Goal: Communication & Community: Answer question/provide support

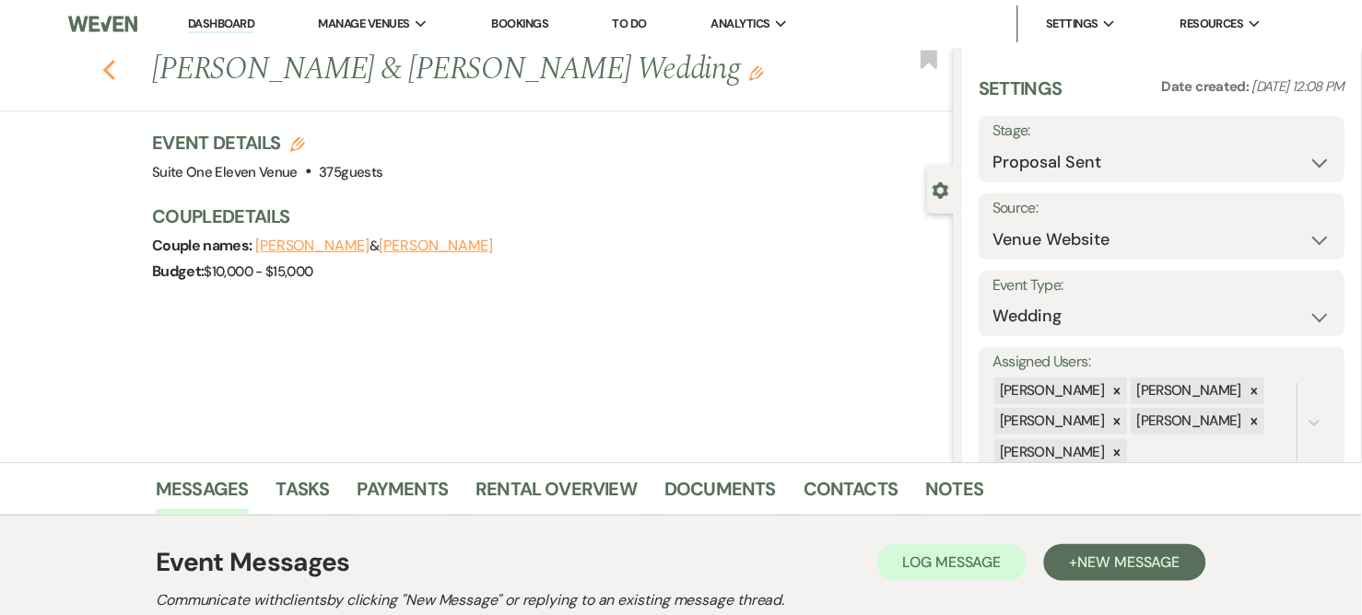
click at [115, 66] on use "button" at bounding box center [109, 70] width 12 height 20
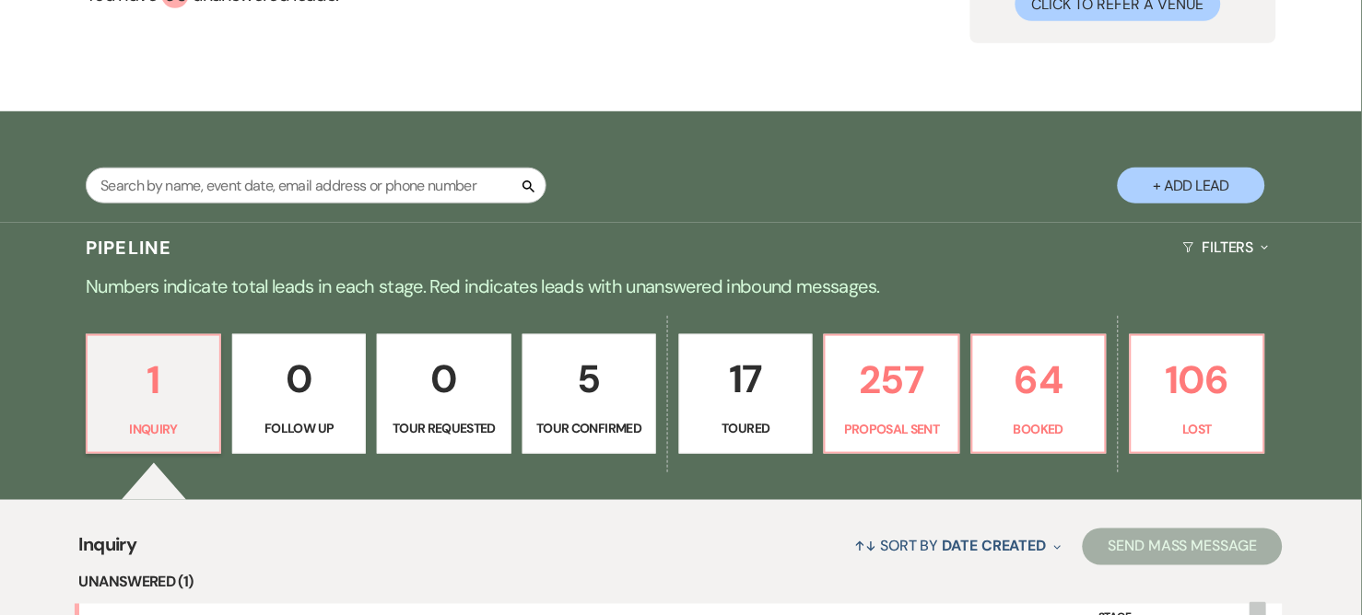
scroll to position [409, 0]
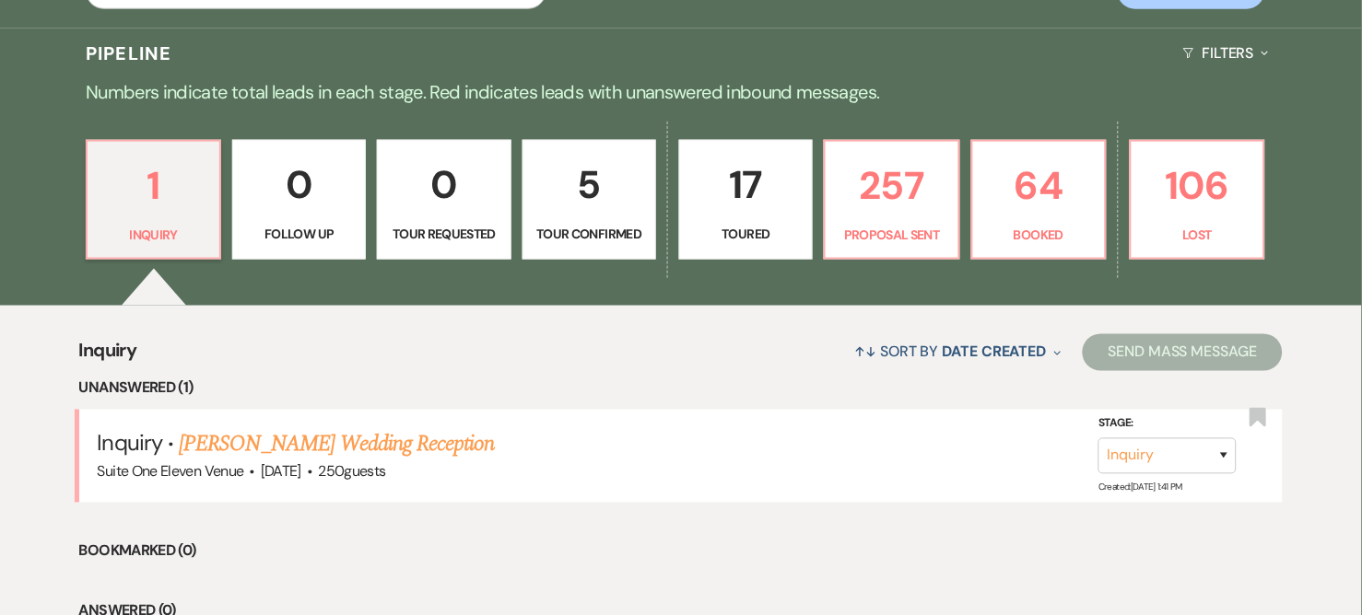
click at [336, 444] on link "[PERSON_NAME] Wedding Reception" at bounding box center [336, 444] width 315 height 33
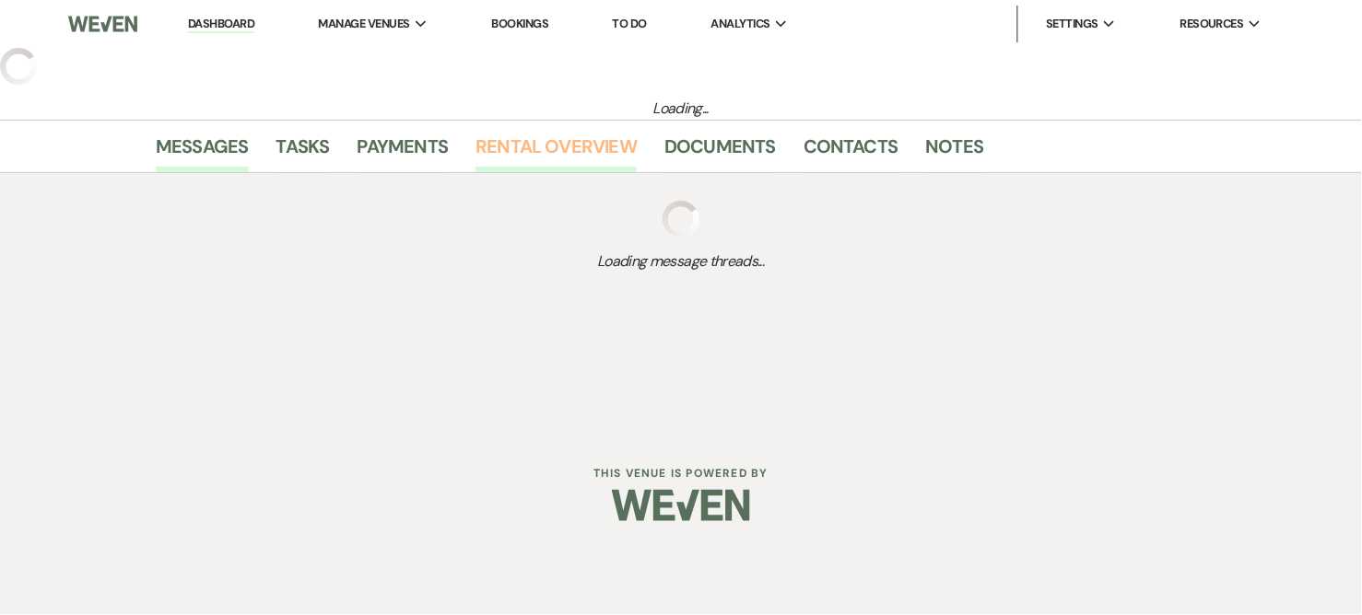
select select "5"
select select "13"
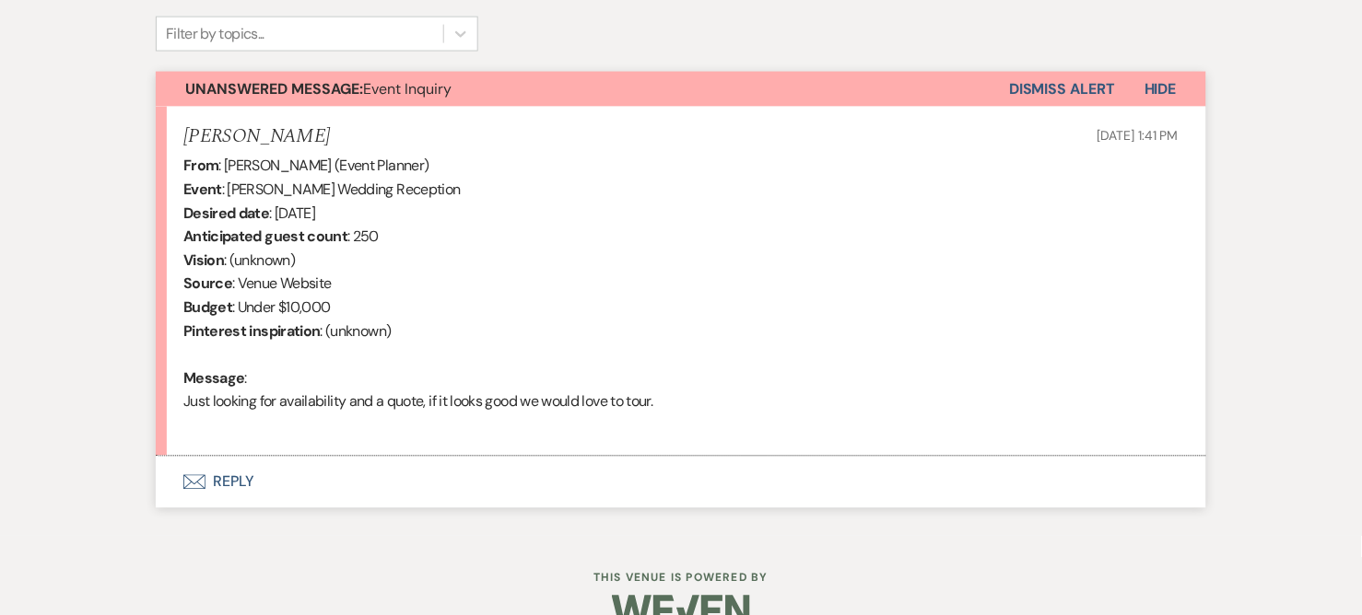
scroll to position [652, 0]
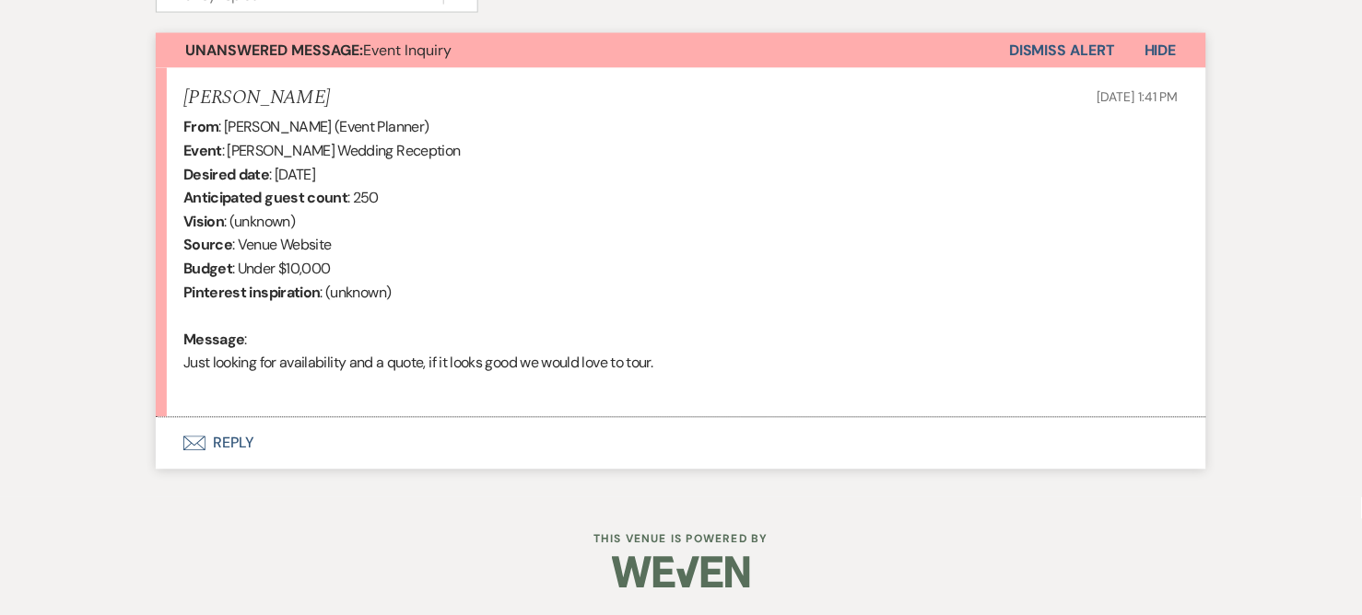
click at [222, 439] on button "Envelope Reply" at bounding box center [681, 444] width 1050 height 52
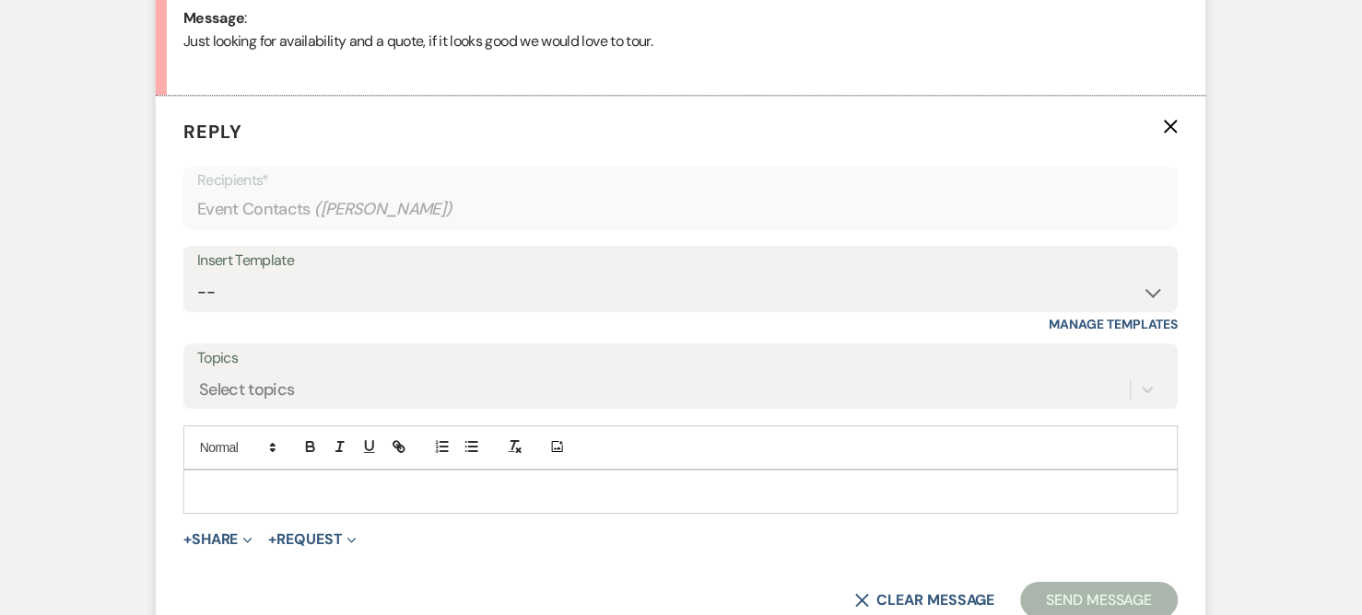
scroll to position [858, 0]
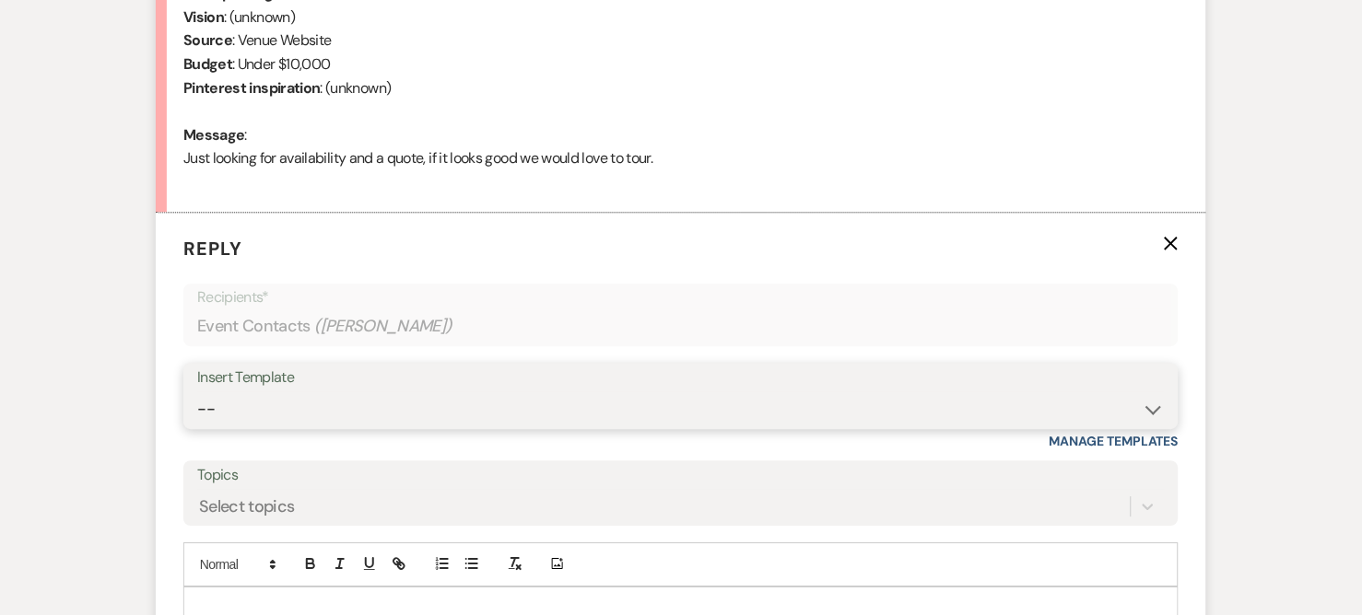
click at [1152, 411] on select "-- Weven Planning Portal Introduction (Booked Events) Initial Inquiry Response …" at bounding box center [680, 410] width 967 height 36
select select "2840"
click at [197, 392] on select "-- Weven Planning Portal Introduction (Booked Events) Initial Inquiry Response …" at bounding box center [680, 410] width 967 height 36
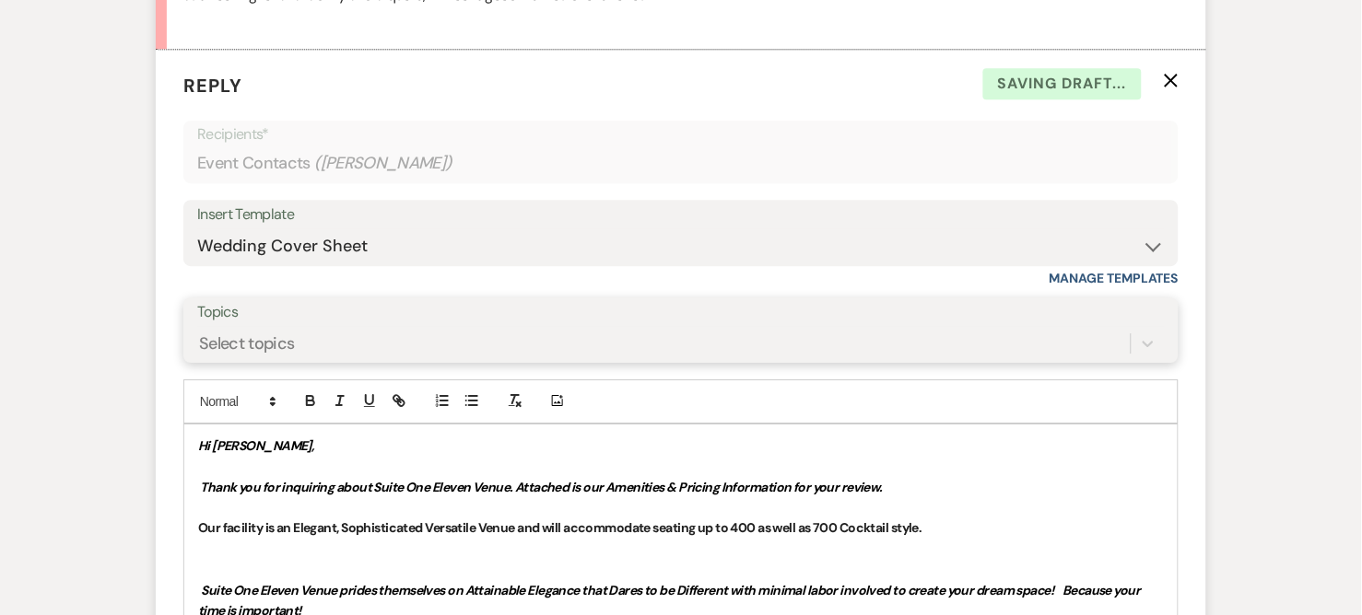
click at [508, 361] on div "Select topics" at bounding box center [680, 343] width 967 height 35
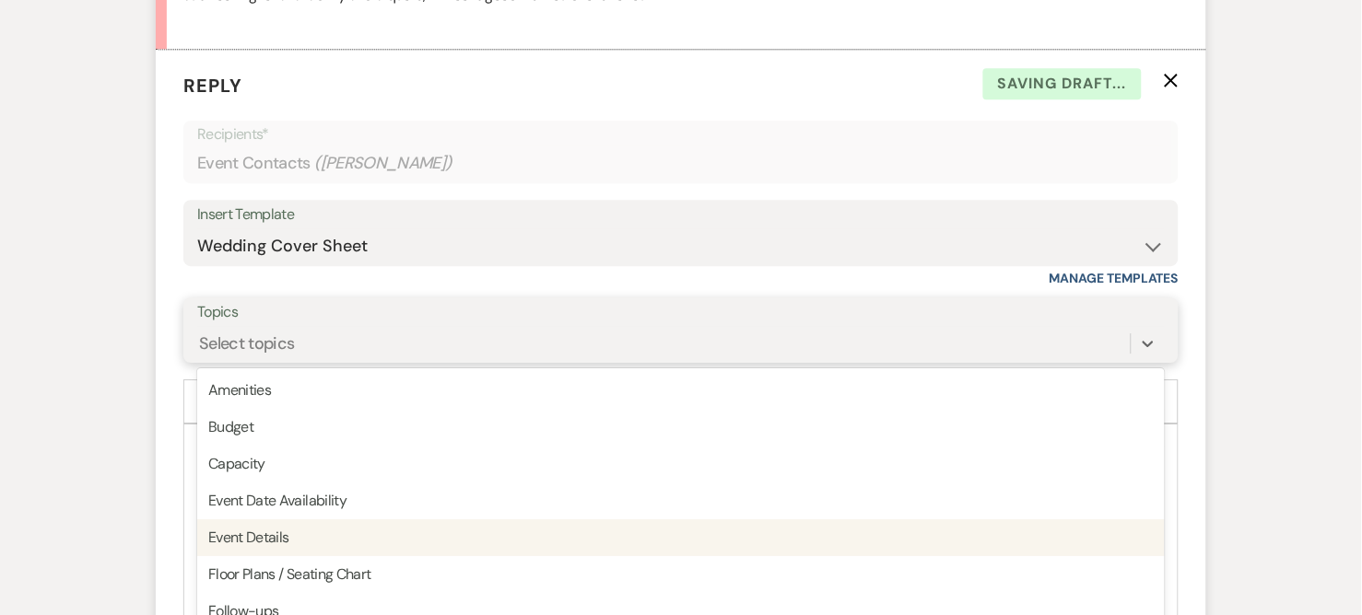
scroll to position [1057, 0]
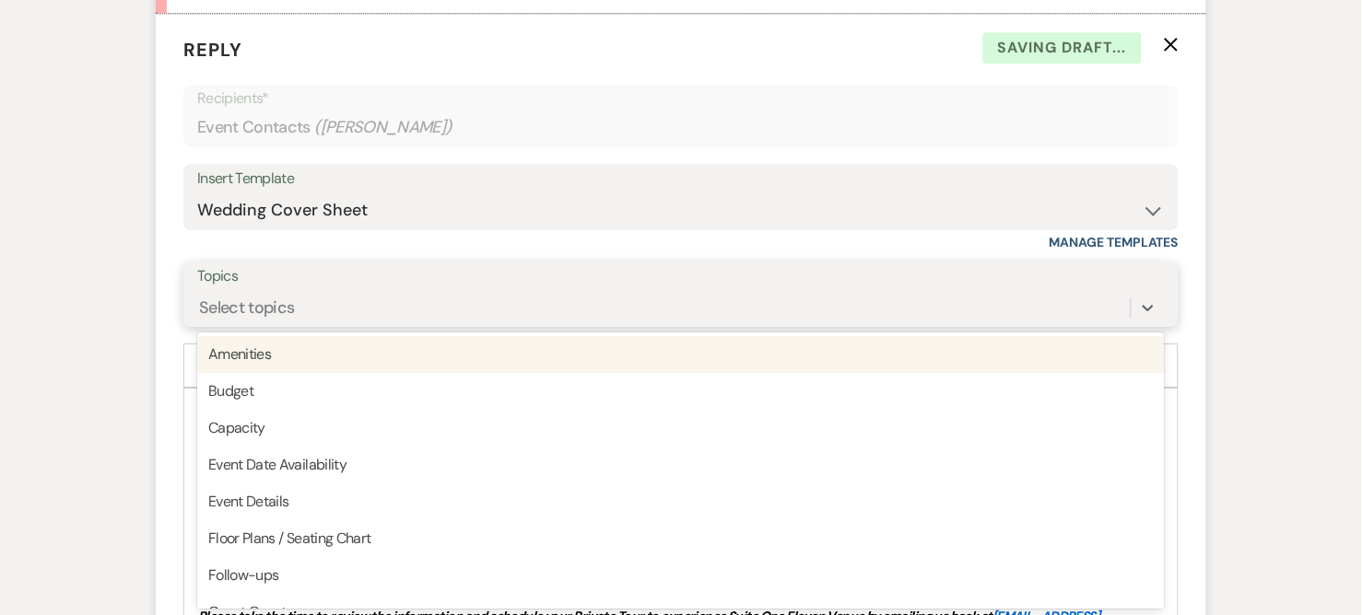
click at [251, 357] on div "Amenities" at bounding box center [680, 354] width 967 height 37
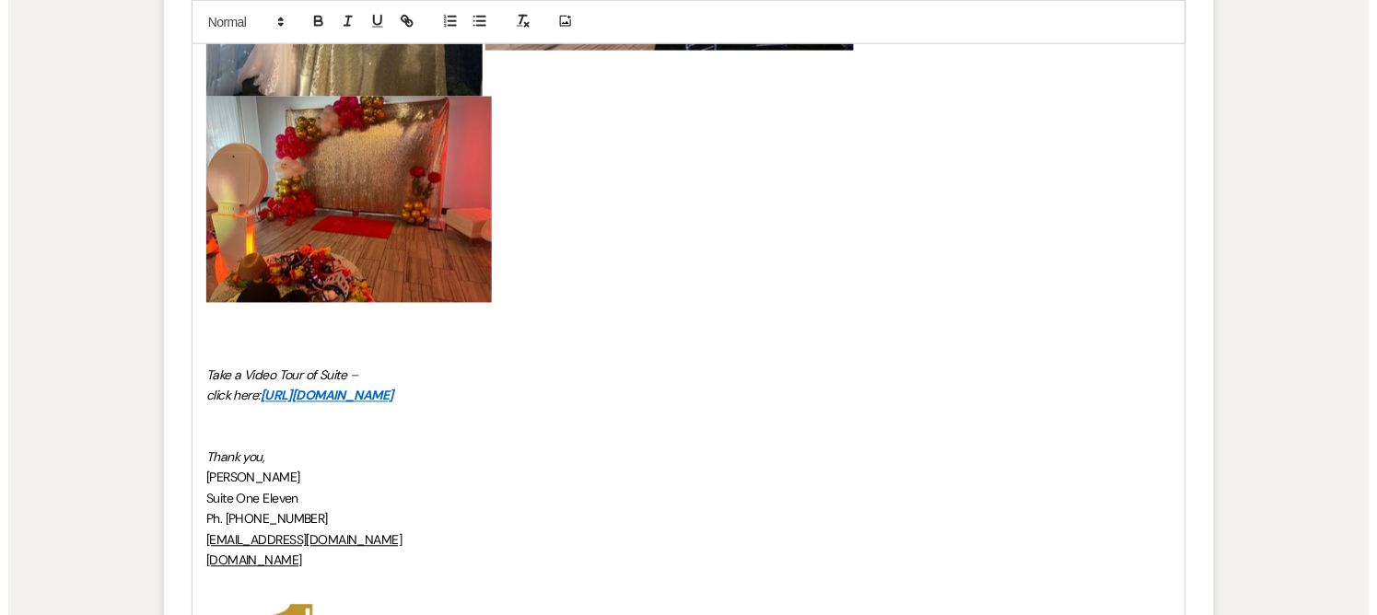
scroll to position [4064, 0]
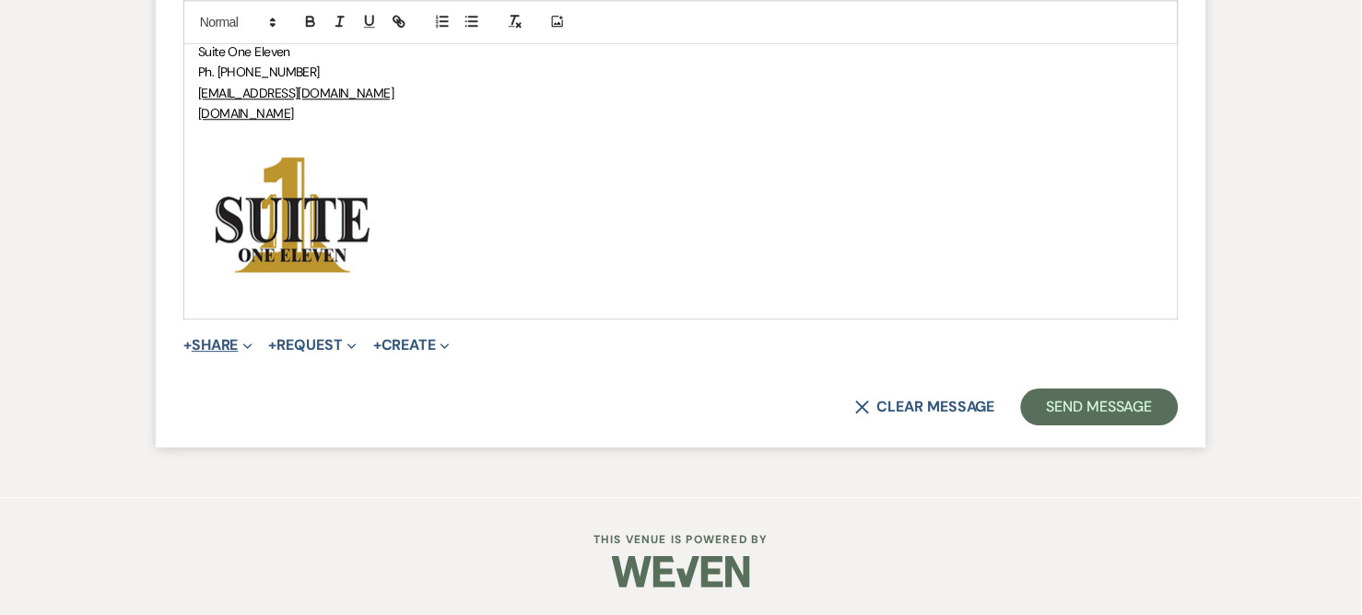
click at [247, 343] on icon "Expand" at bounding box center [247, 346] width 9 height 9
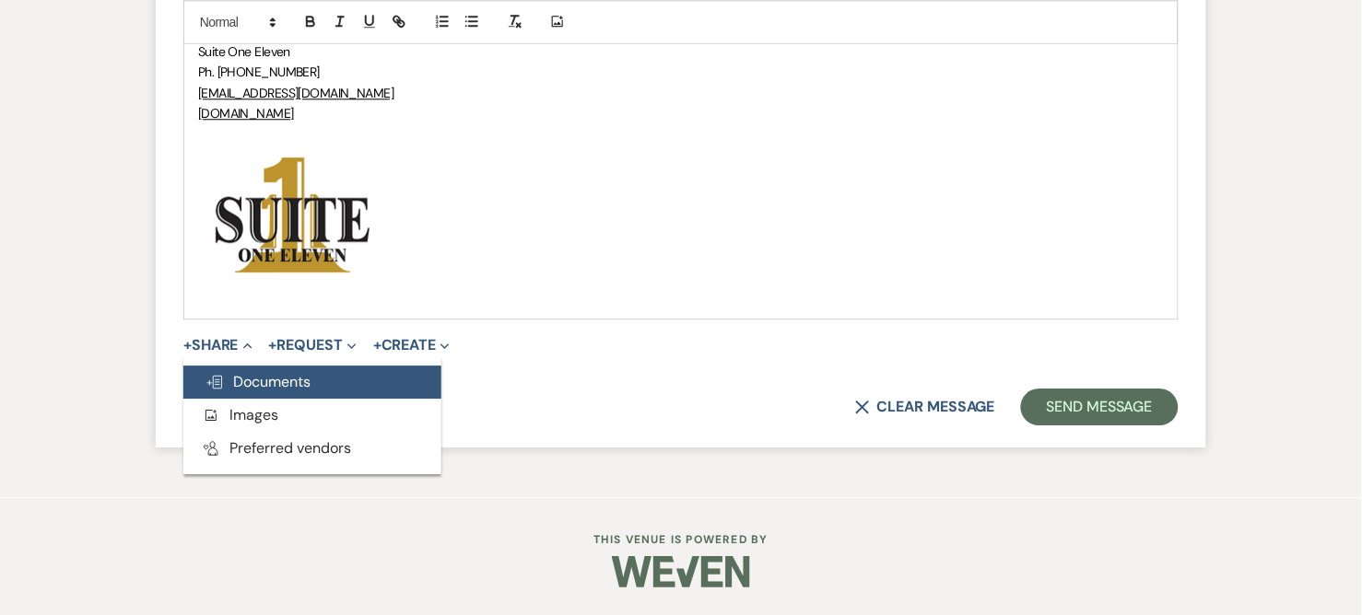
click at [237, 369] on button "Doc Upload Documents" at bounding box center [312, 382] width 258 height 33
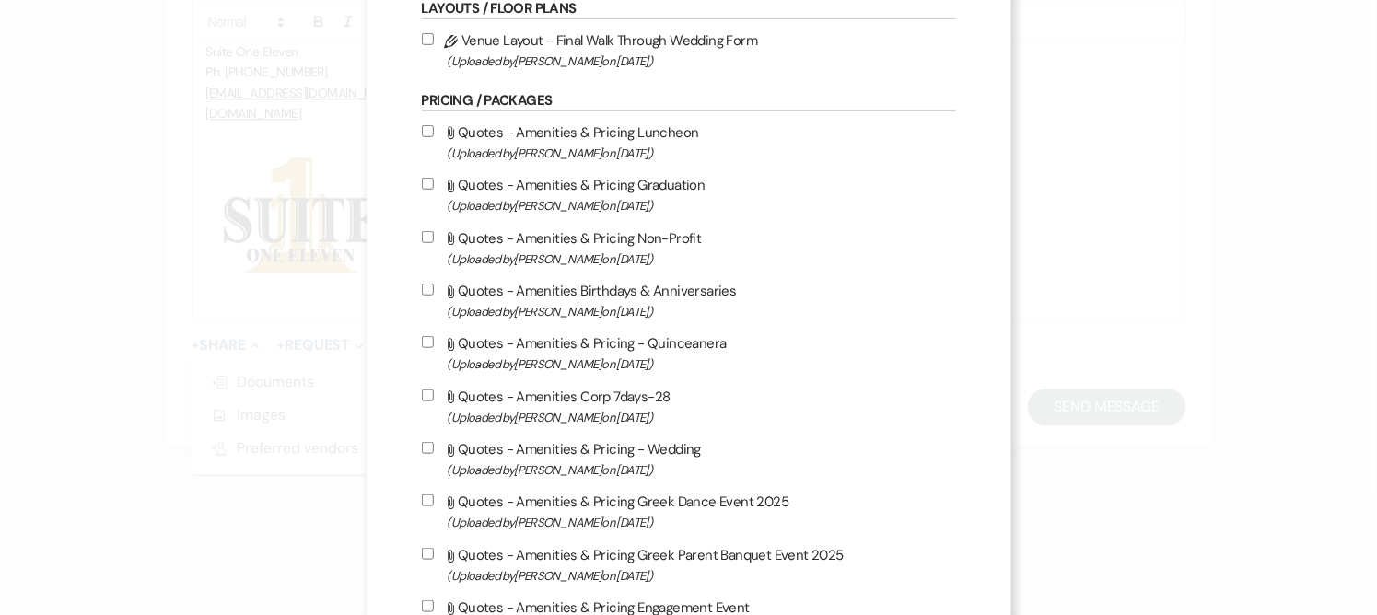
scroll to position [511, 0]
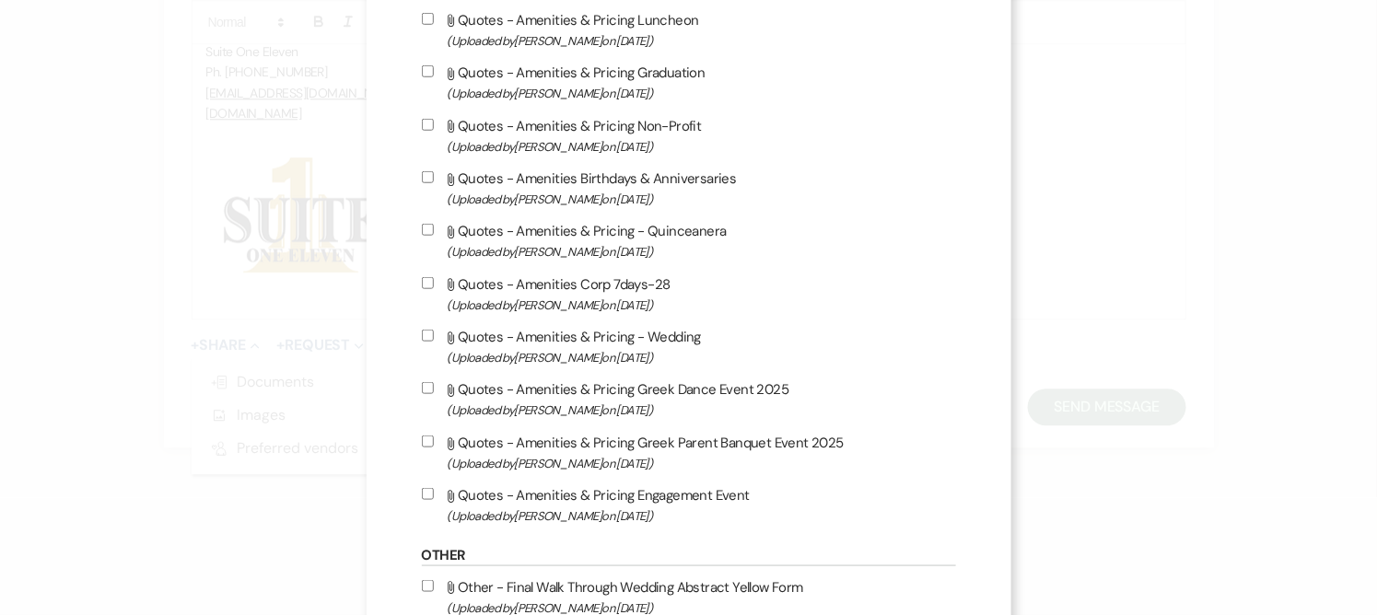
click at [422, 330] on input "Attach File Quotes - Amenities & Pricing - Wedding (Uploaded by Susan Coffey on…" at bounding box center [428, 336] width 12 height 12
checkbox input "true"
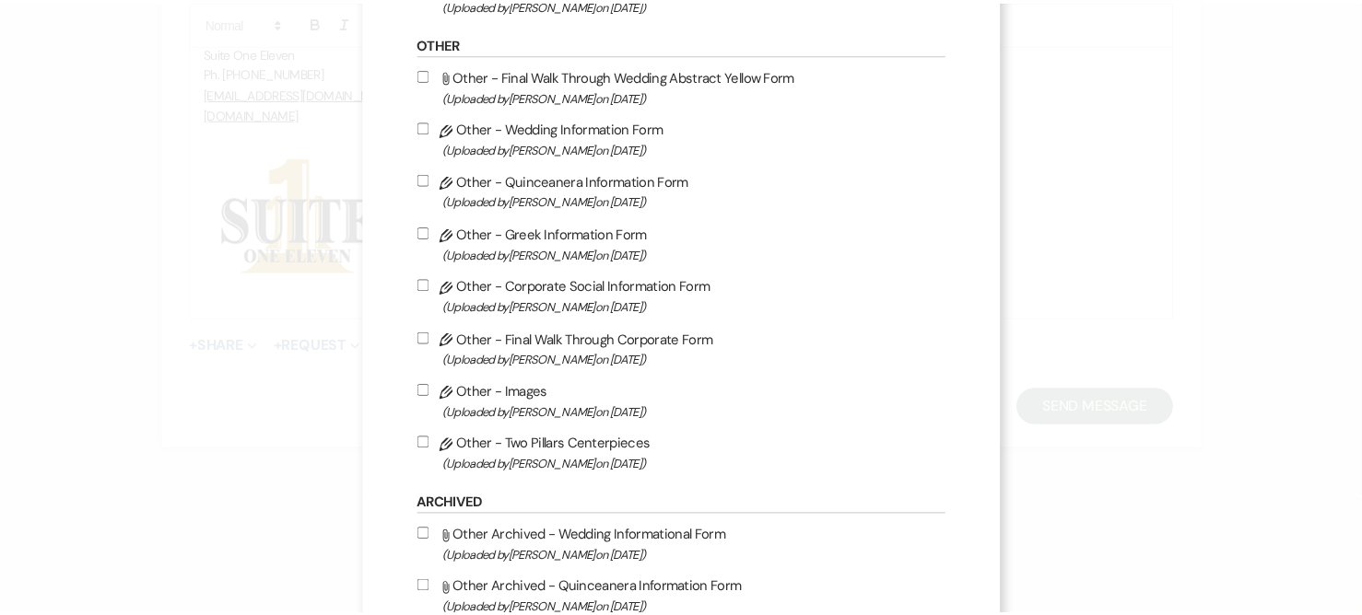
scroll to position [1554, 0]
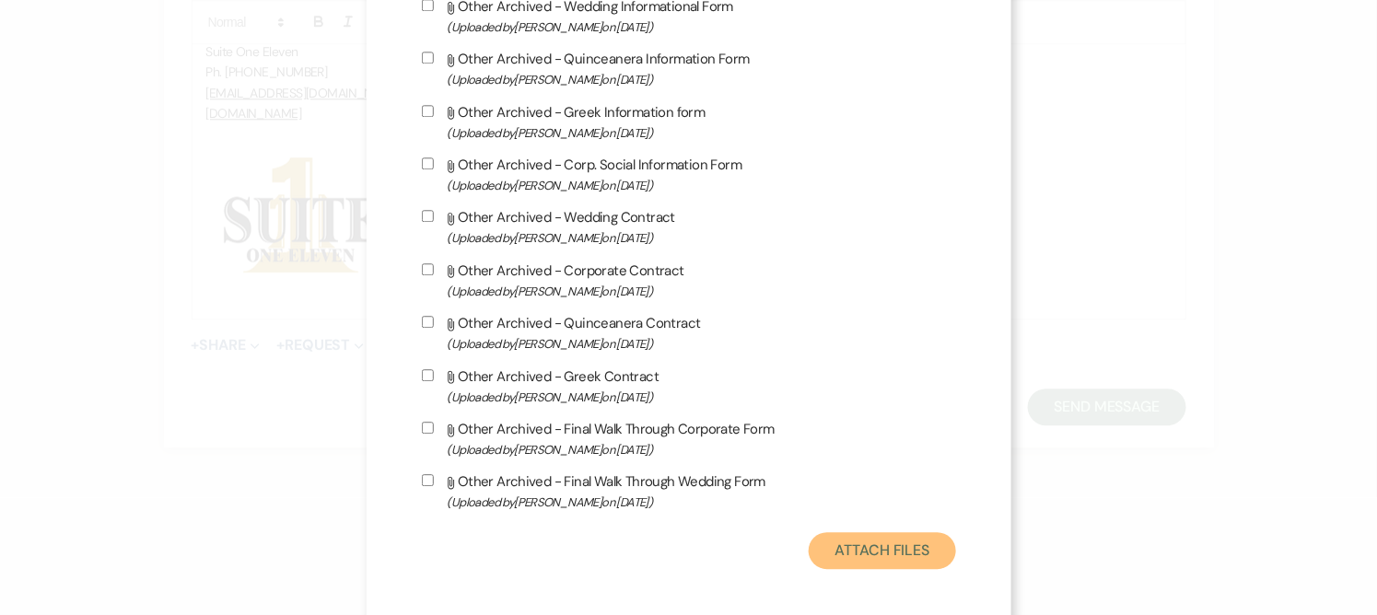
click at [860, 532] on button "Attach Files" at bounding box center [882, 550] width 146 height 37
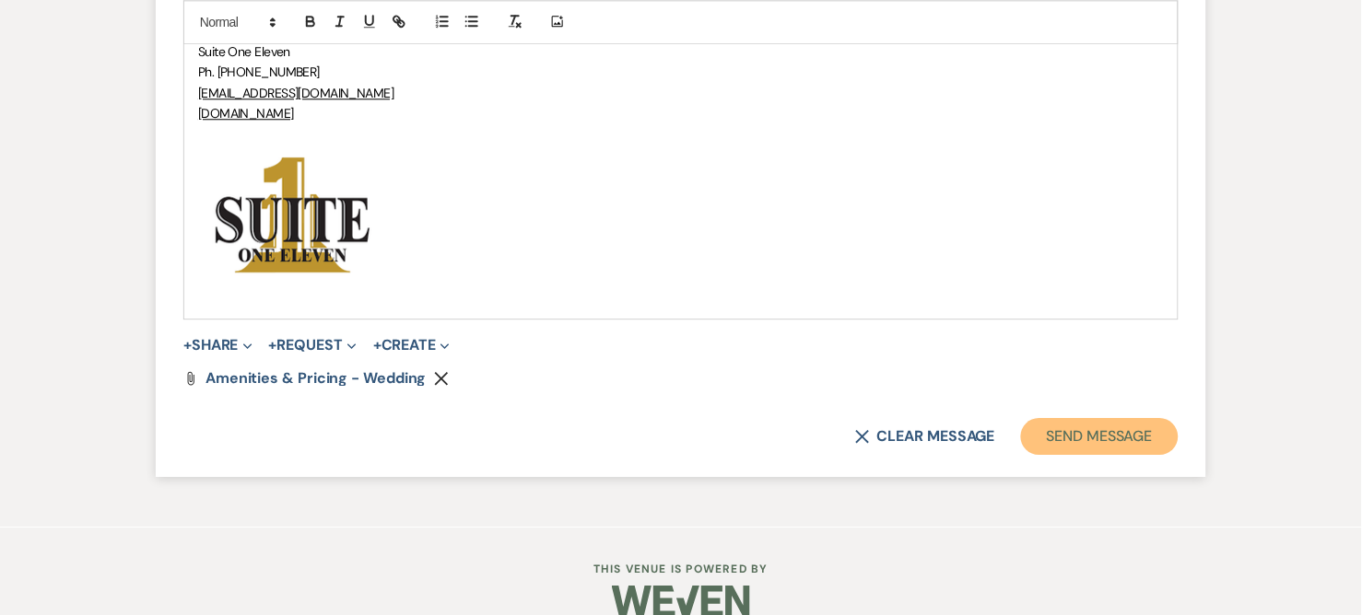
click at [1073, 429] on button "Send Message" at bounding box center [1100, 436] width 158 height 37
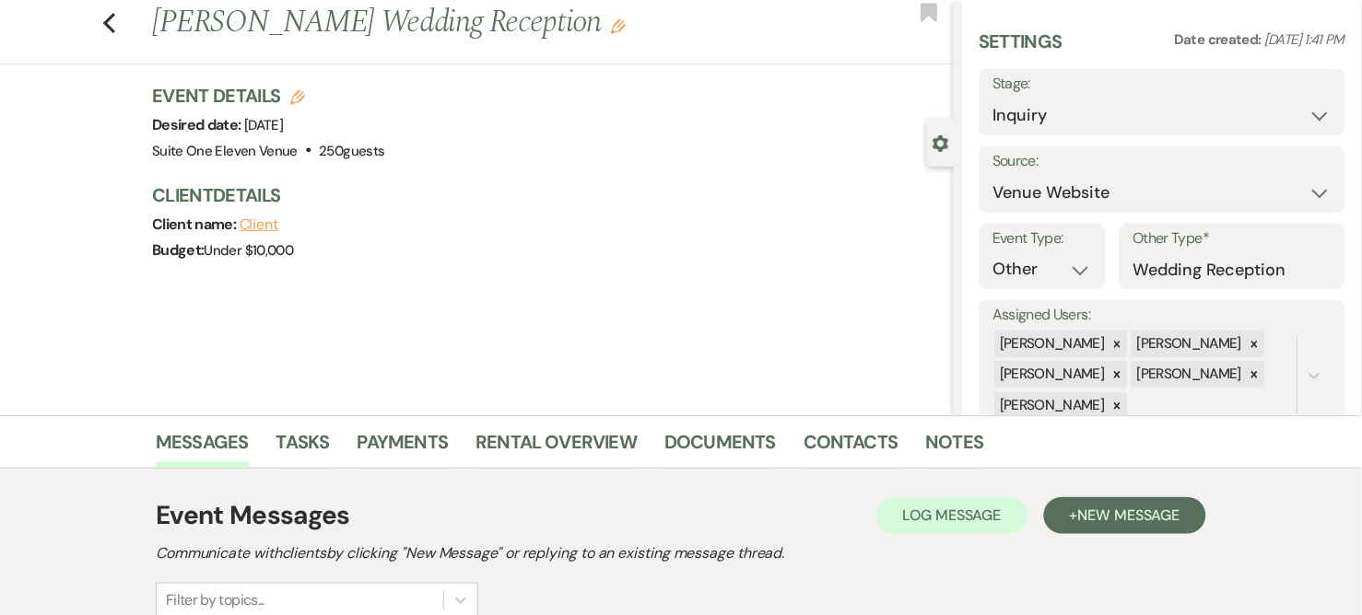
scroll to position [0, 0]
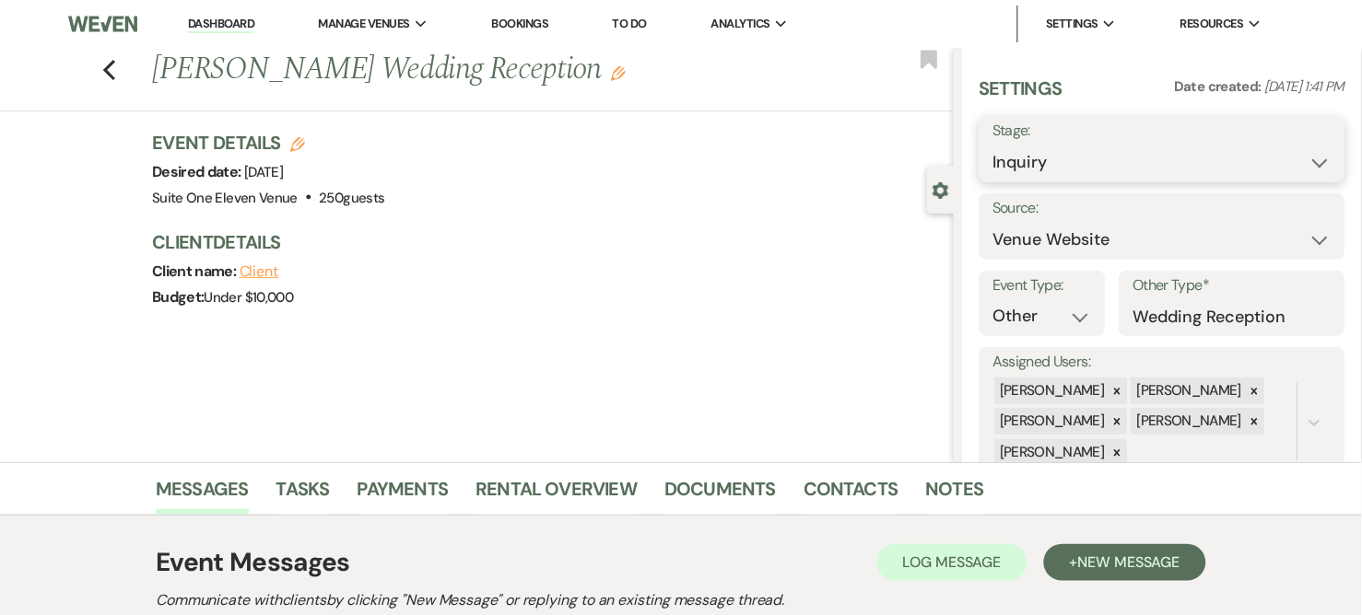
click at [1305, 161] on select "Inquiry Follow Up Tour Requested Tour Confirmed Toured Proposal Sent Booked Lost" at bounding box center [1162, 163] width 338 height 36
select select "6"
click at [993, 145] on select "Inquiry Follow Up Tour Requested Tour Confirmed Toured Proposal Sent Booked Lost" at bounding box center [1162, 163] width 338 height 36
click at [1288, 150] on button "Save" at bounding box center [1307, 149] width 76 height 37
click at [115, 65] on use "button" at bounding box center [109, 70] width 12 height 20
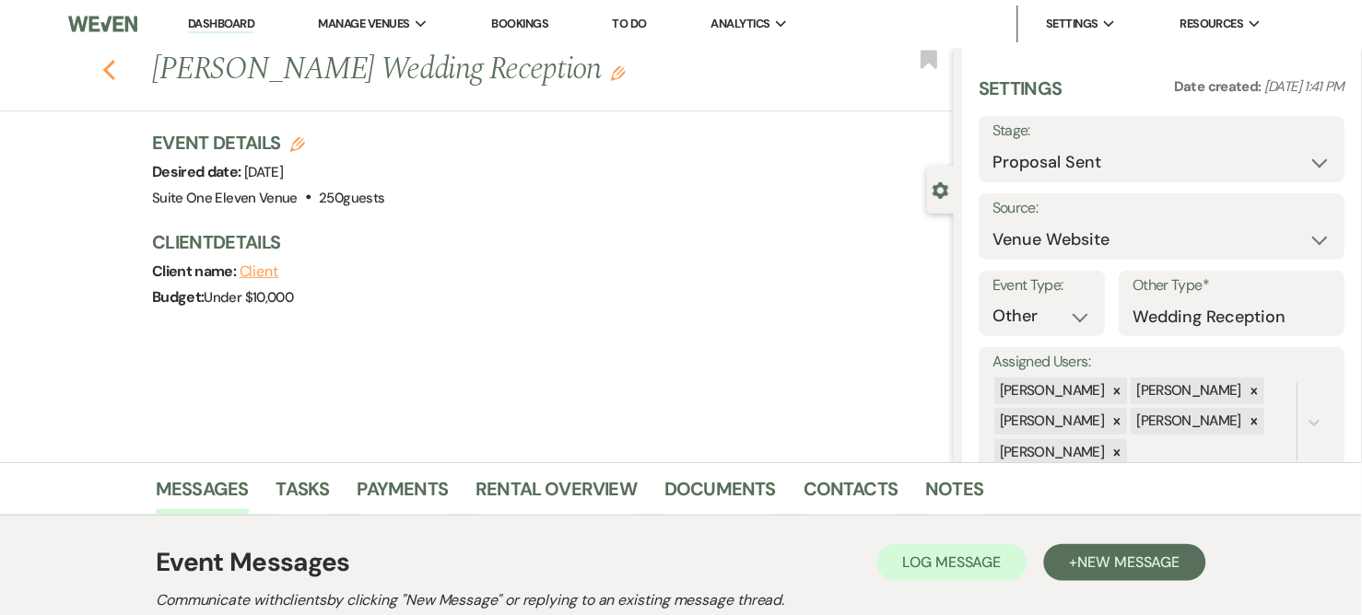
select select "6"
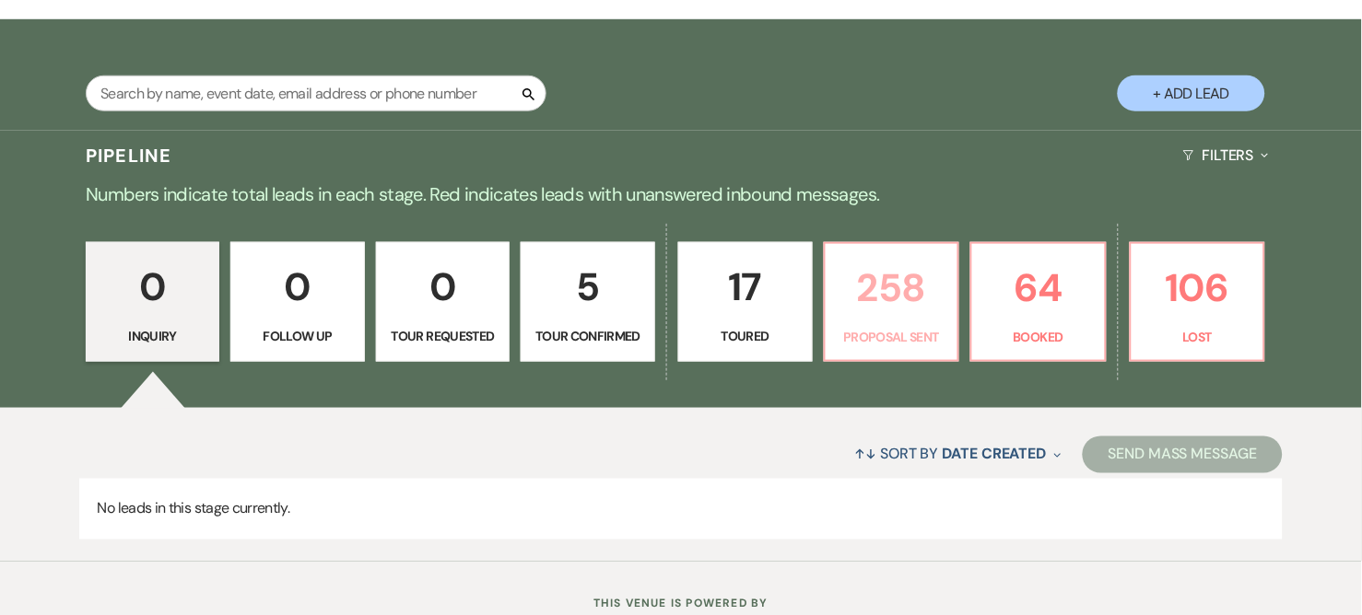
click at [897, 306] on p "258" at bounding box center [892, 288] width 111 height 62
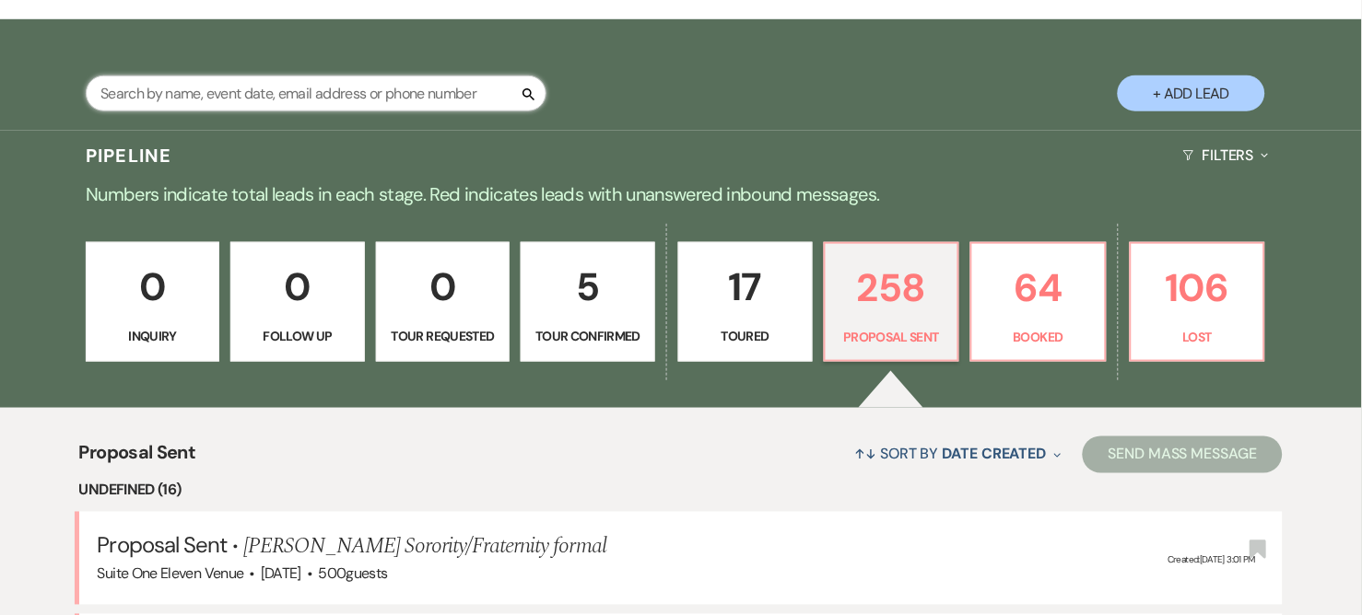
click at [318, 98] on input "text" at bounding box center [316, 94] width 461 height 36
type input "[PERSON_NAME]"
click at [192, 92] on input "[PERSON_NAME]" at bounding box center [316, 94] width 461 height 36
click at [192, 102] on input "[PERSON_NAME]" at bounding box center [316, 94] width 461 height 36
select select "6"
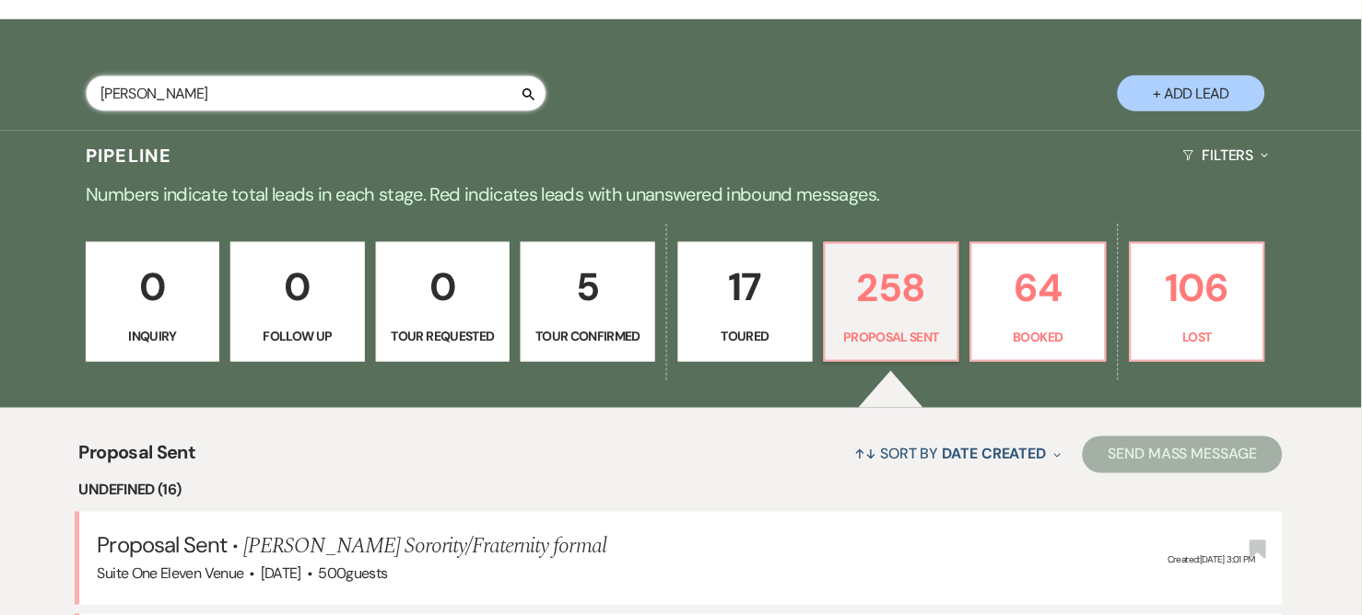
select select "6"
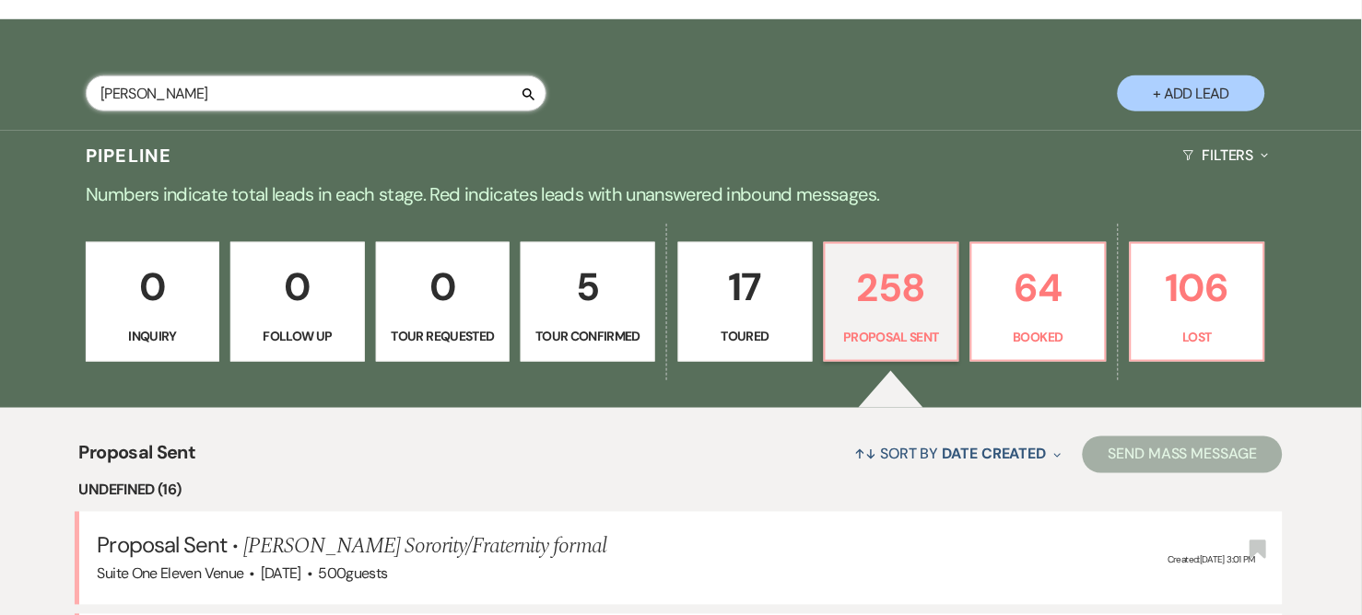
select select "6"
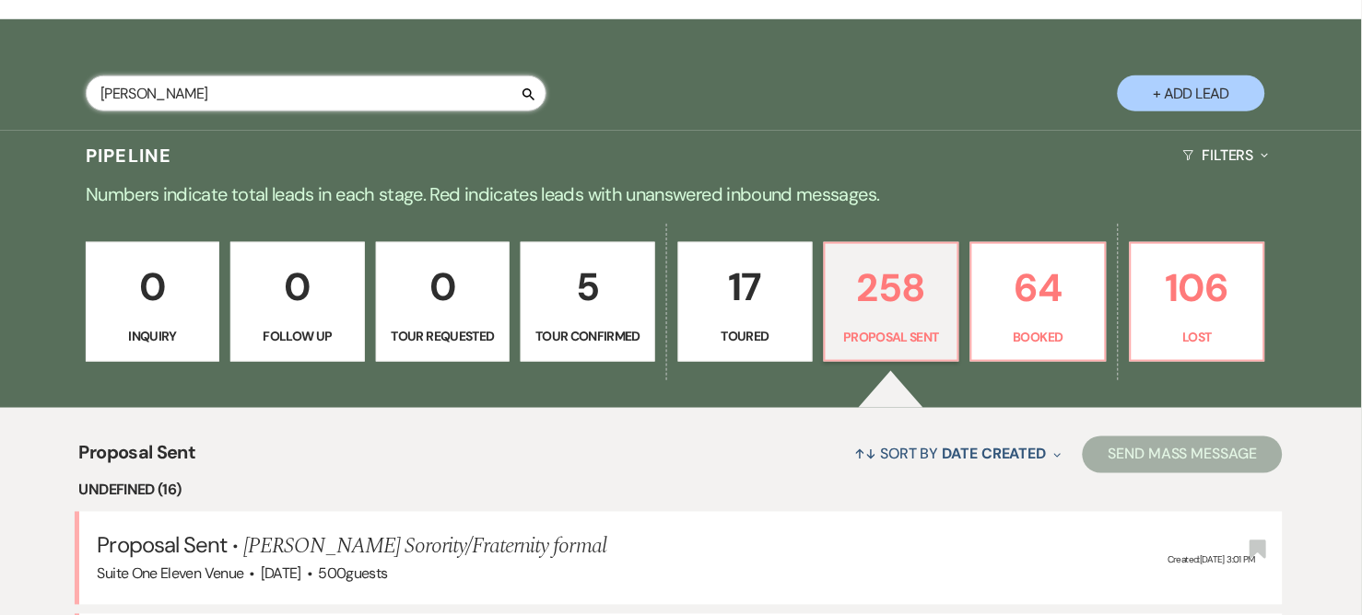
select select "6"
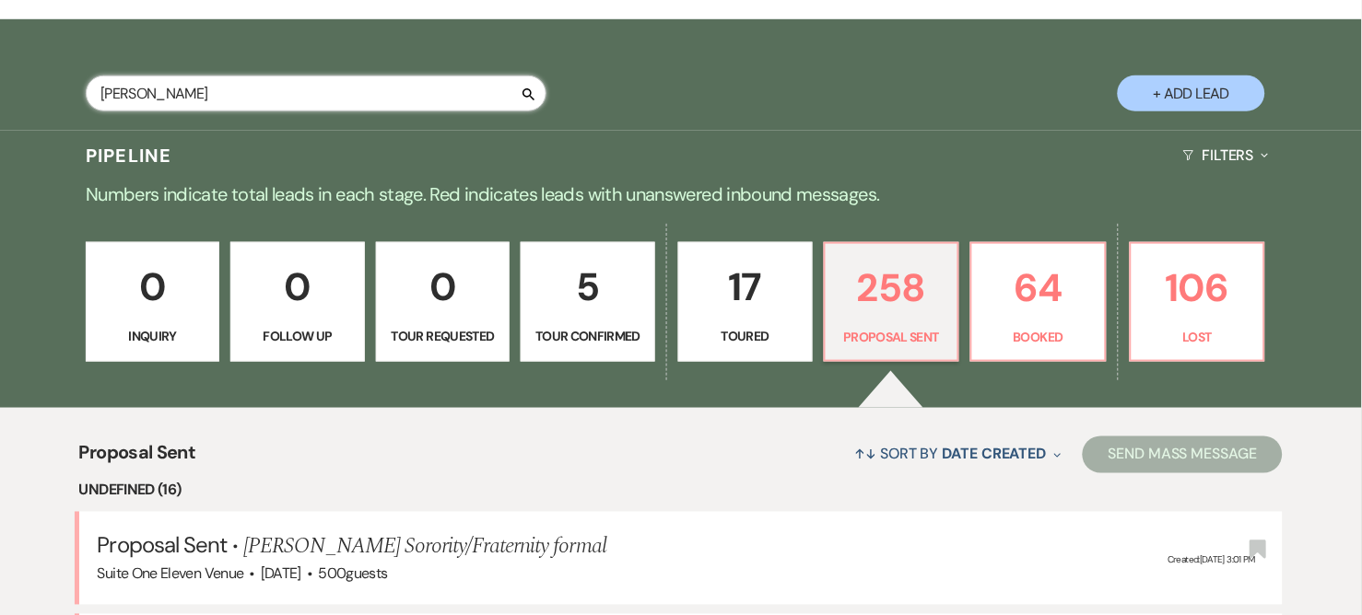
select select "6"
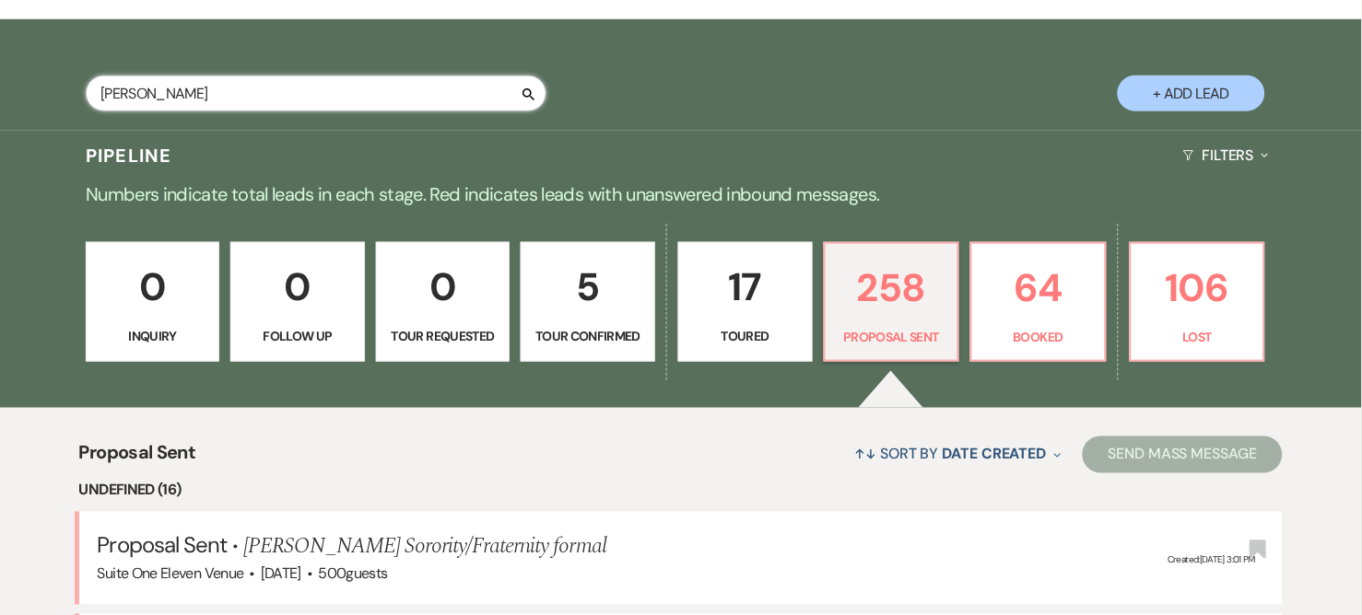
select select "6"
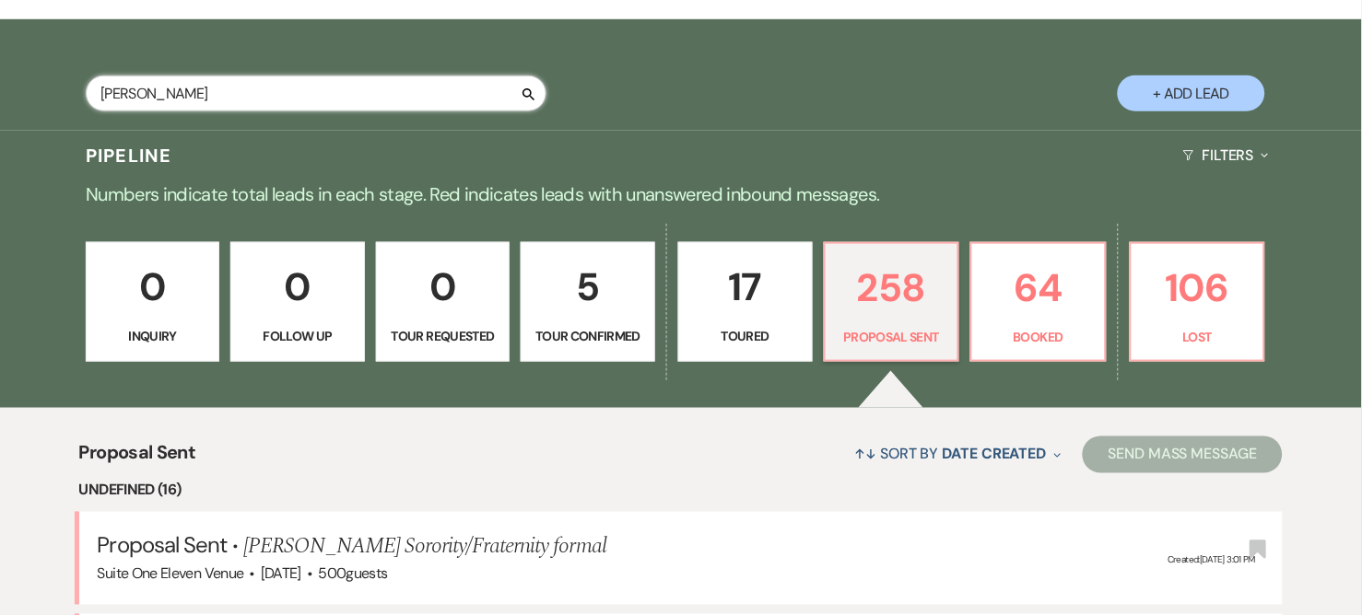
select select "6"
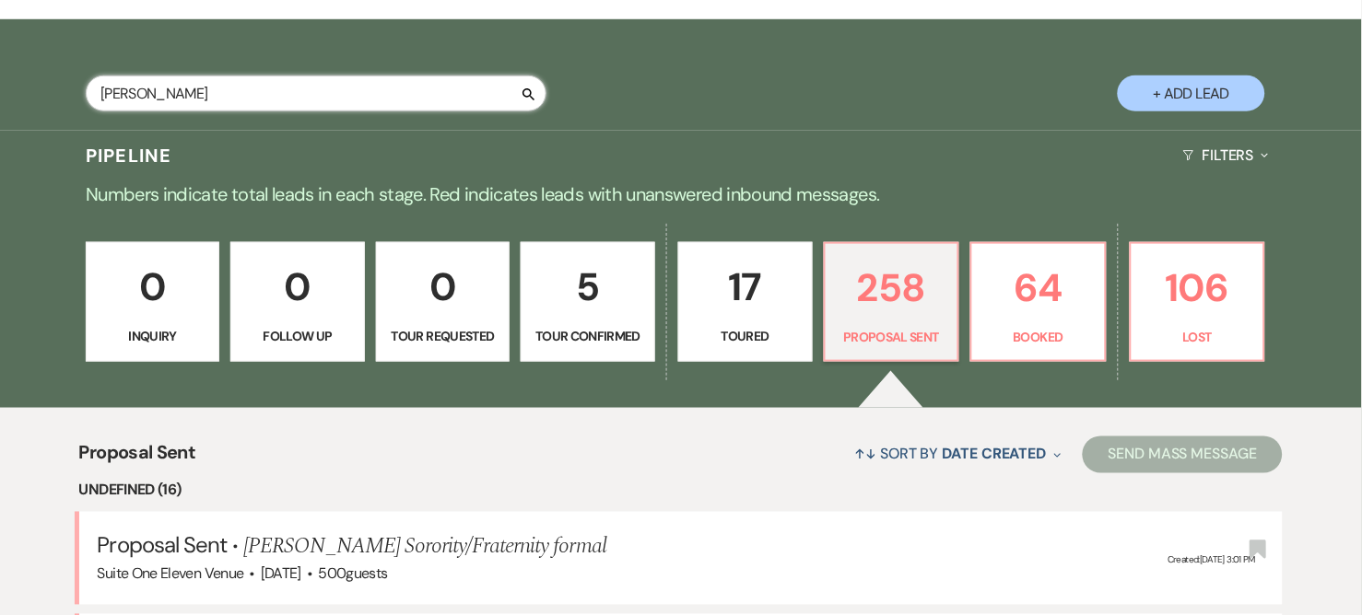
select select "6"
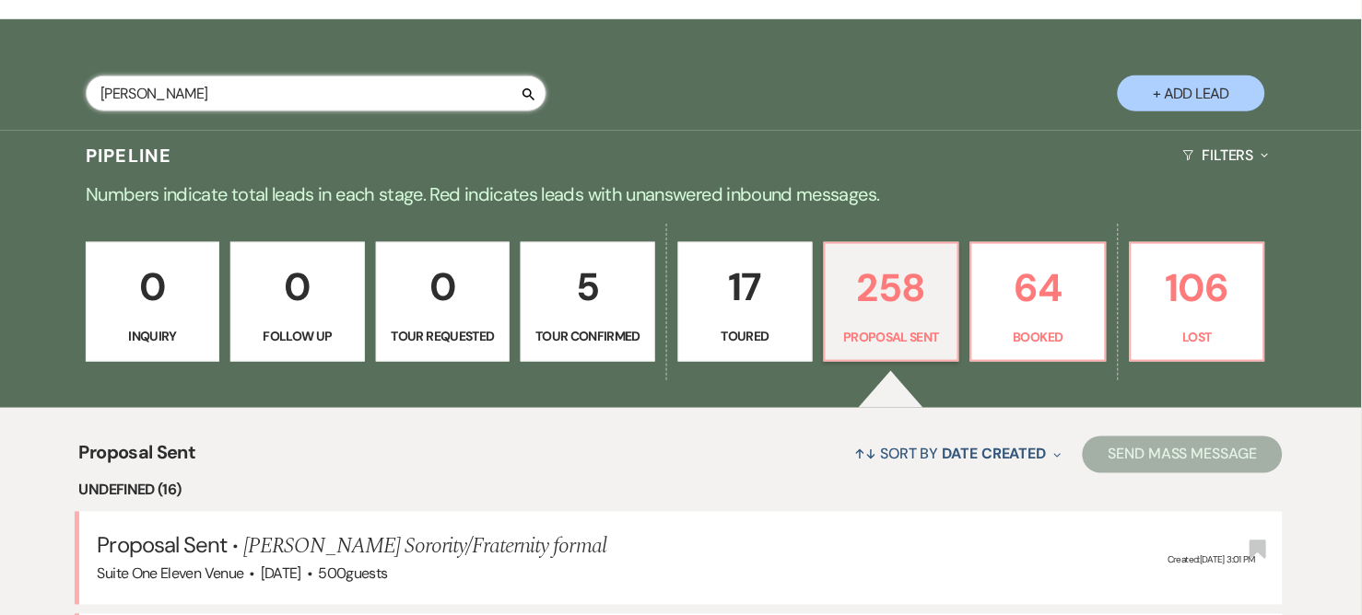
select select "6"
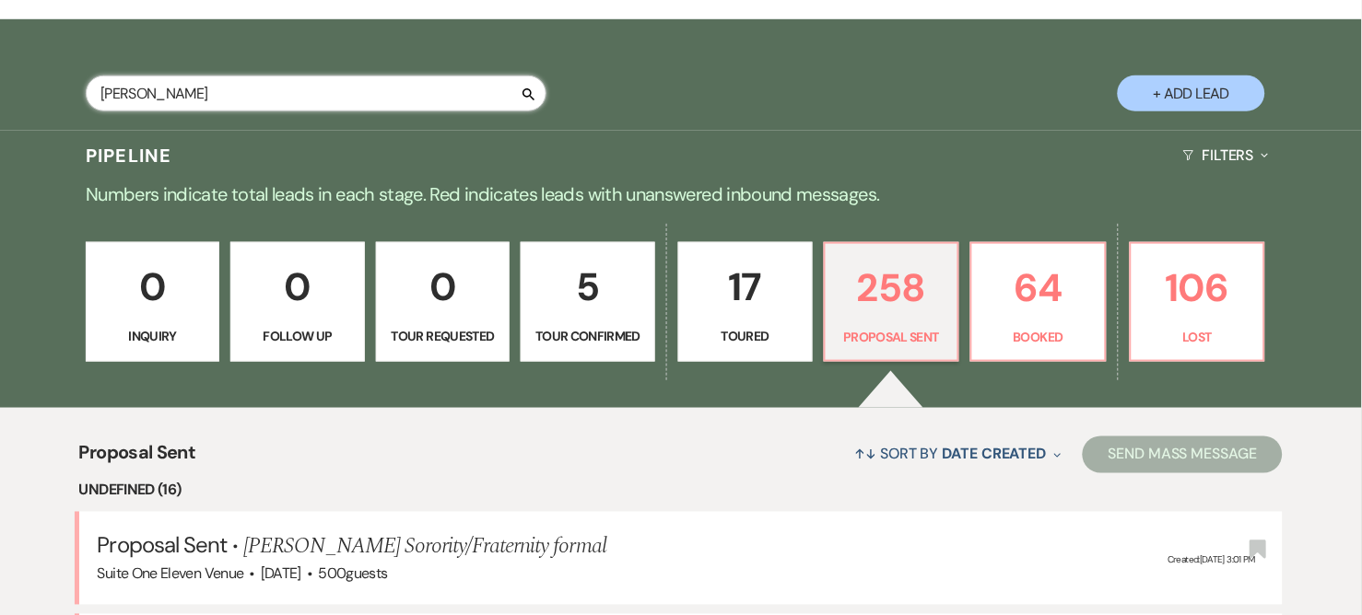
select select "6"
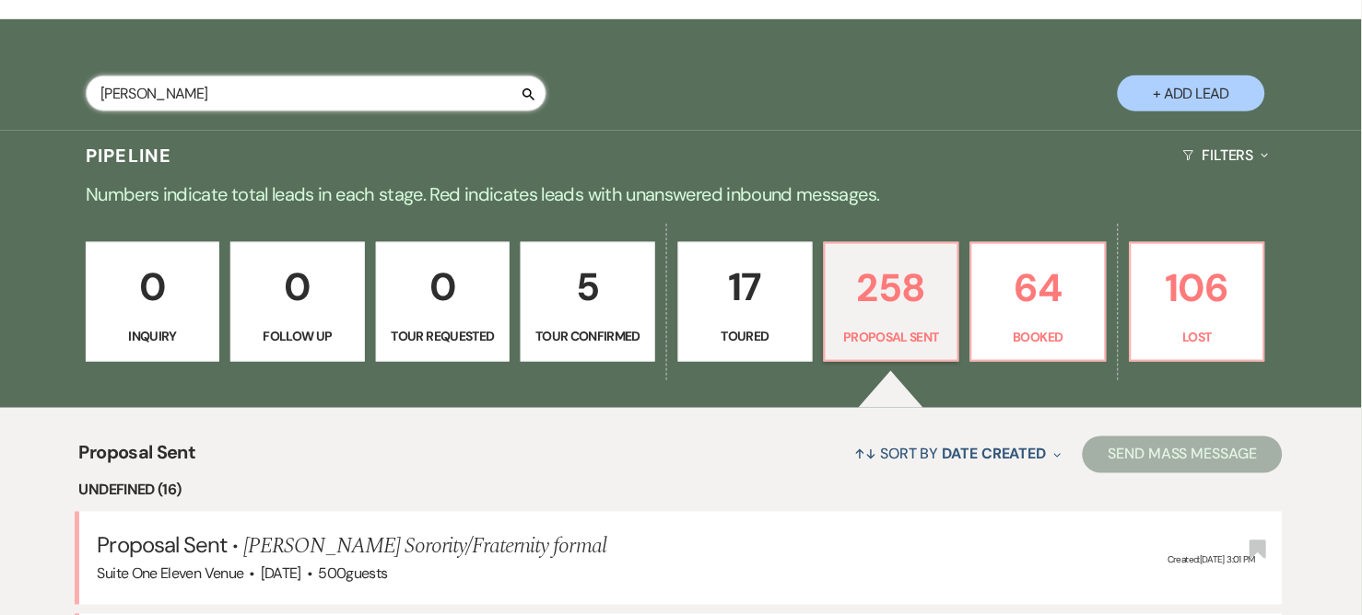
select select "6"
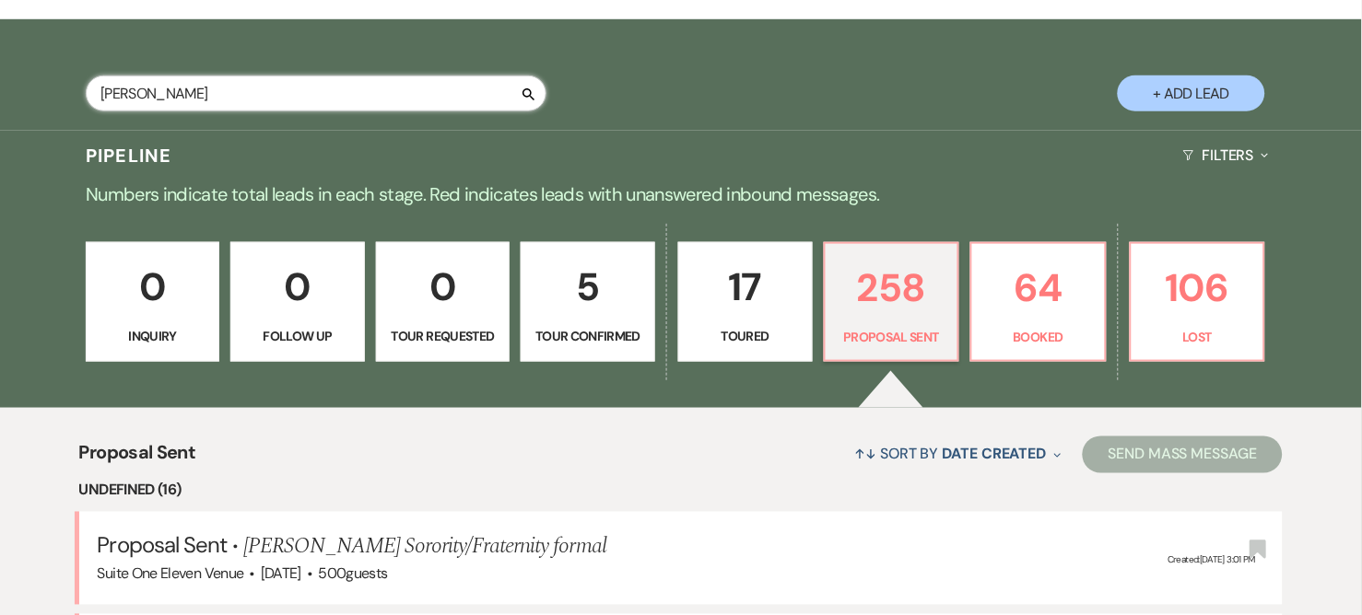
select select "6"
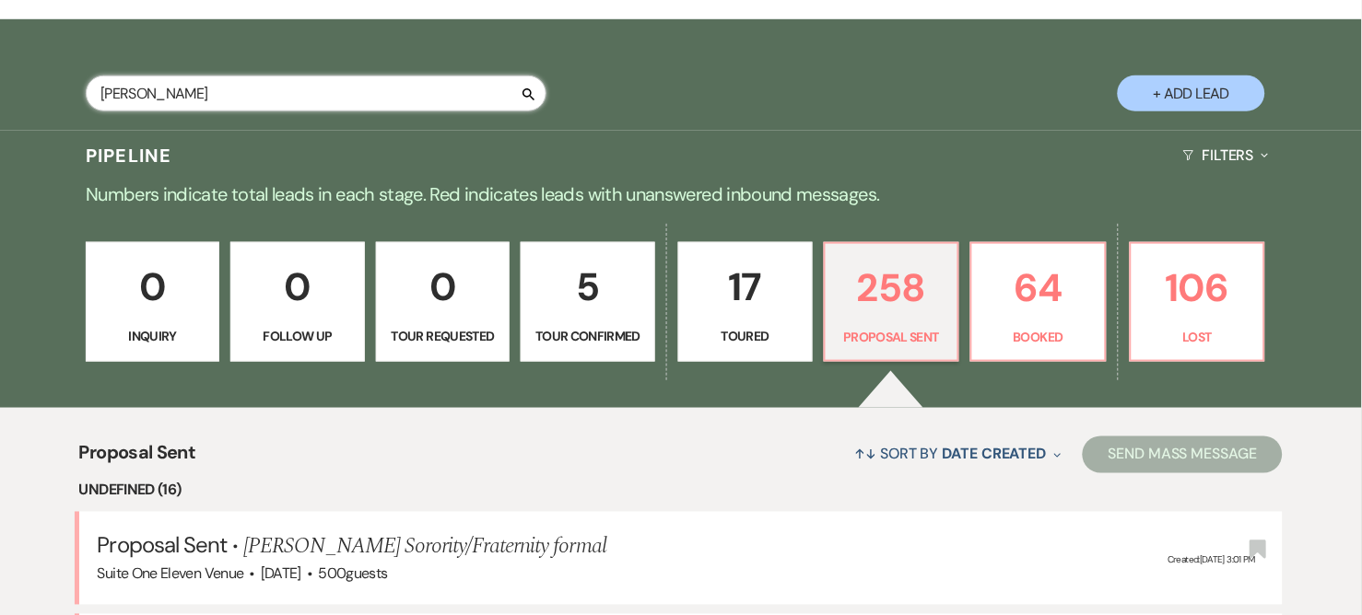
select select "6"
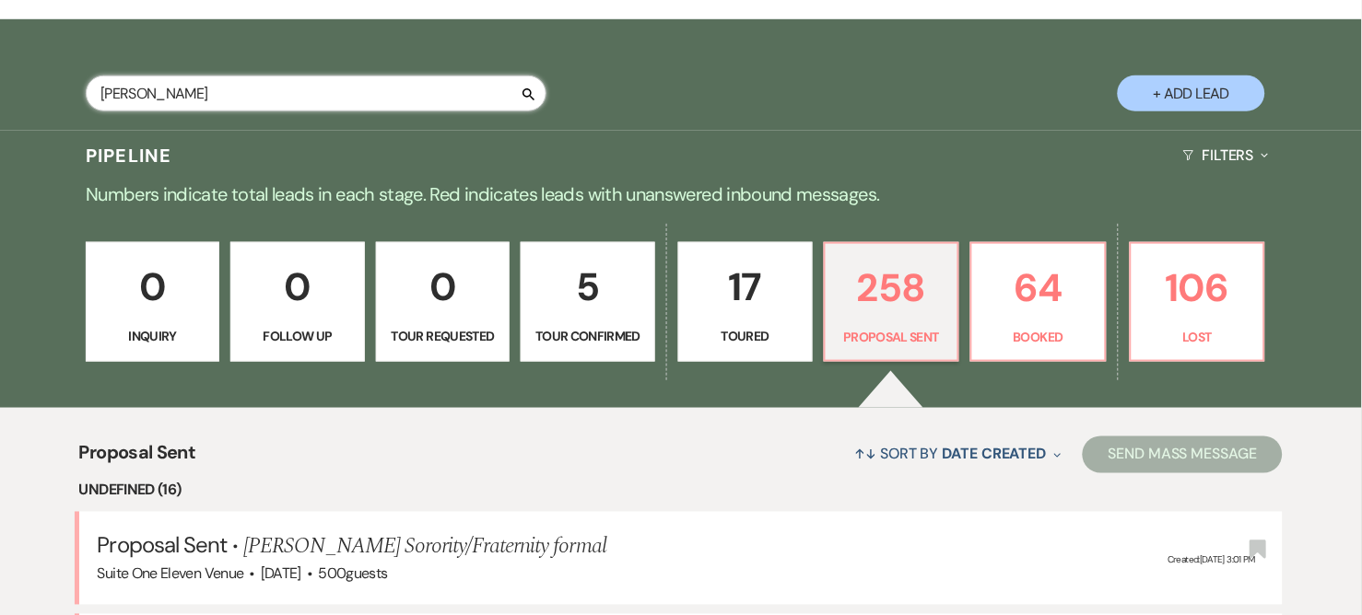
select select "6"
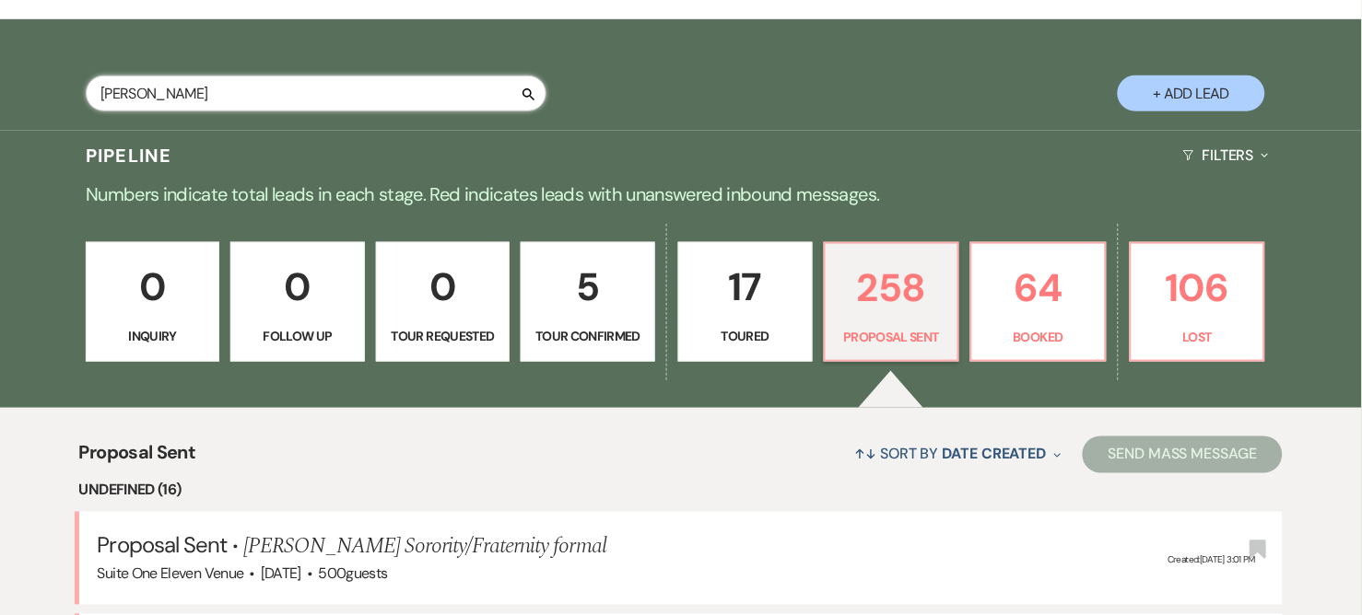
select select "6"
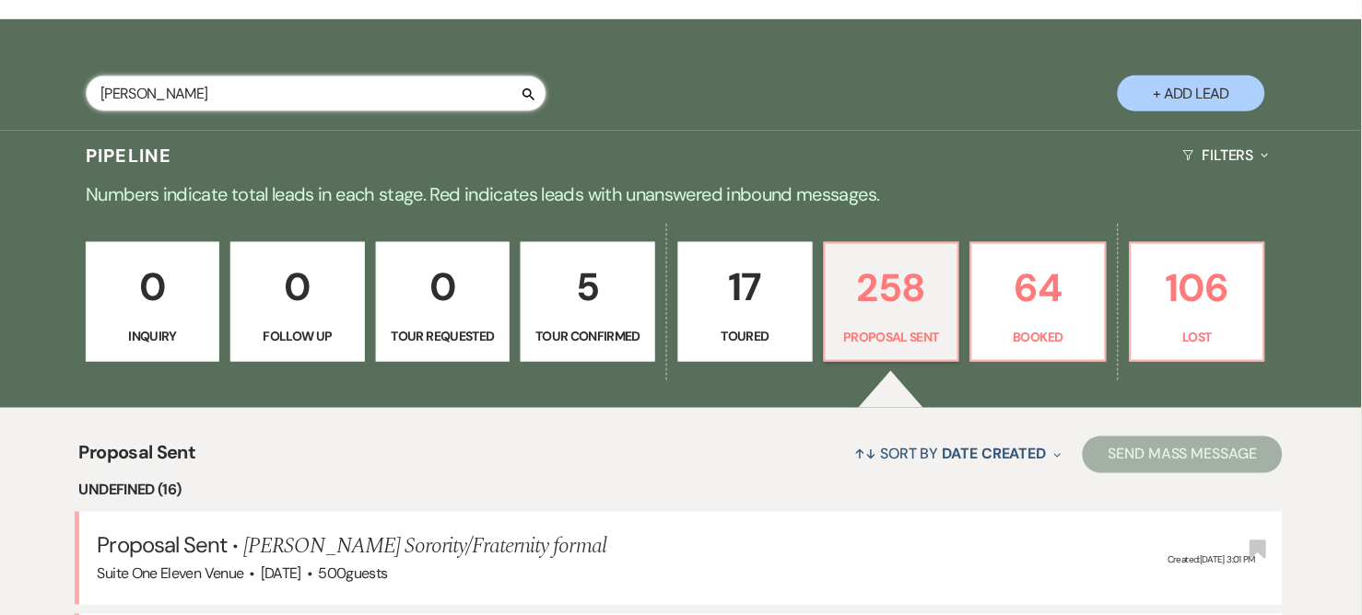
select select "6"
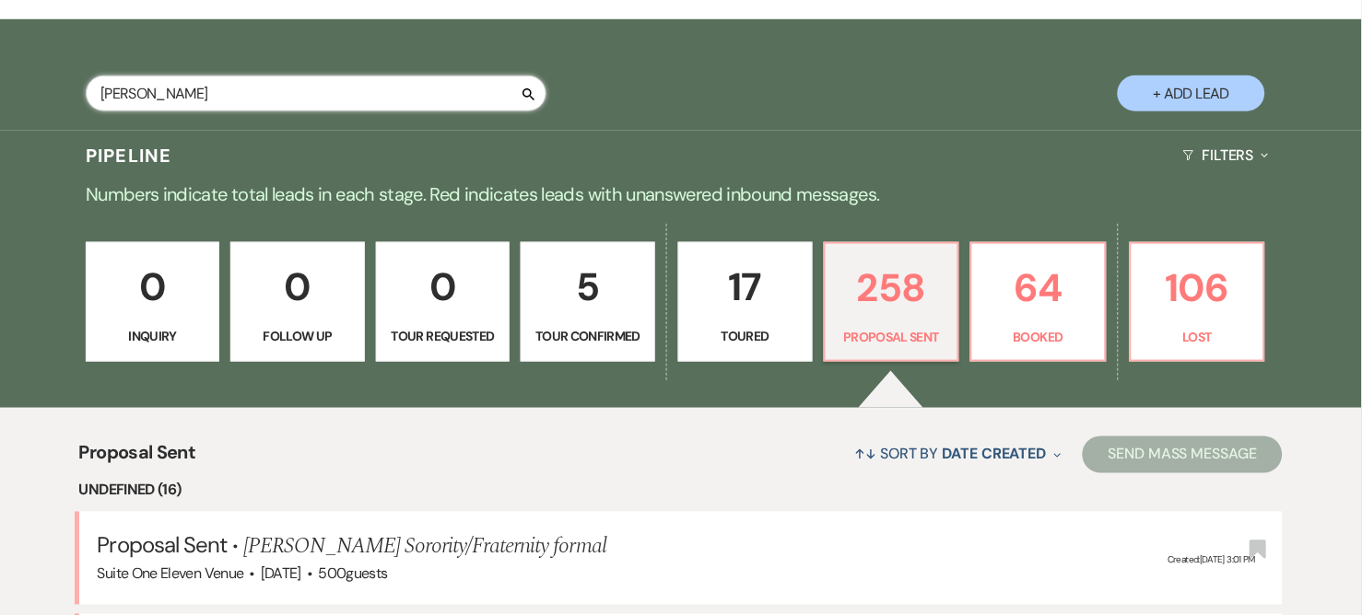
select select "6"
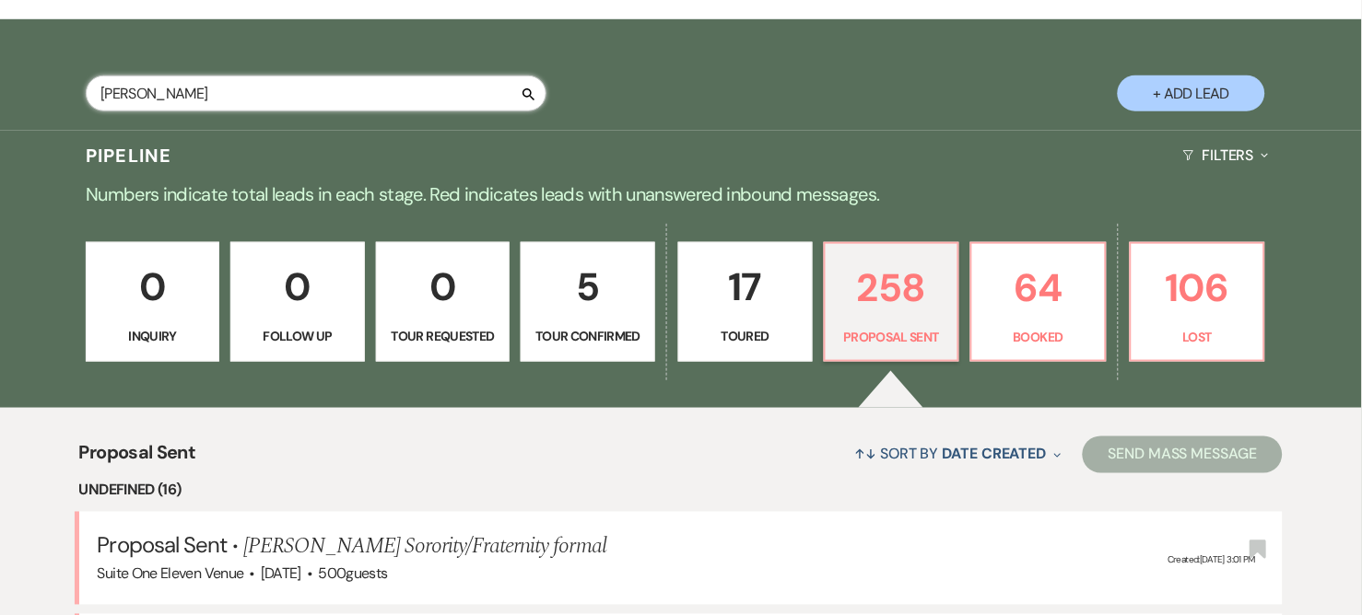
select select "6"
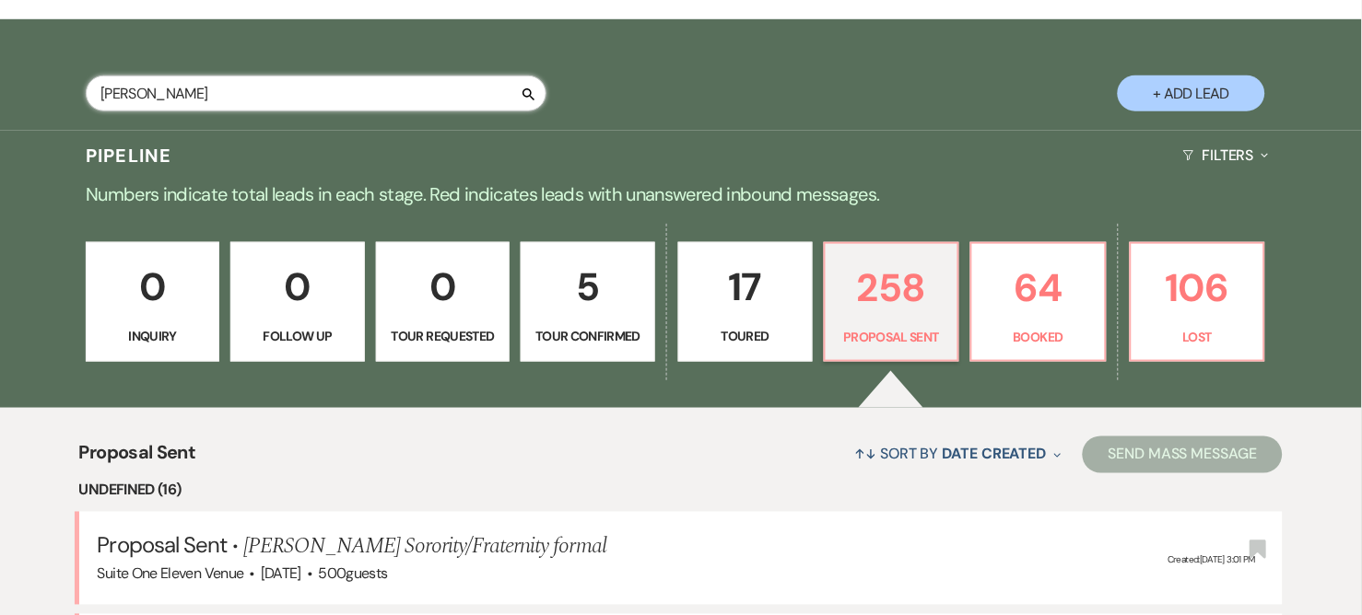
select select "6"
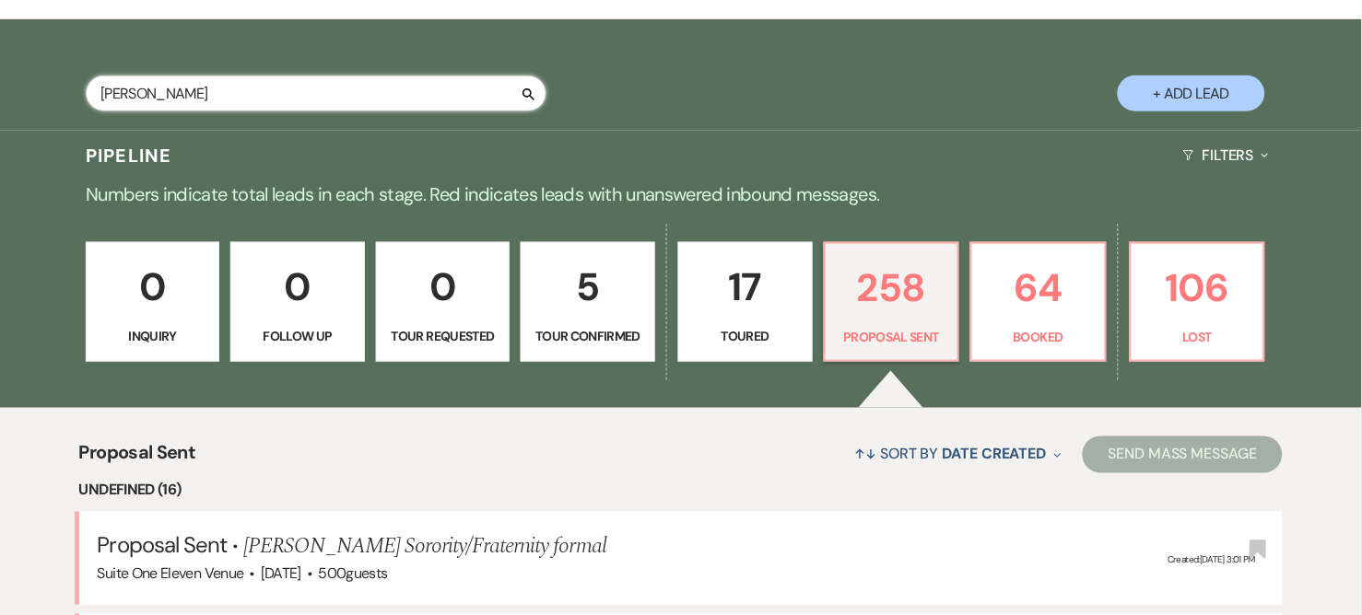
select select "6"
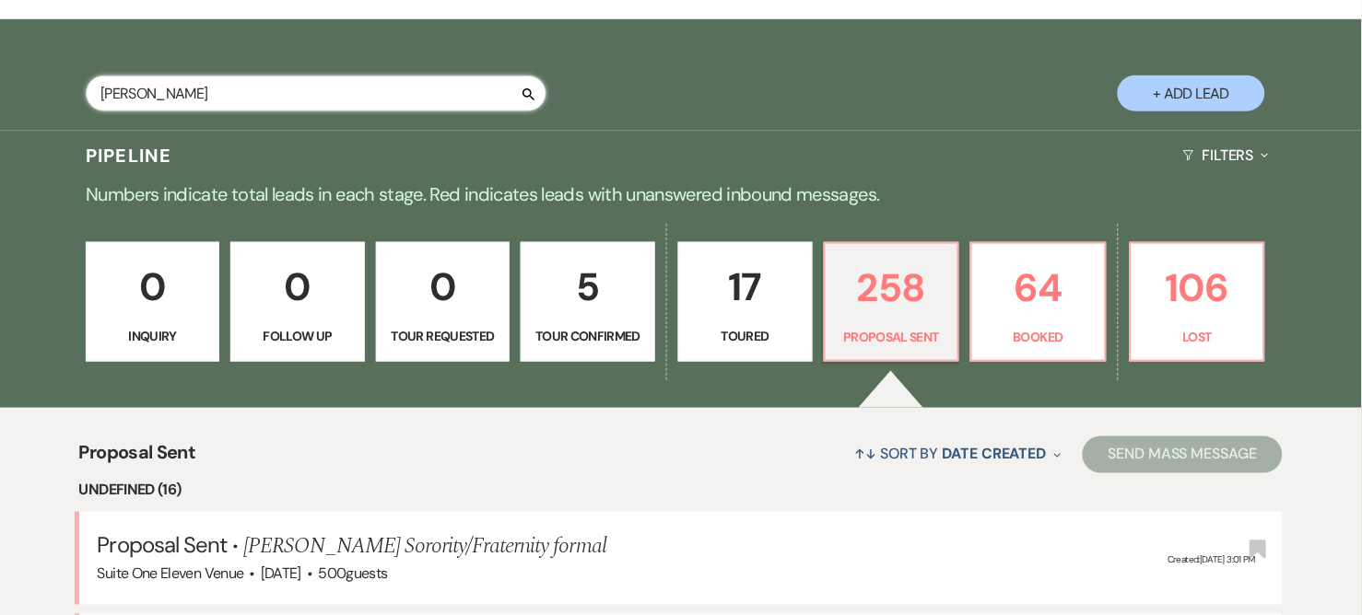
select select "6"
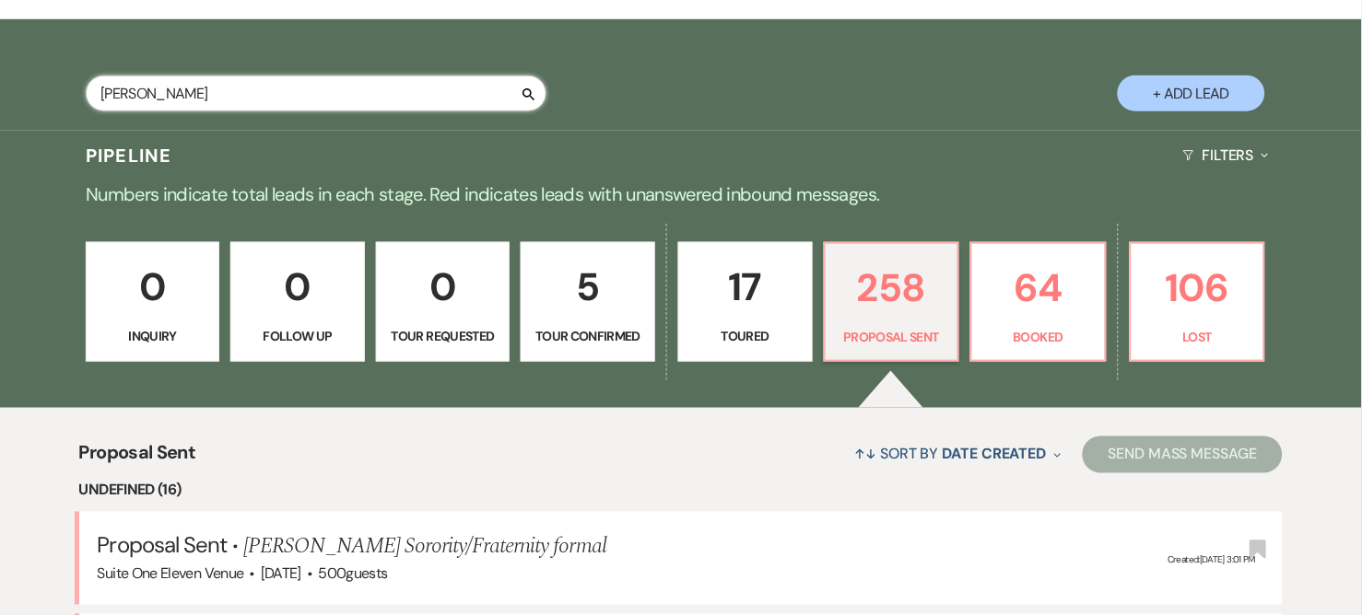
select select "6"
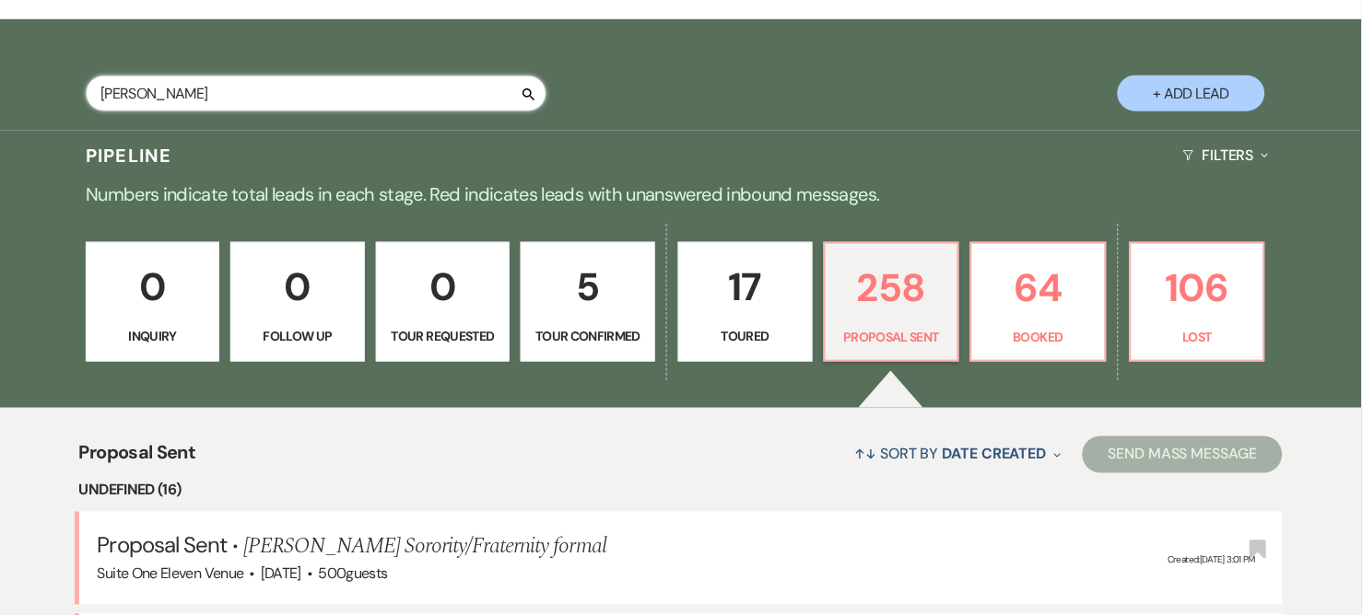
select select "6"
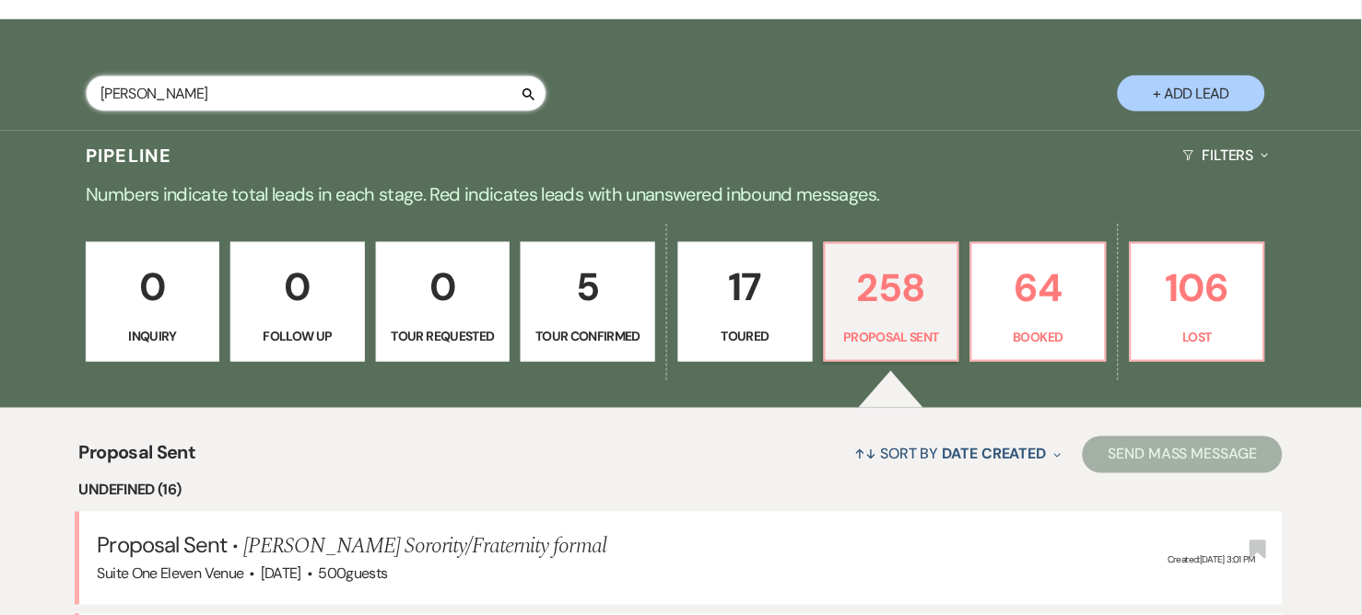
select select "6"
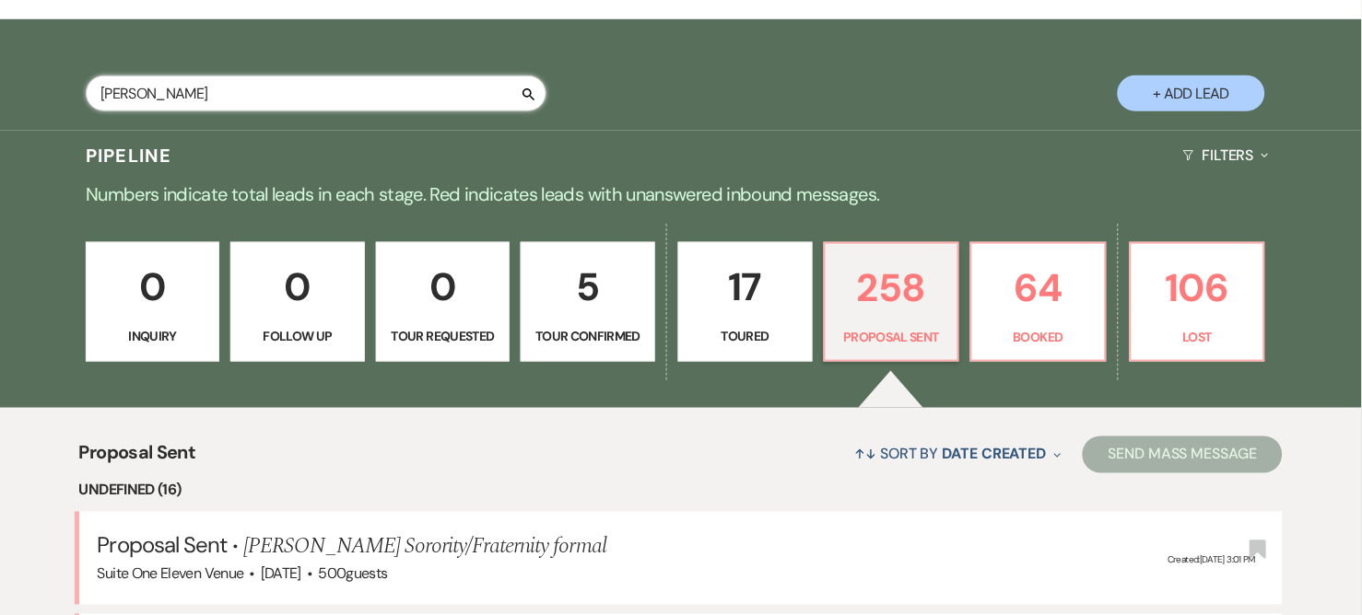
select select "6"
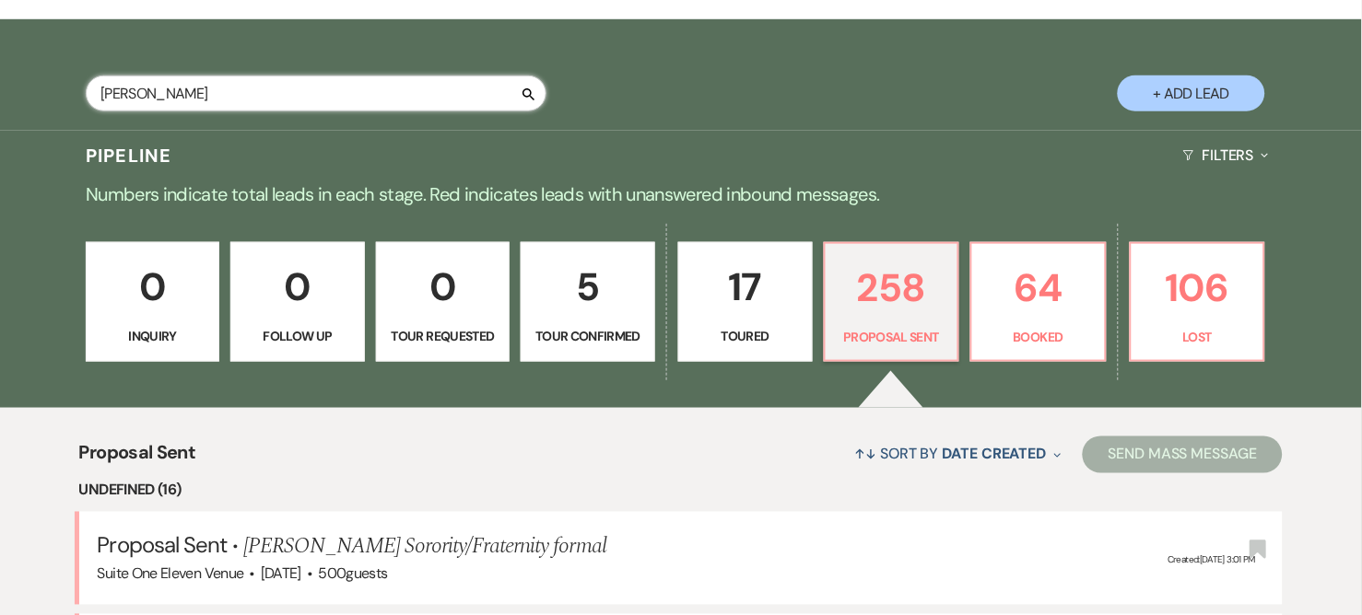
select select "6"
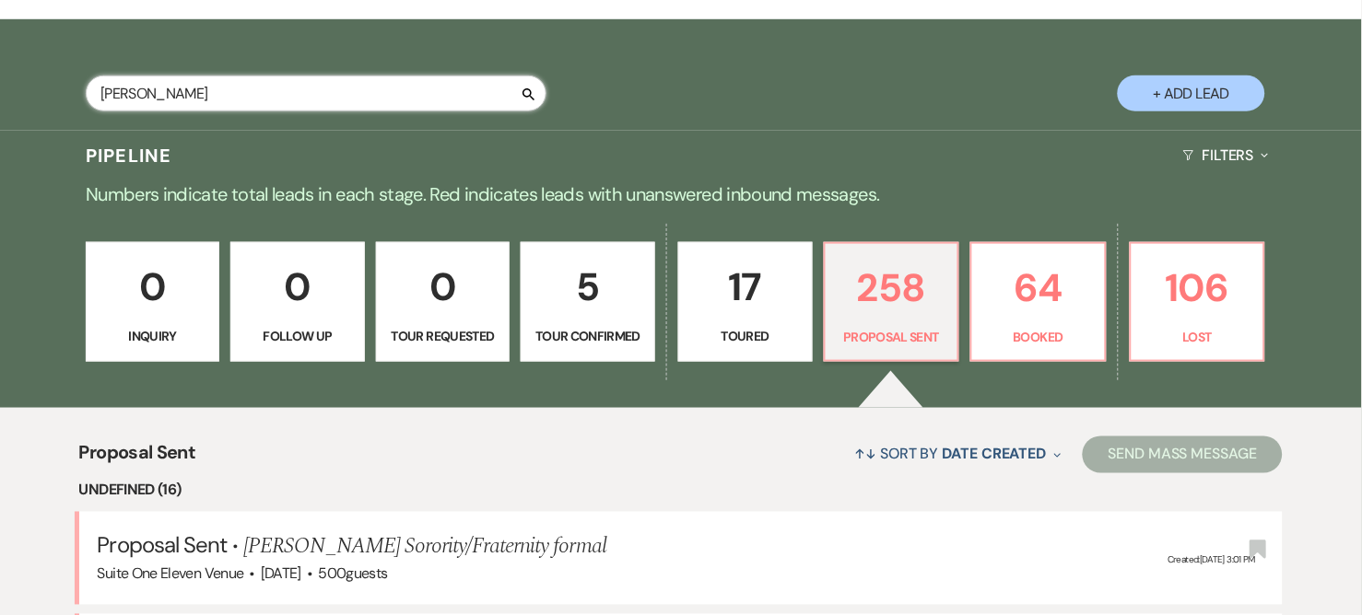
select select "6"
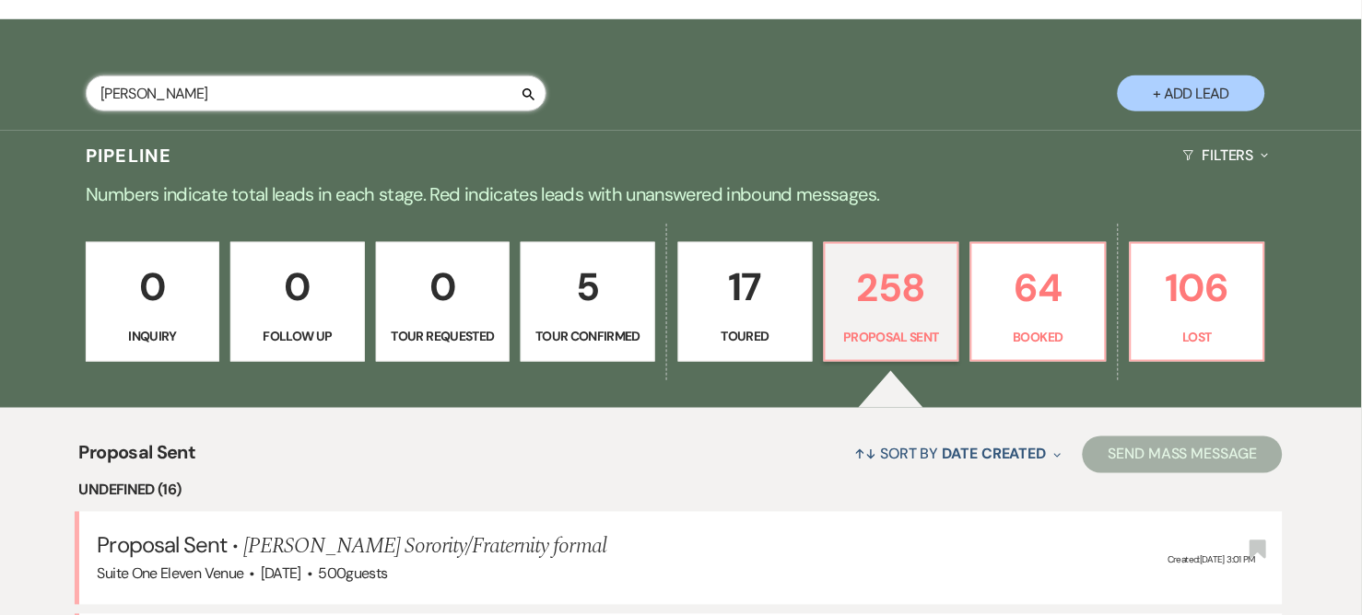
select select "6"
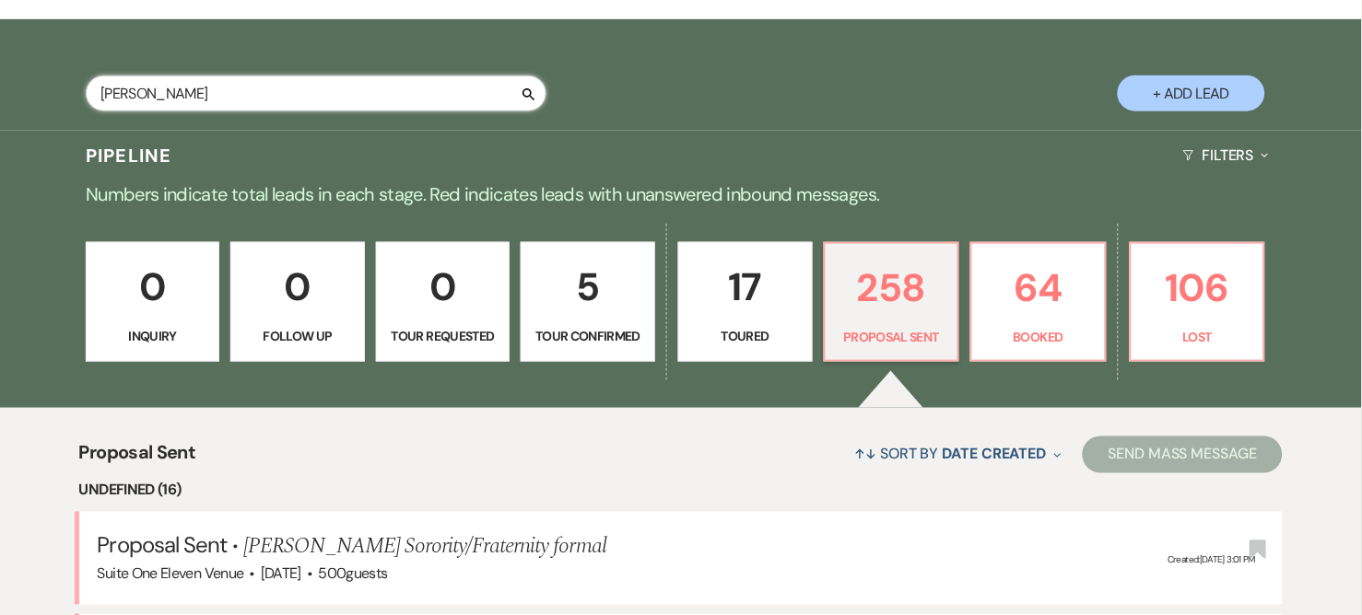
select select "6"
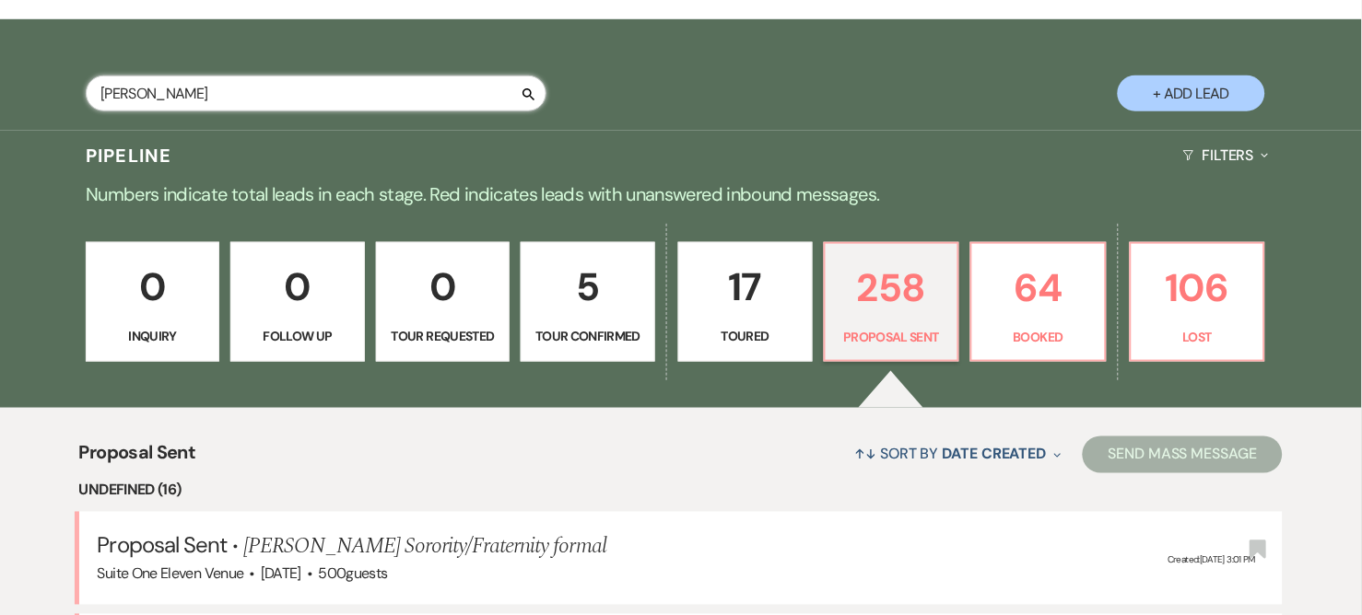
select select "6"
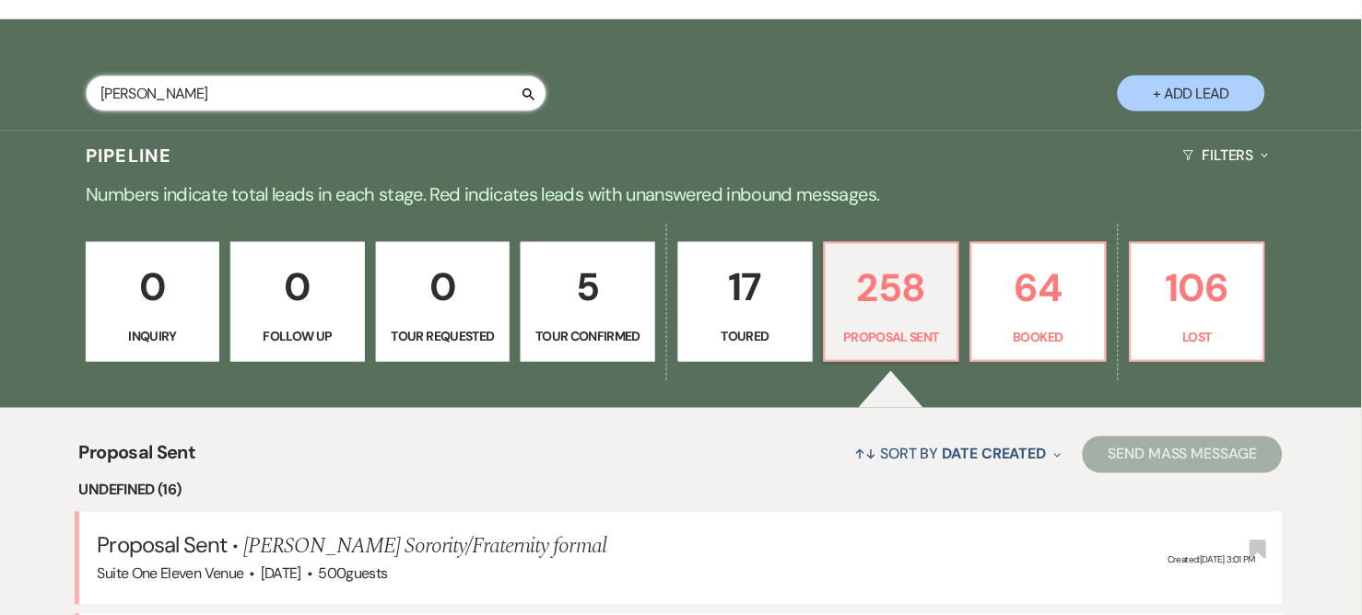
select select "6"
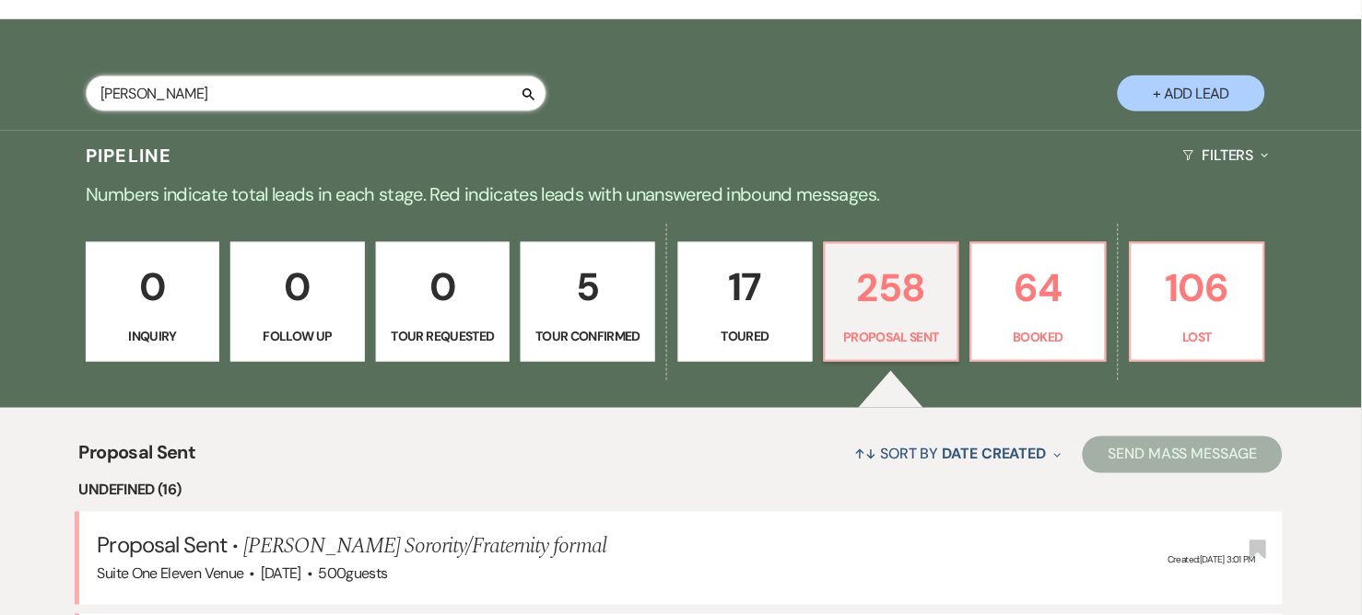
select select "6"
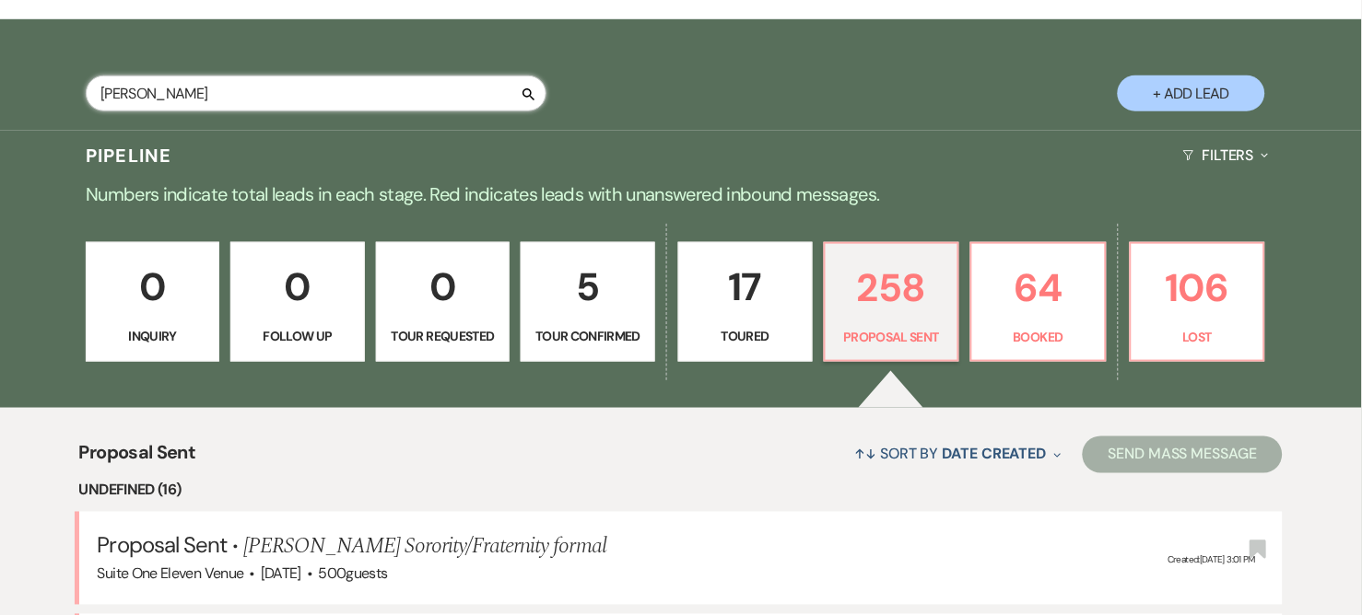
select select "6"
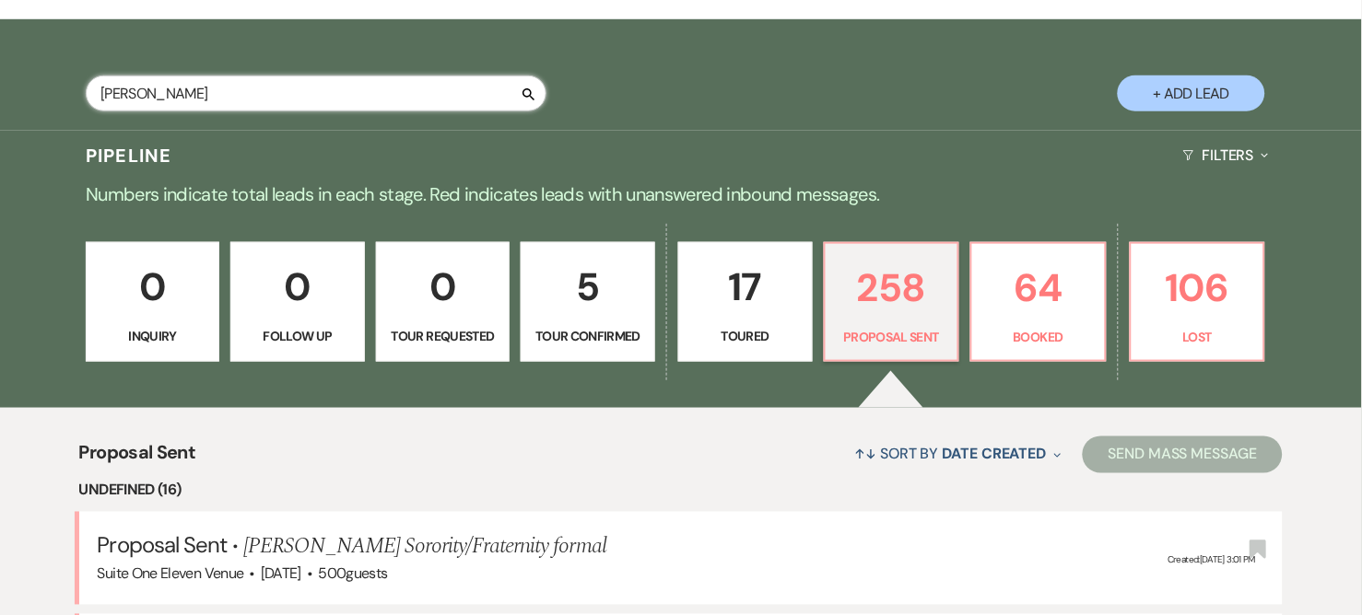
select select "6"
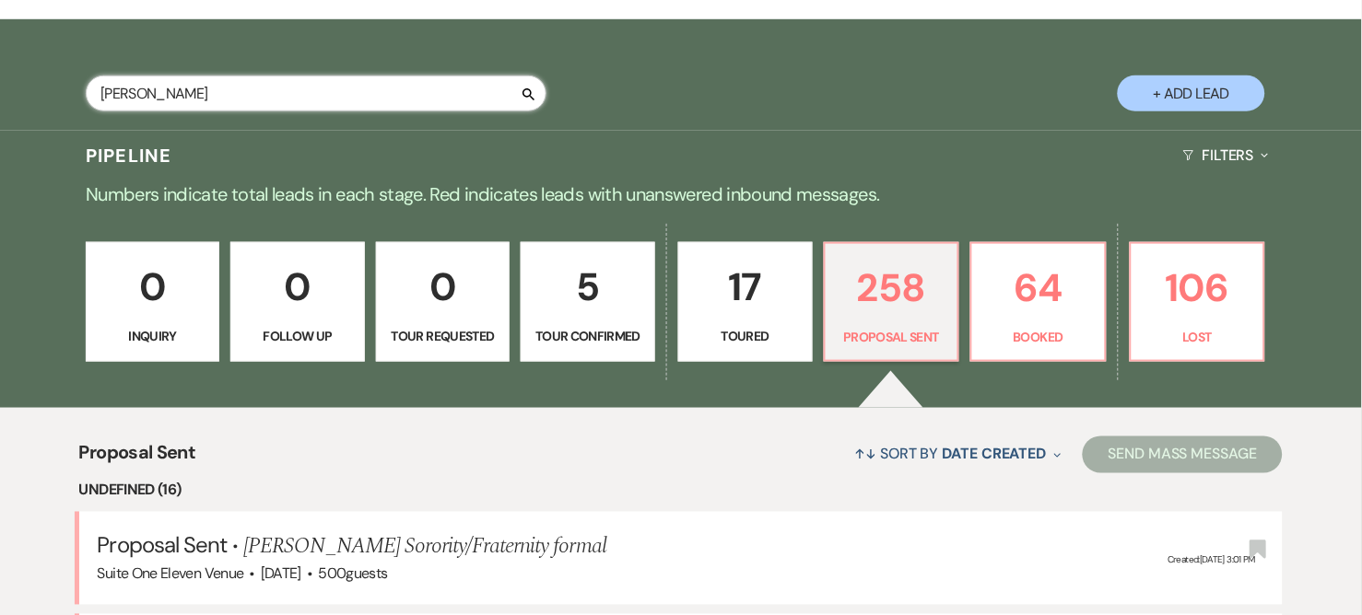
select select "6"
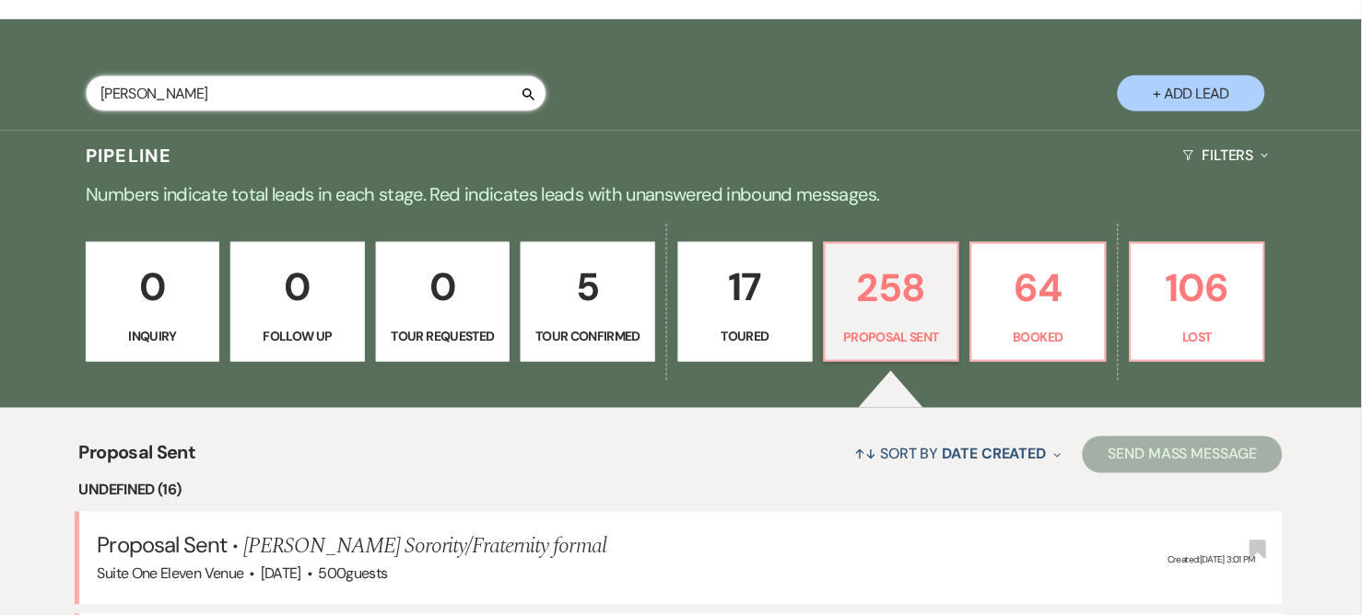
select select "6"
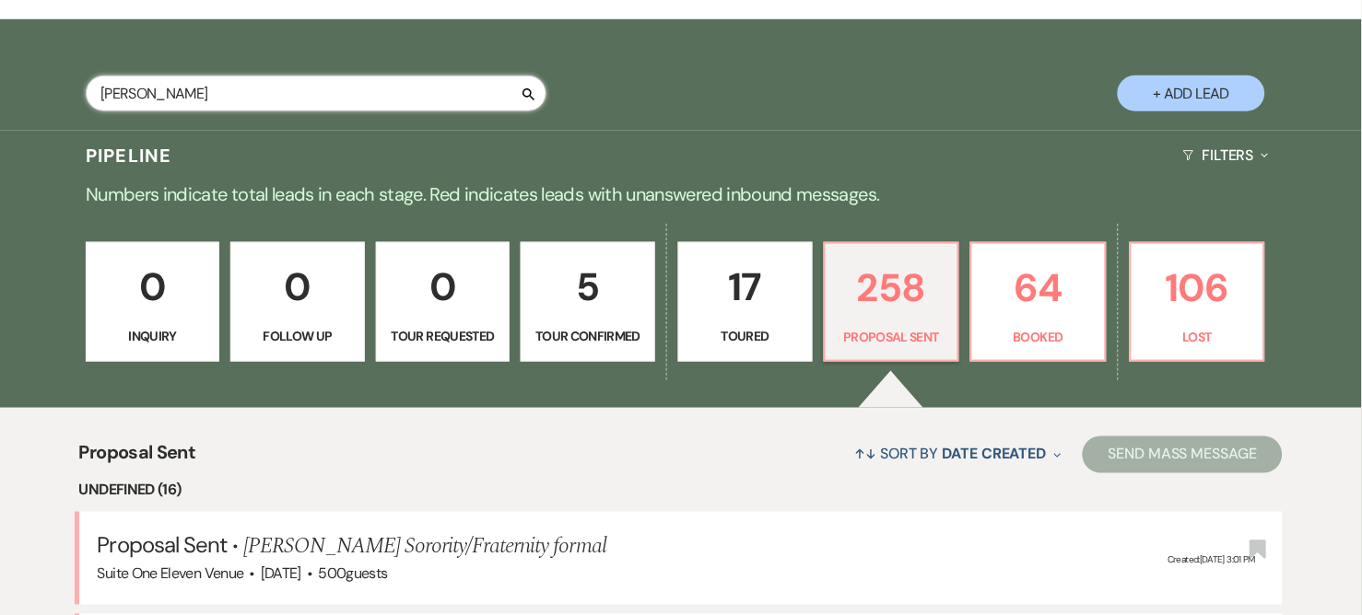
select select "6"
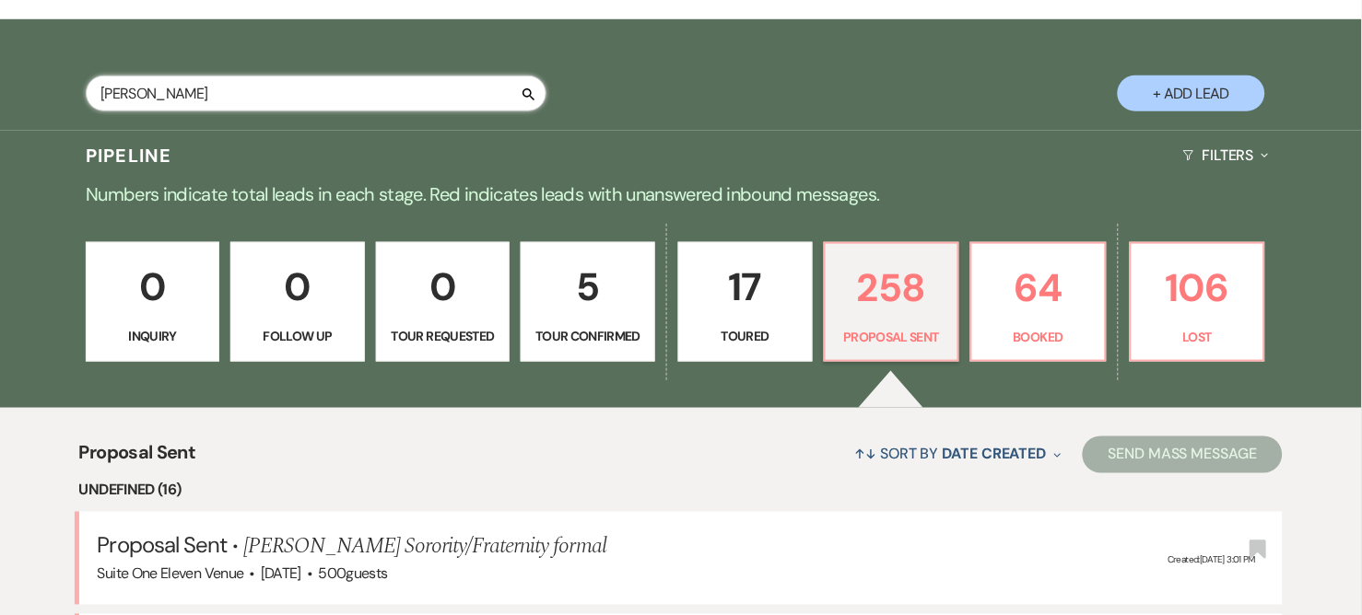
select select "6"
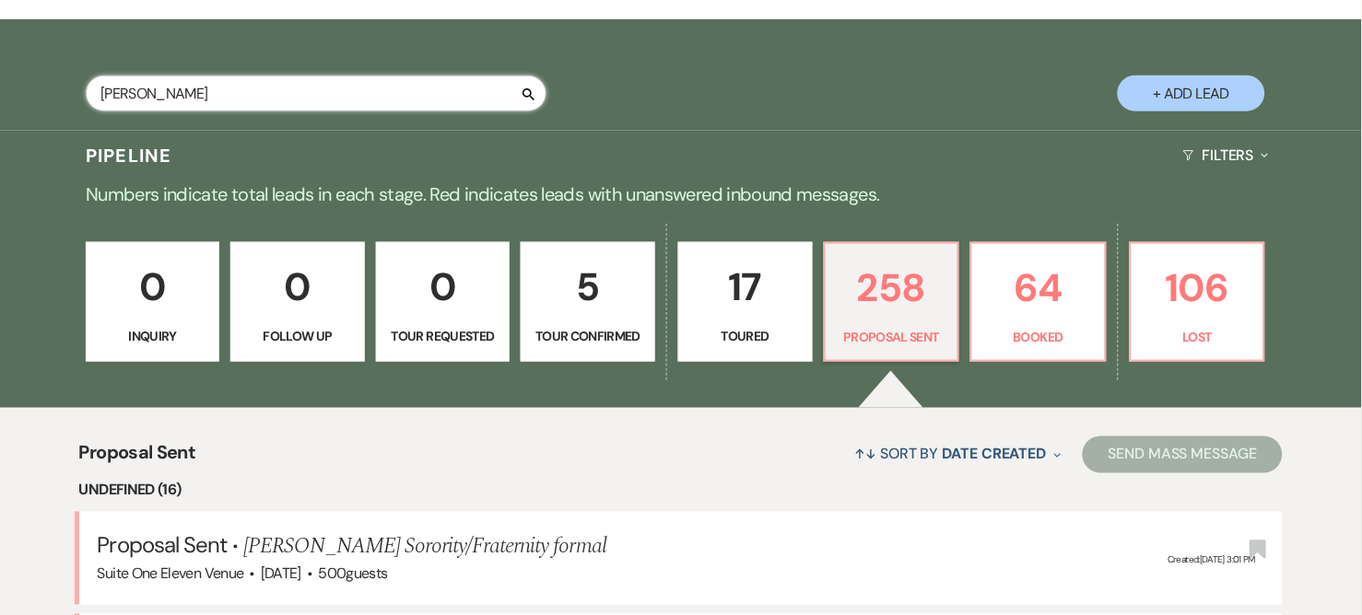
select select "6"
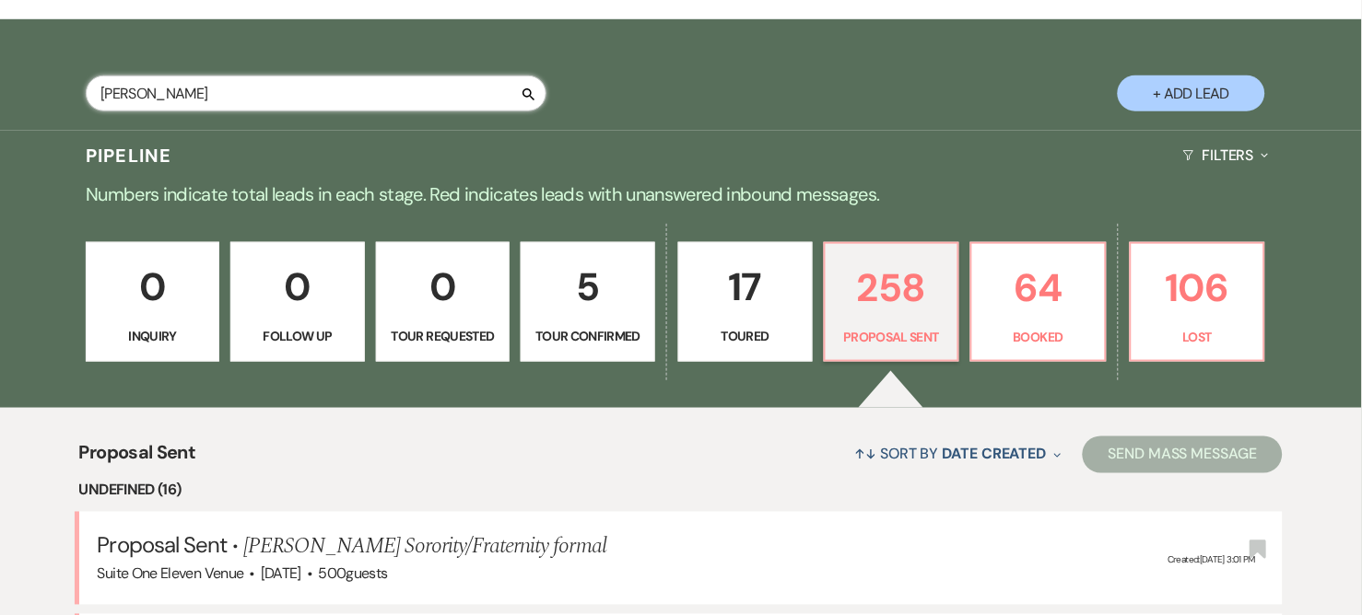
select select "6"
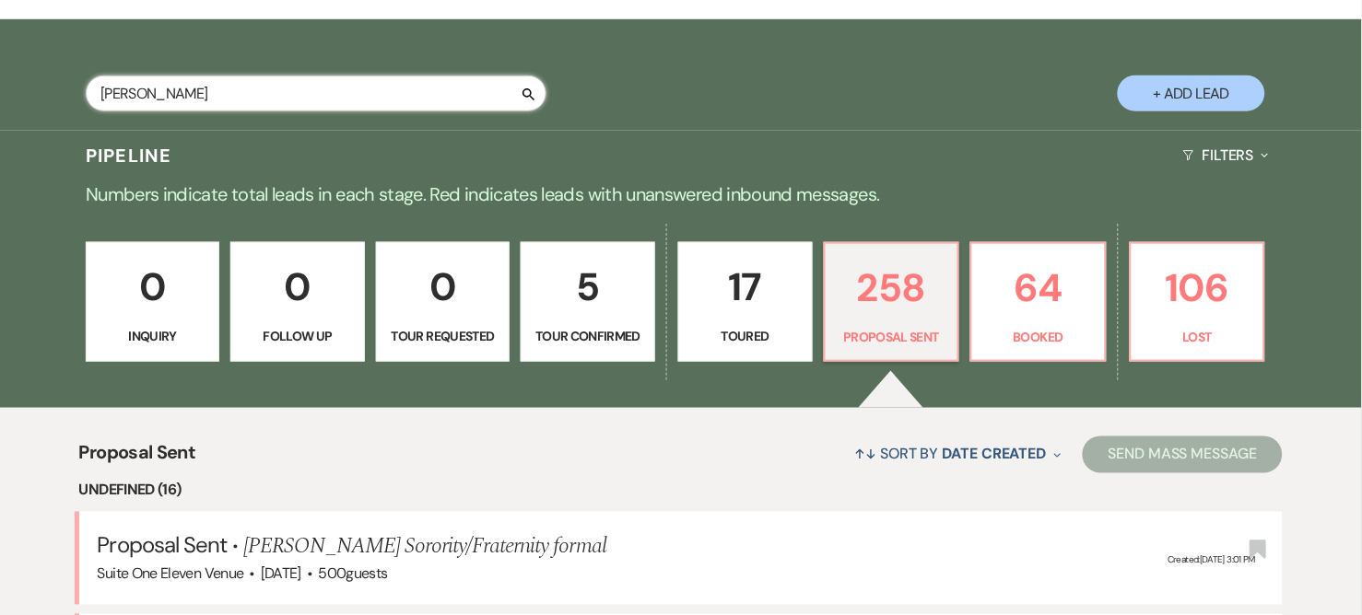
select select "6"
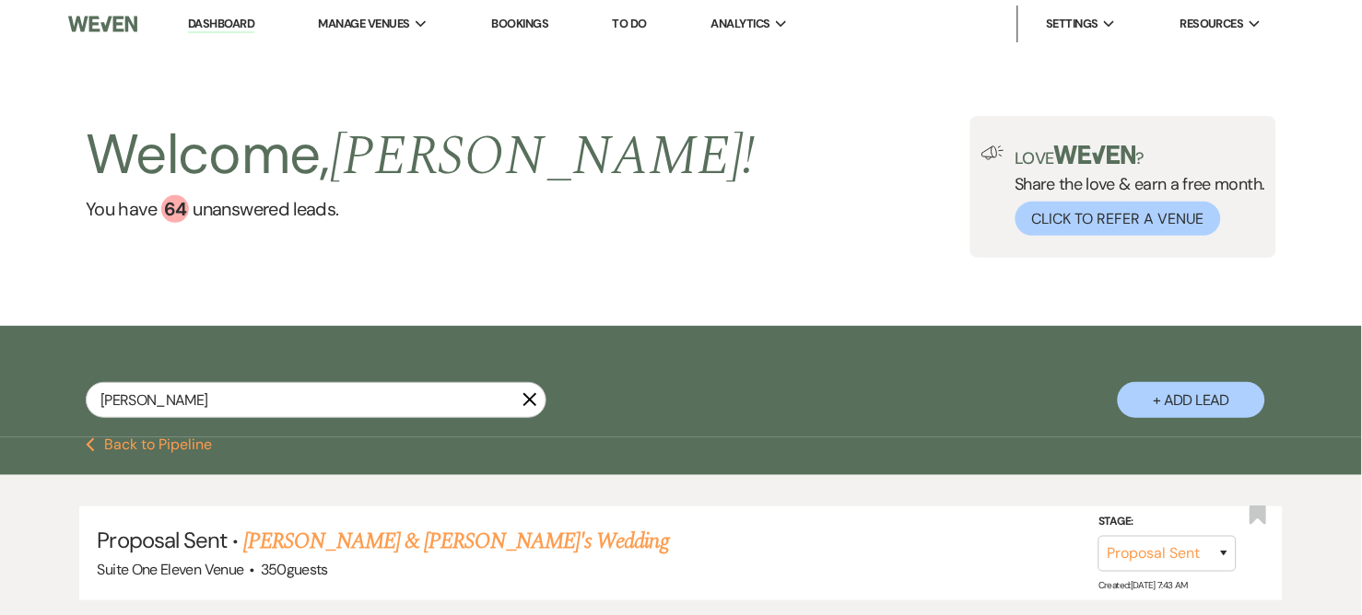
click at [422, 535] on link "[PERSON_NAME] & [PERSON_NAME]'s Wedding" at bounding box center [456, 541] width 426 height 33
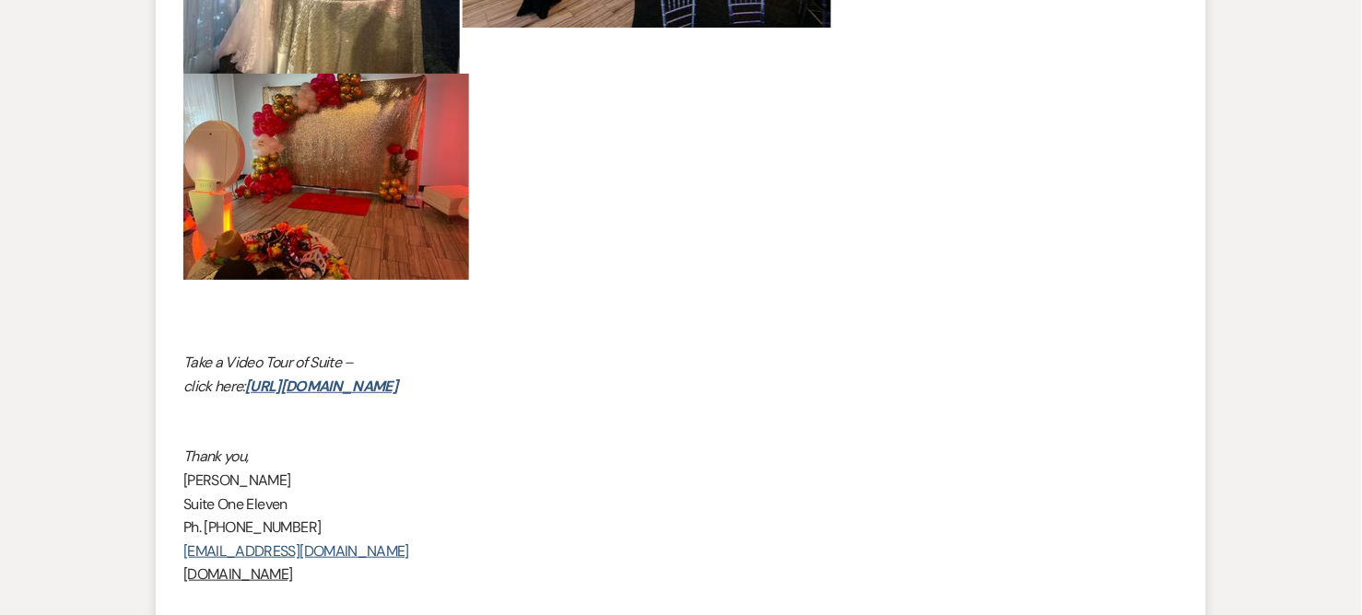
scroll to position [3516, 0]
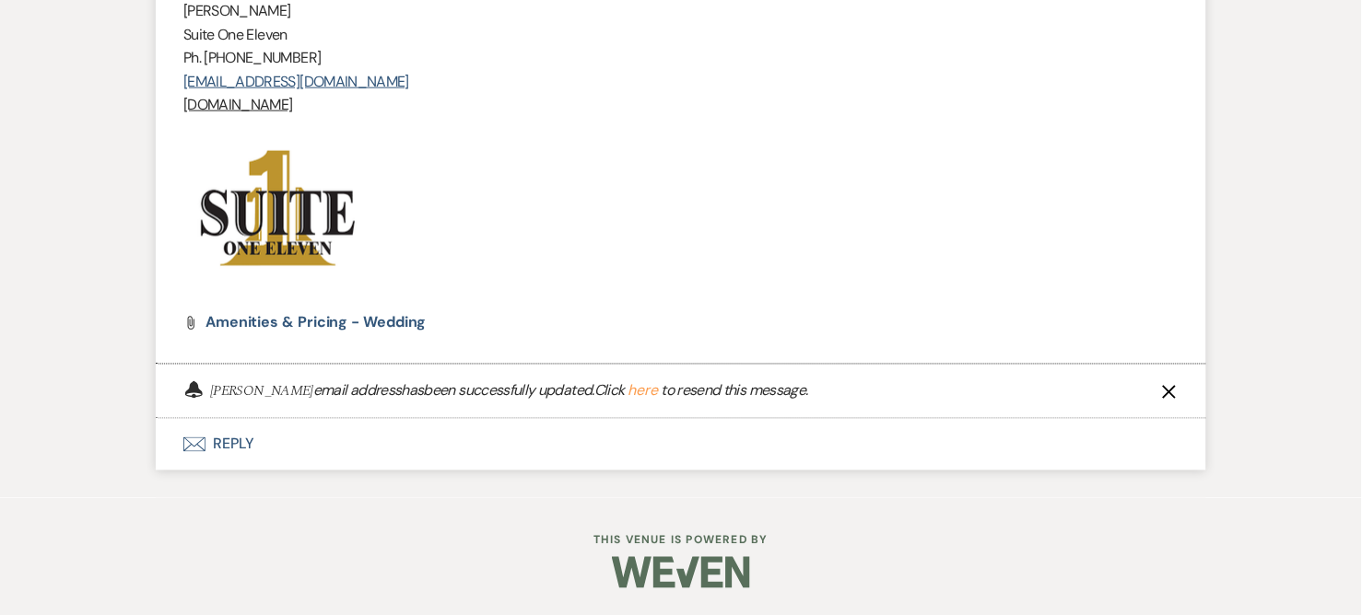
click at [233, 450] on button "Envelope Reply" at bounding box center [681, 445] width 1050 height 52
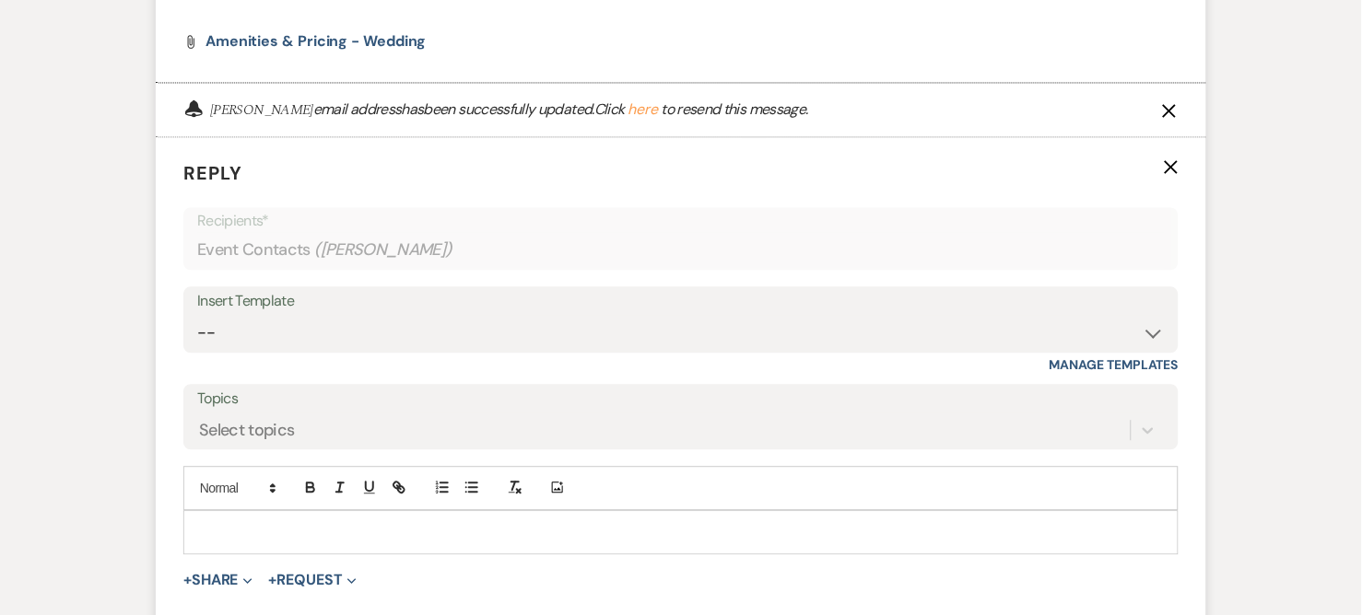
scroll to position [3818, 0]
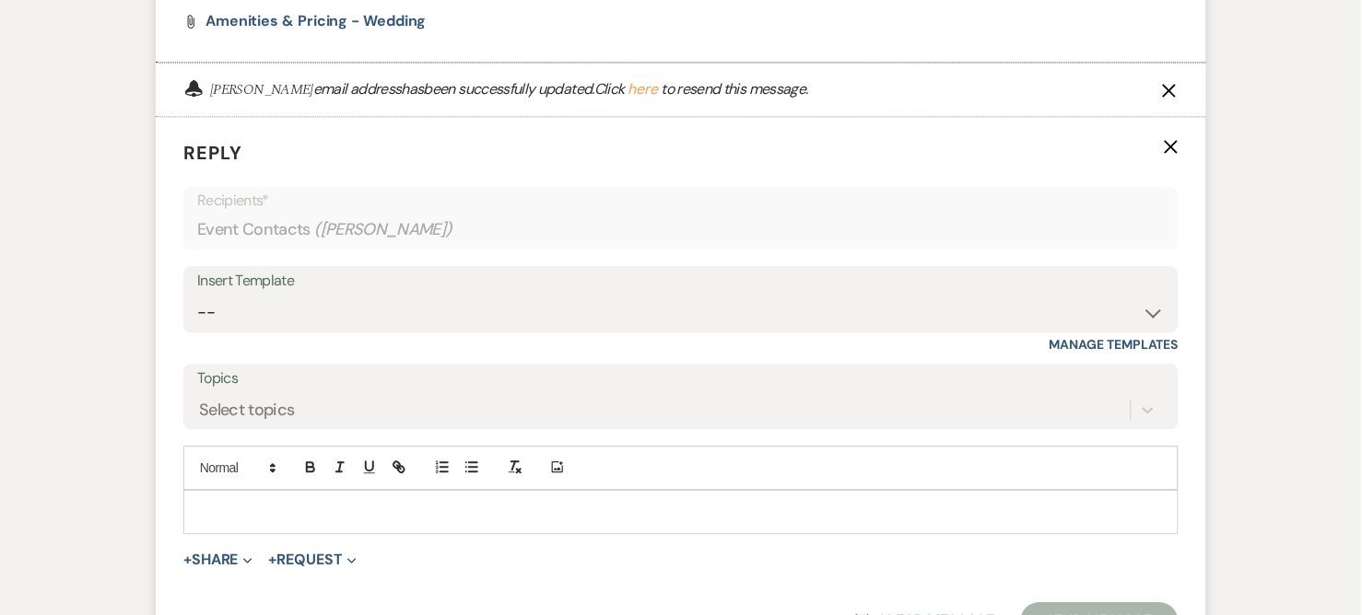
click at [268, 509] on p at bounding box center [680, 513] width 965 height 20
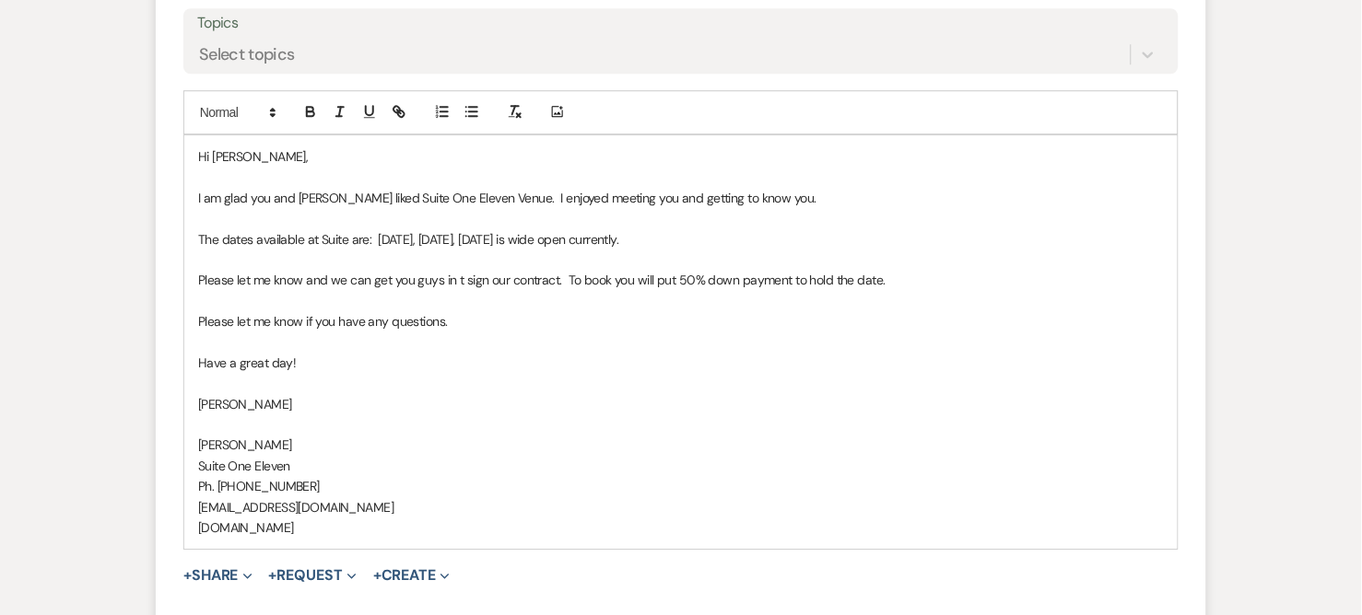
scroll to position [4330, 0]
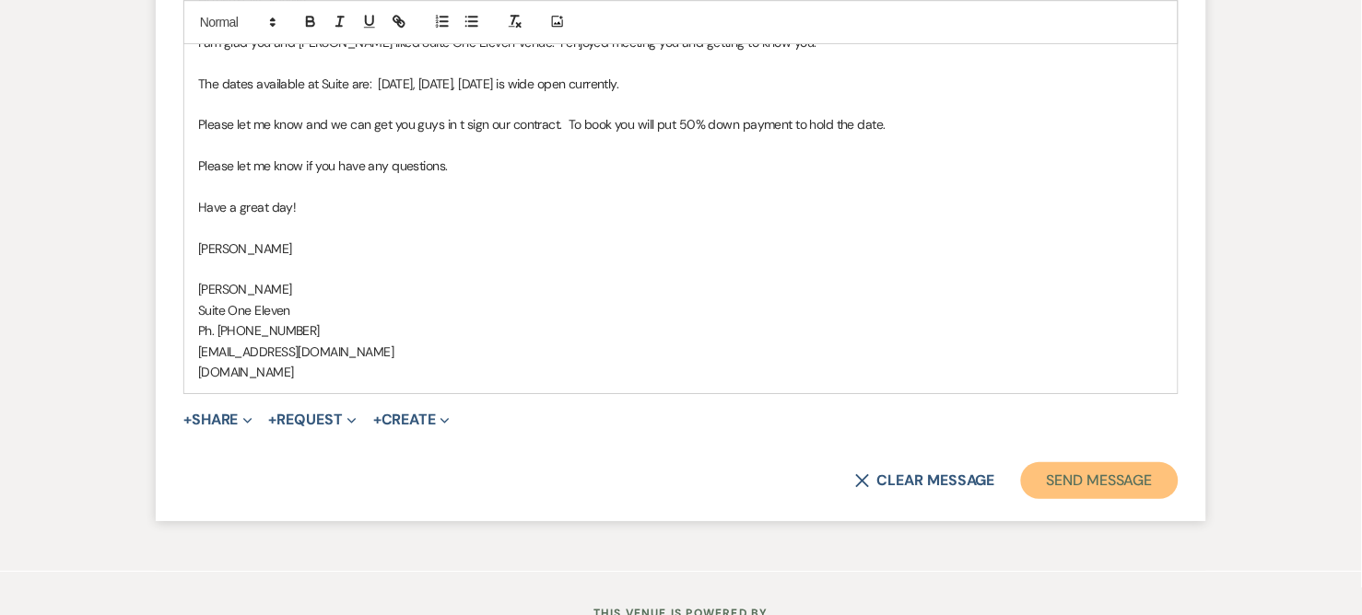
click at [1075, 474] on button "Send Message" at bounding box center [1100, 480] width 158 height 37
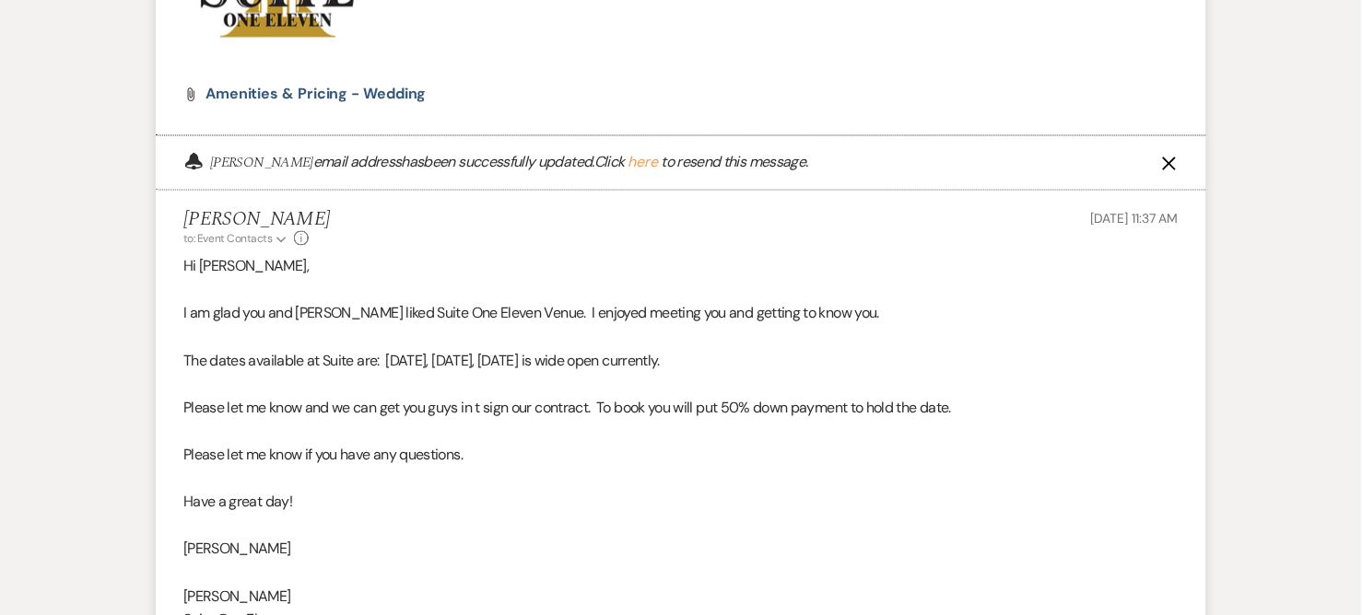
scroll to position [3781, 0]
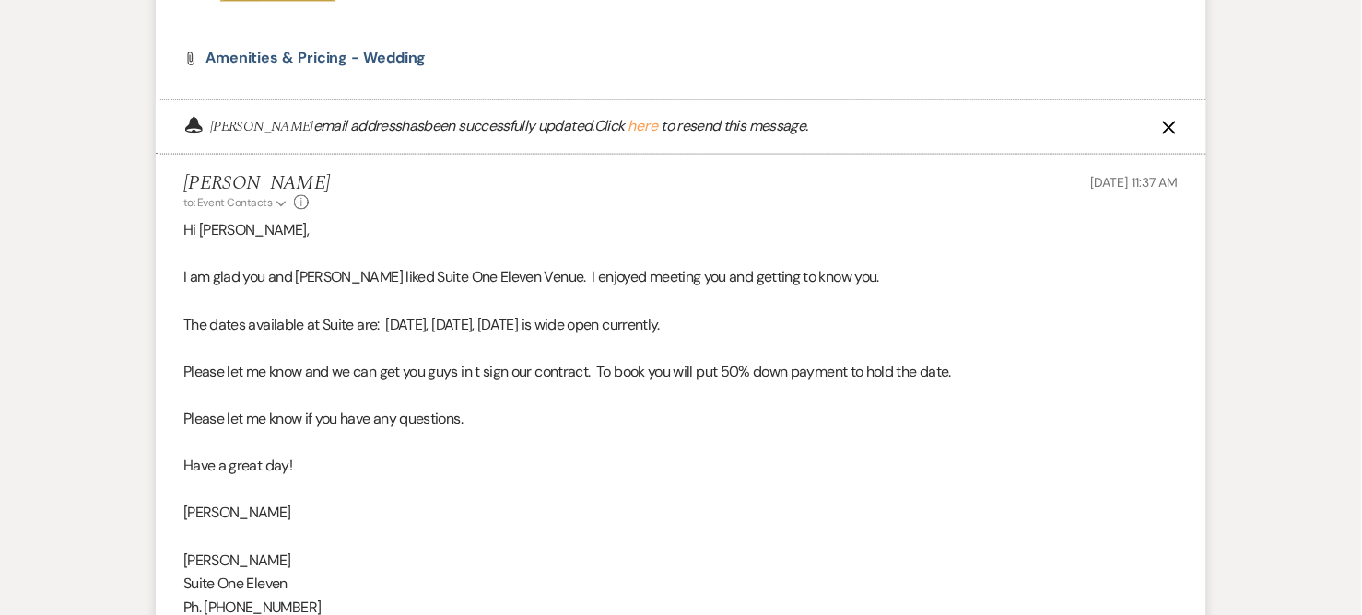
click at [640, 130] on button "here" at bounding box center [642, 127] width 30 height 15
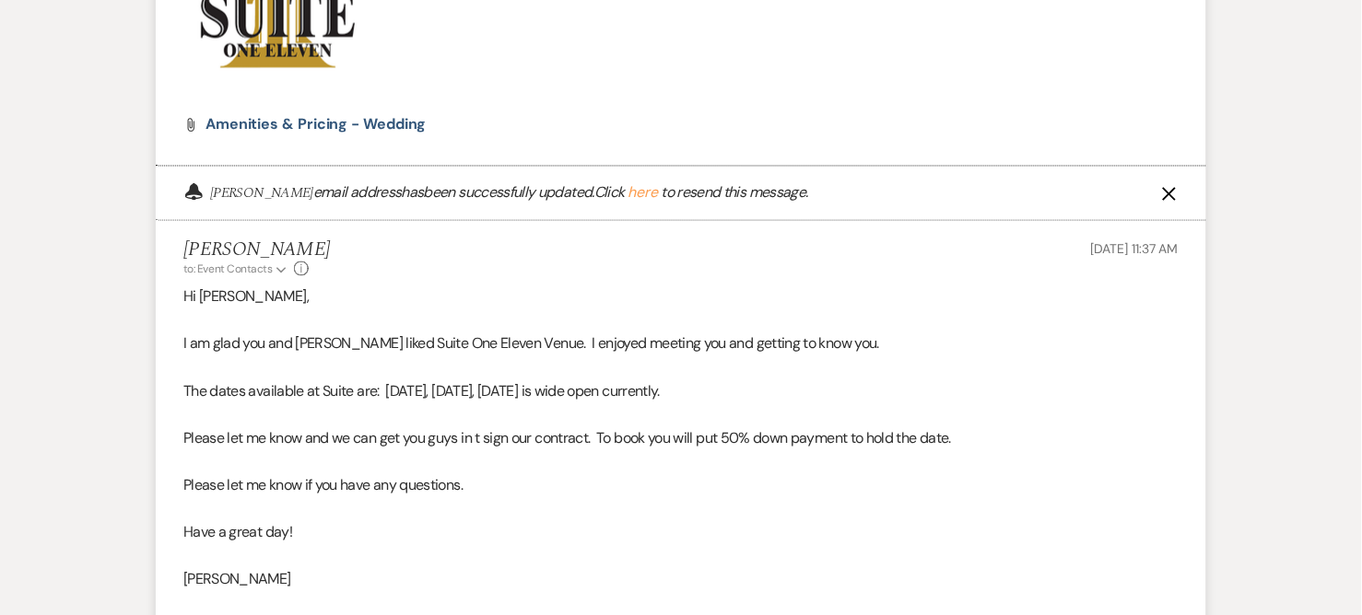
scroll to position [3679, 0]
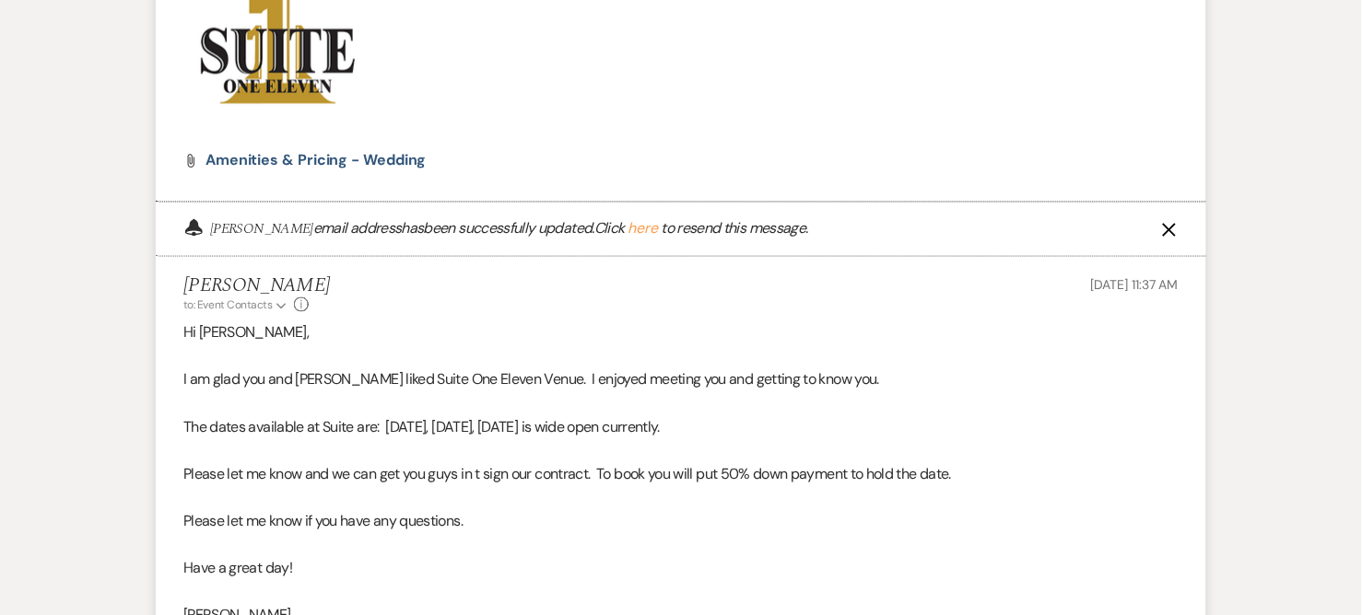
click at [627, 226] on button "here" at bounding box center [642, 229] width 30 height 15
click at [1167, 228] on use "button" at bounding box center [1170, 231] width 14 height 14
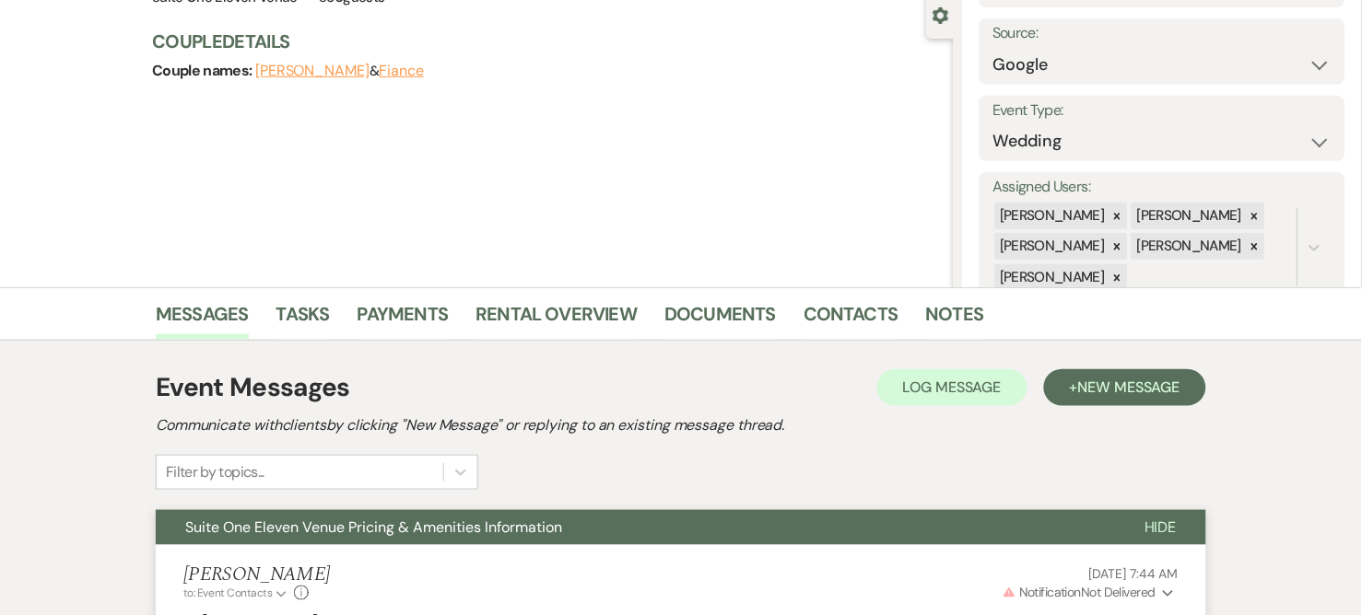
scroll to position [0, 0]
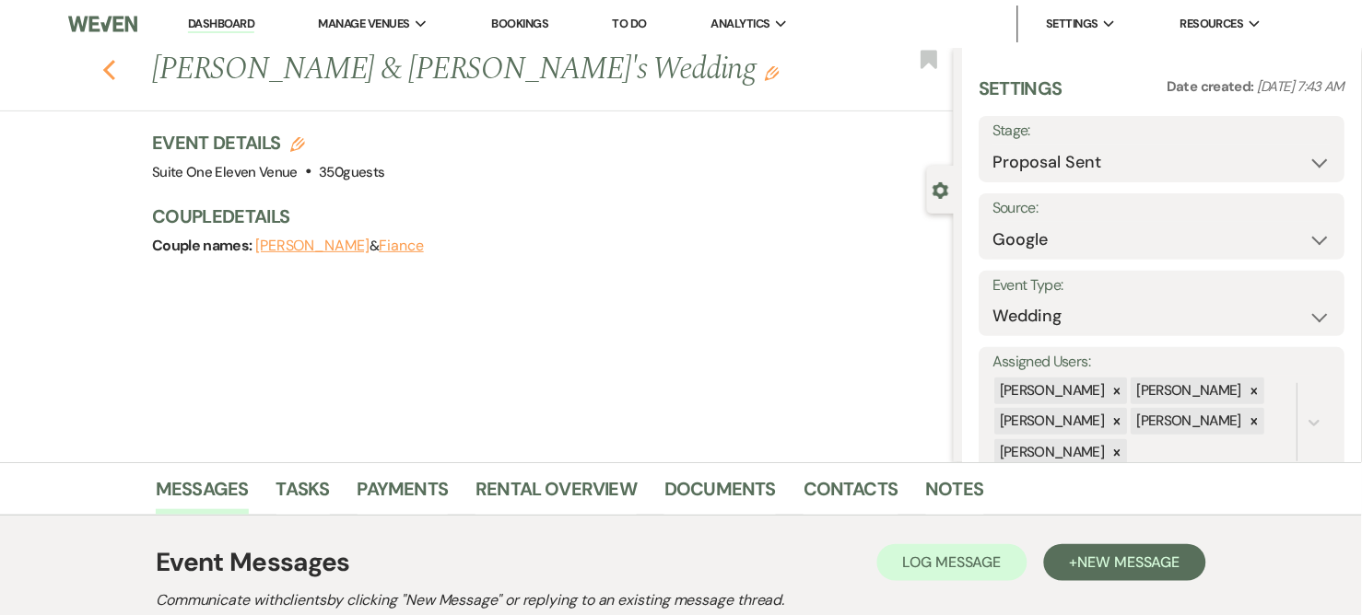
click at [116, 68] on icon "Previous" at bounding box center [109, 70] width 14 height 22
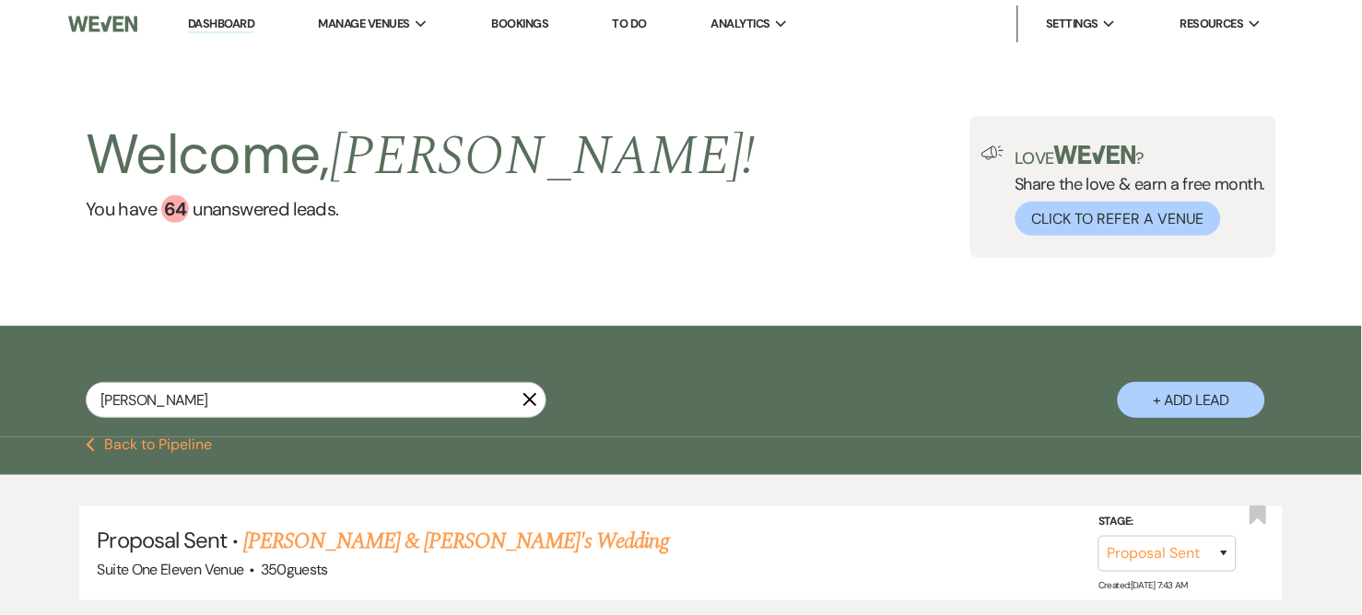
click at [532, 404] on use "button" at bounding box center [530, 400] width 14 height 14
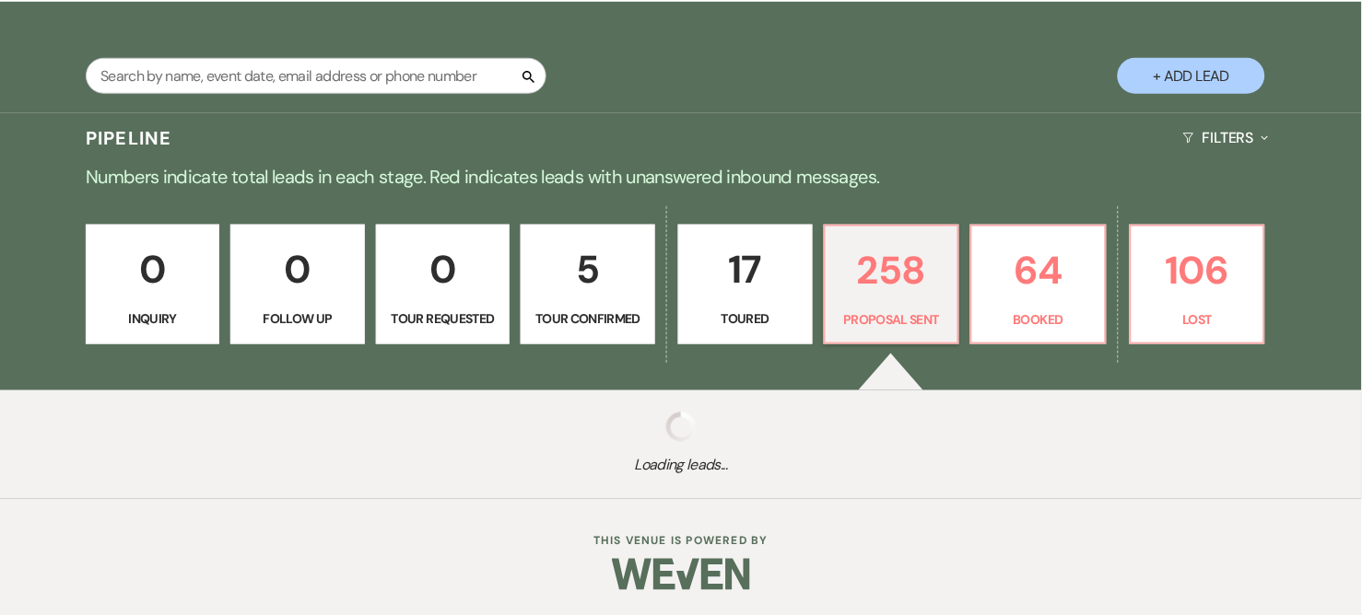
select select "6"
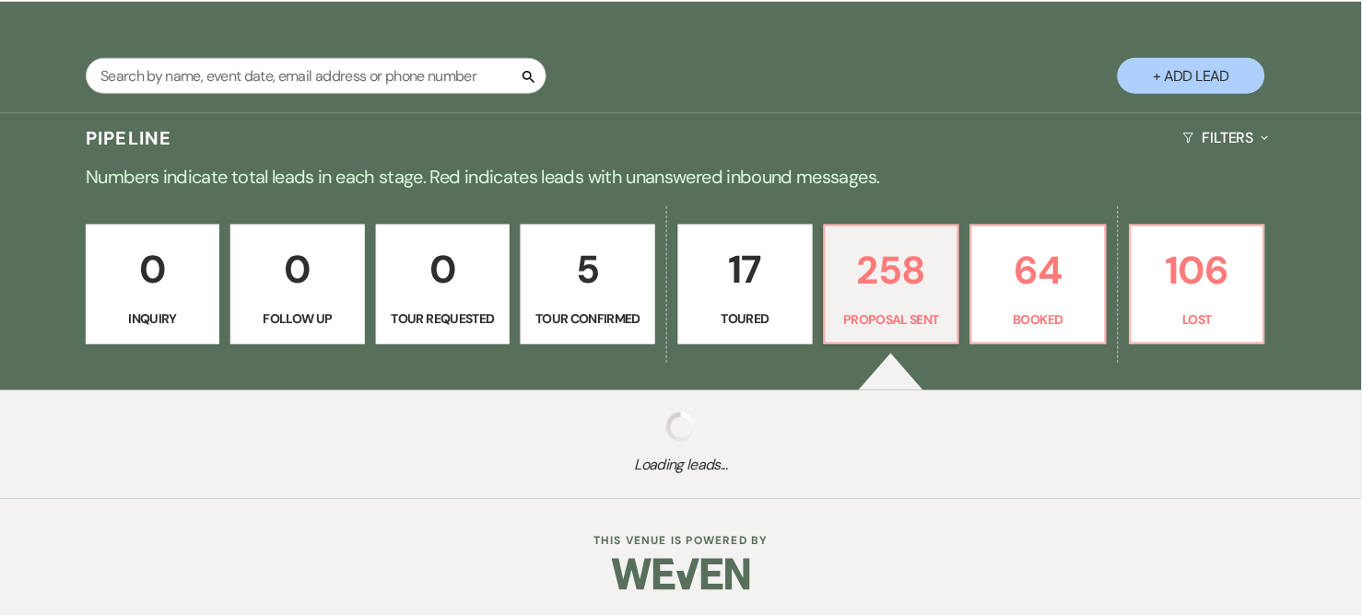
select select "6"
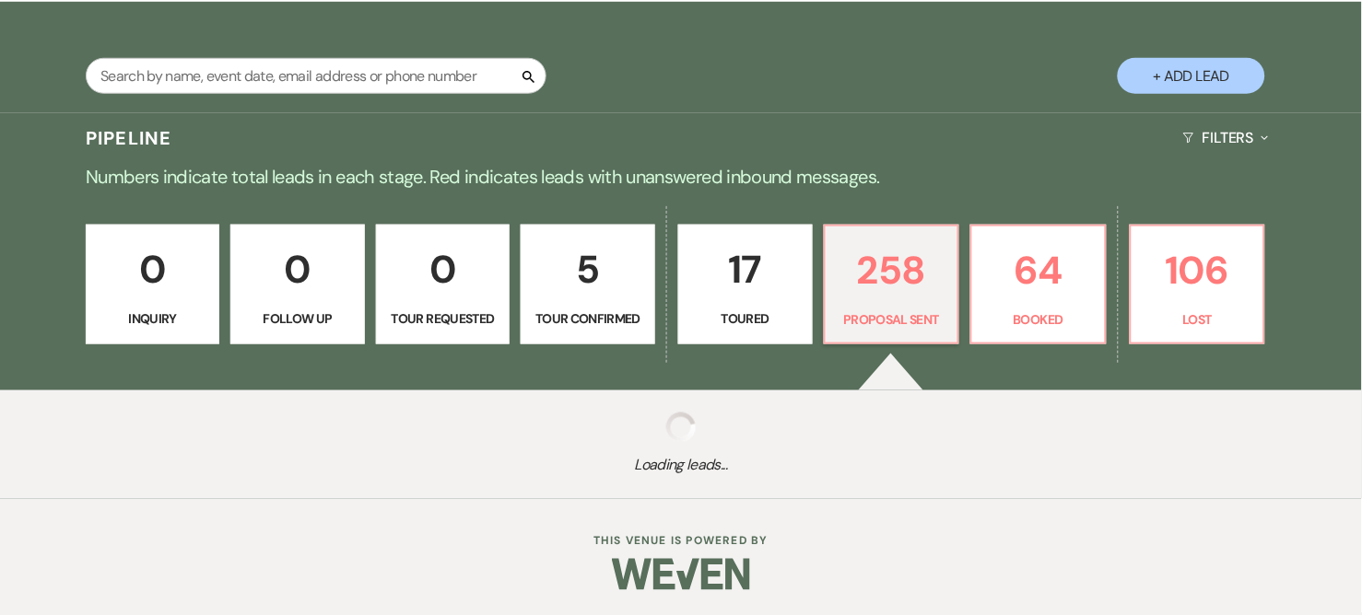
select select "6"
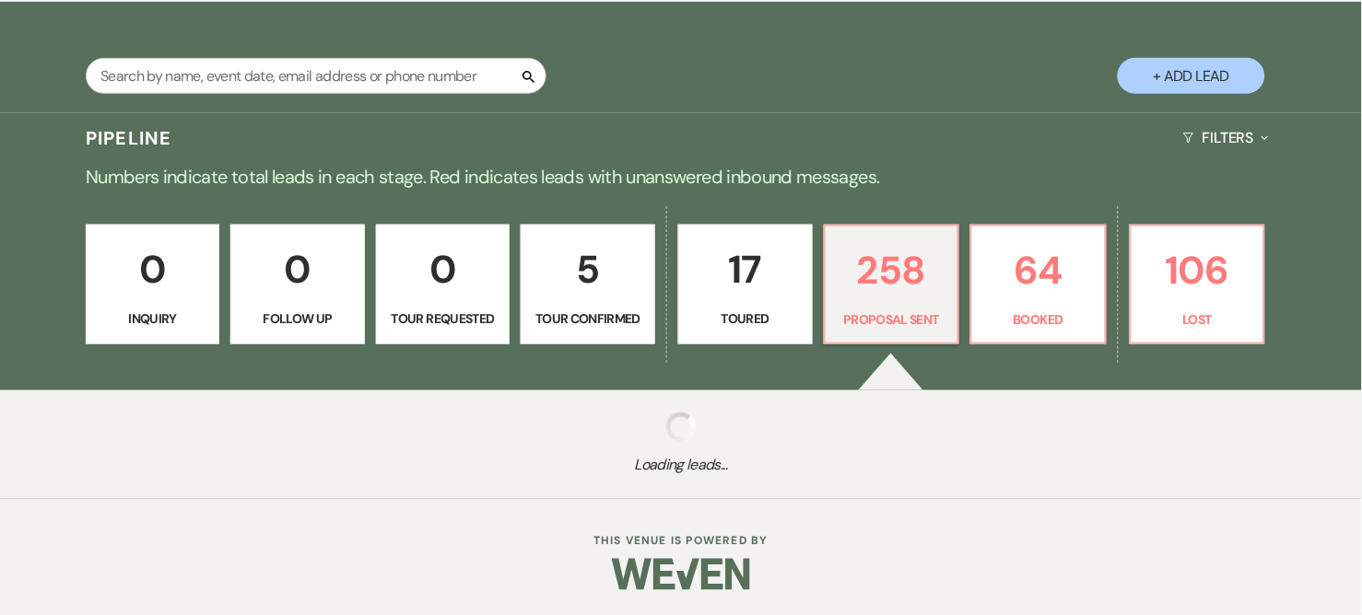
select select "6"
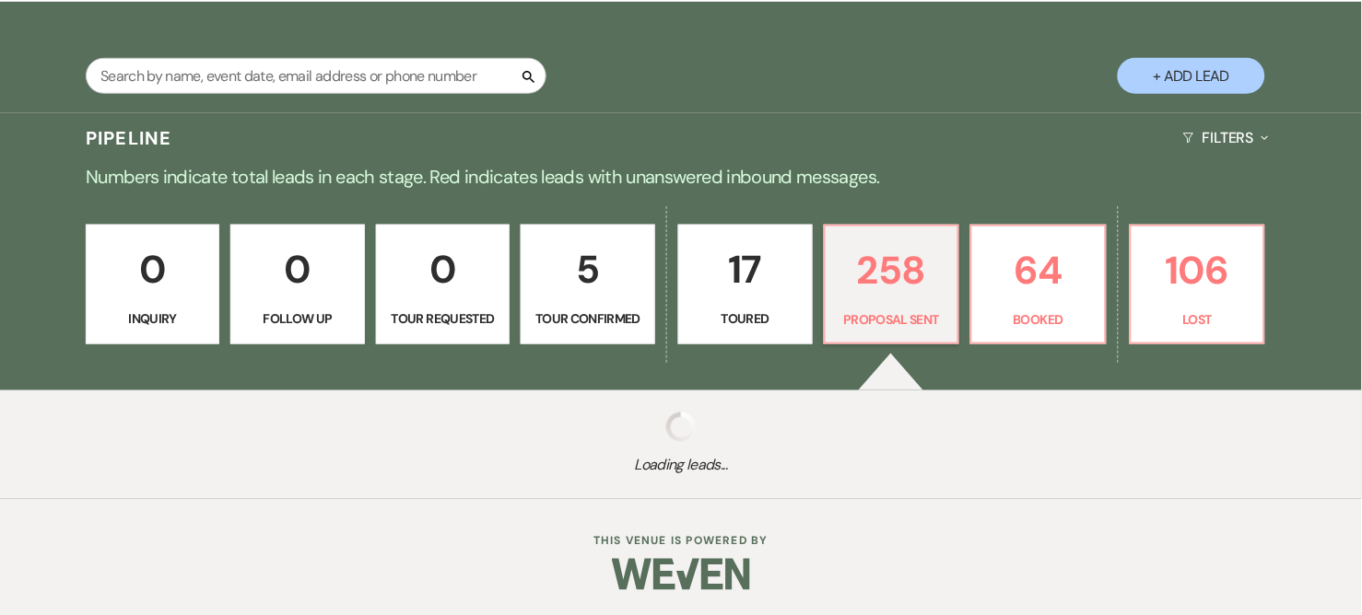
select select "6"
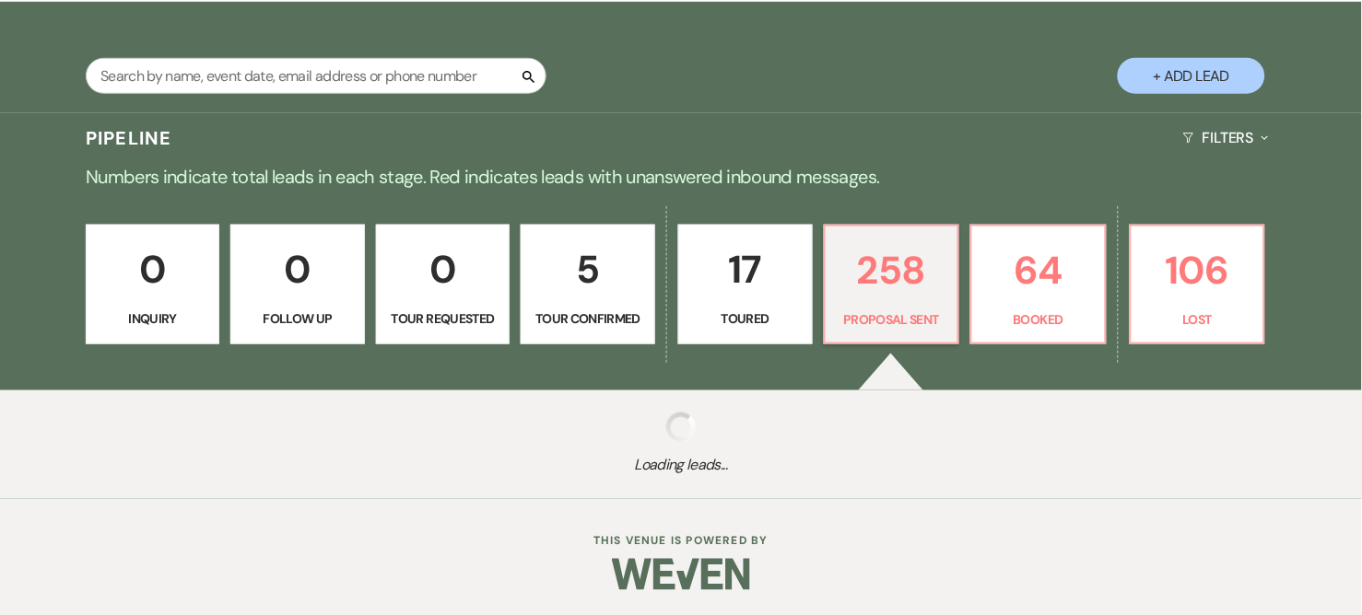
select select "6"
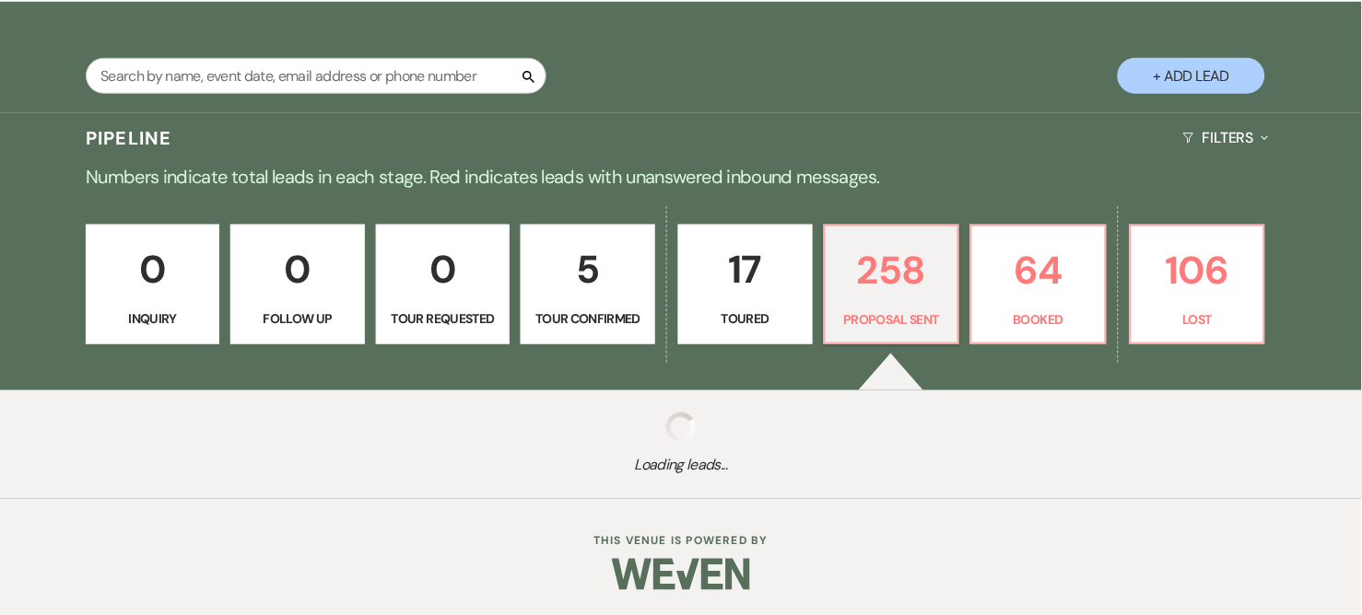
select select "6"
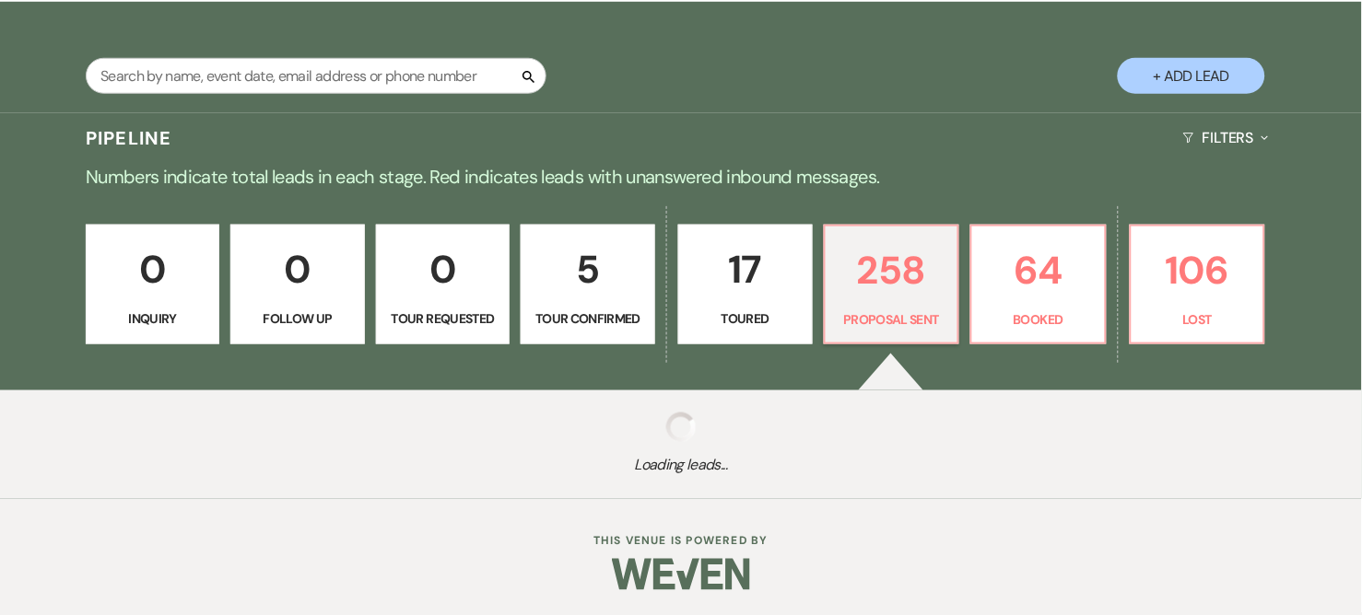
select select "6"
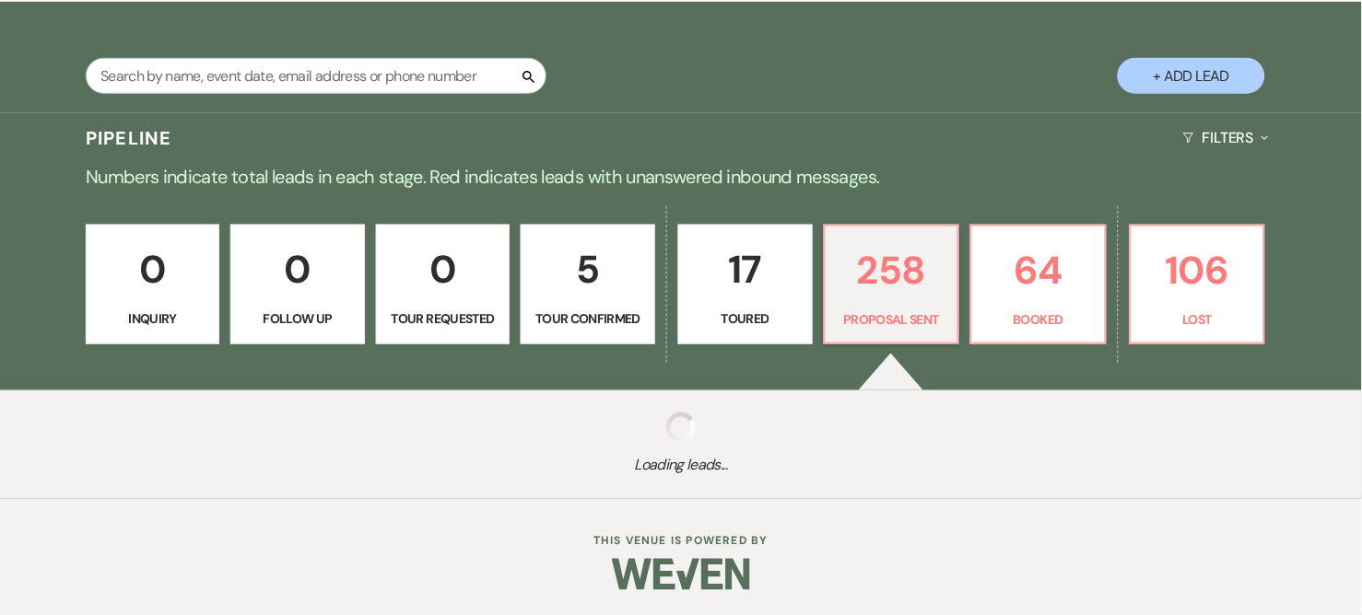
select select "6"
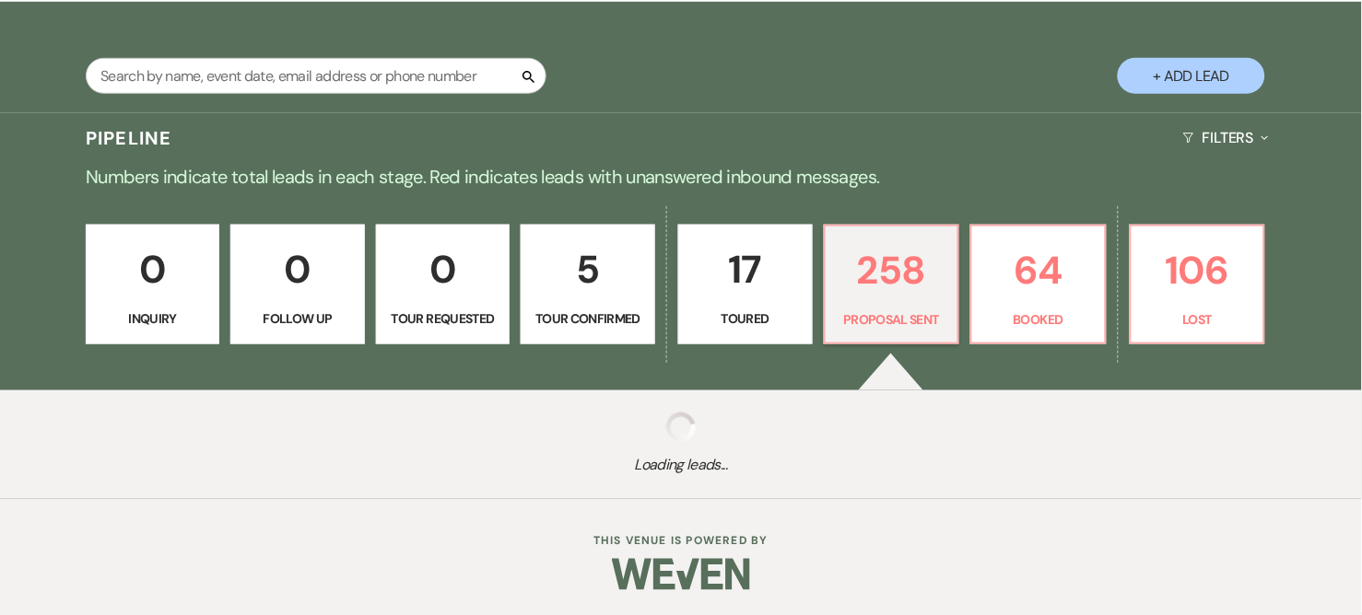
select select "6"
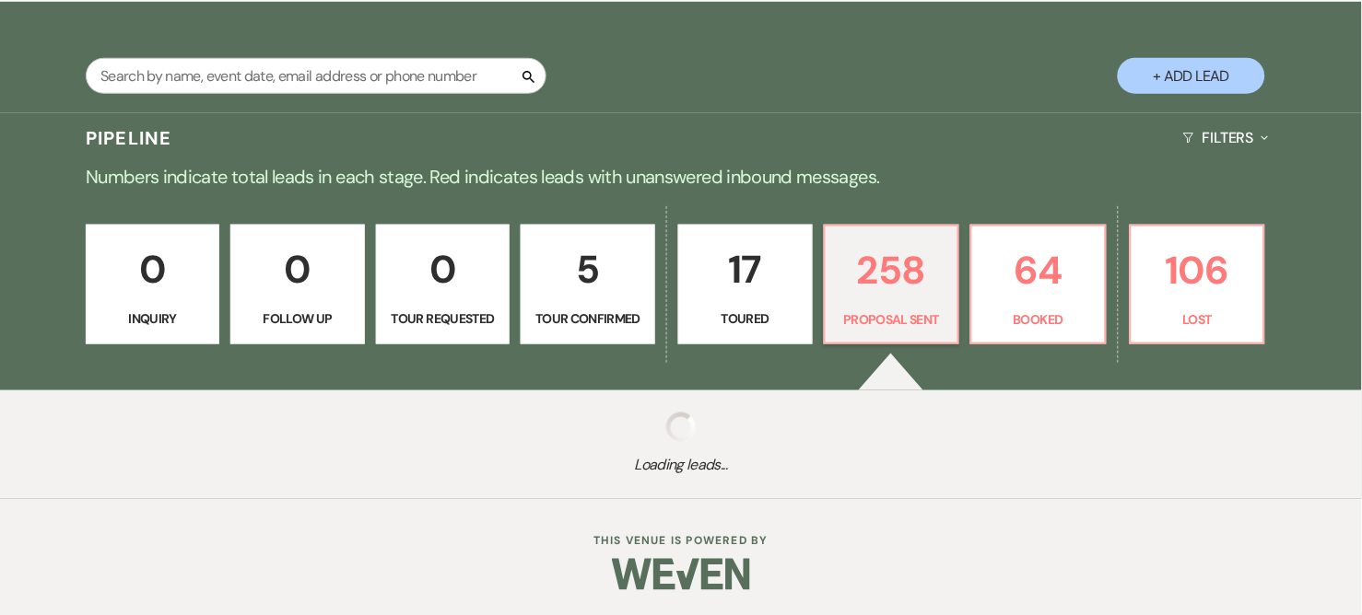
select select "6"
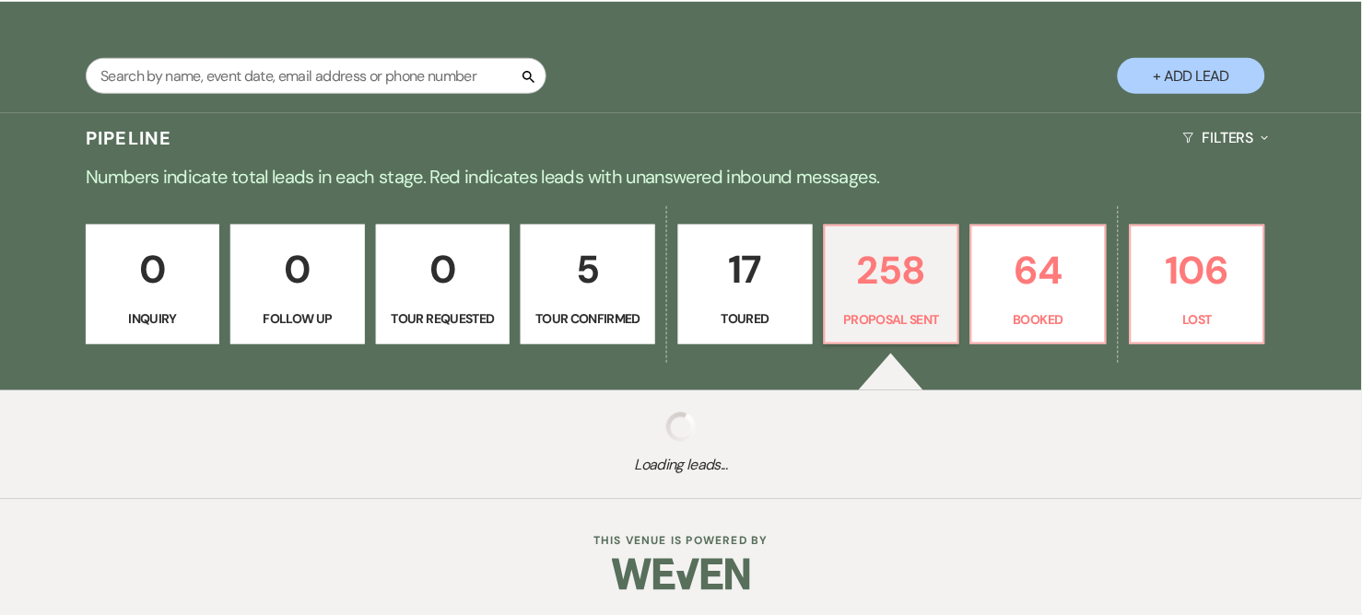
select select "6"
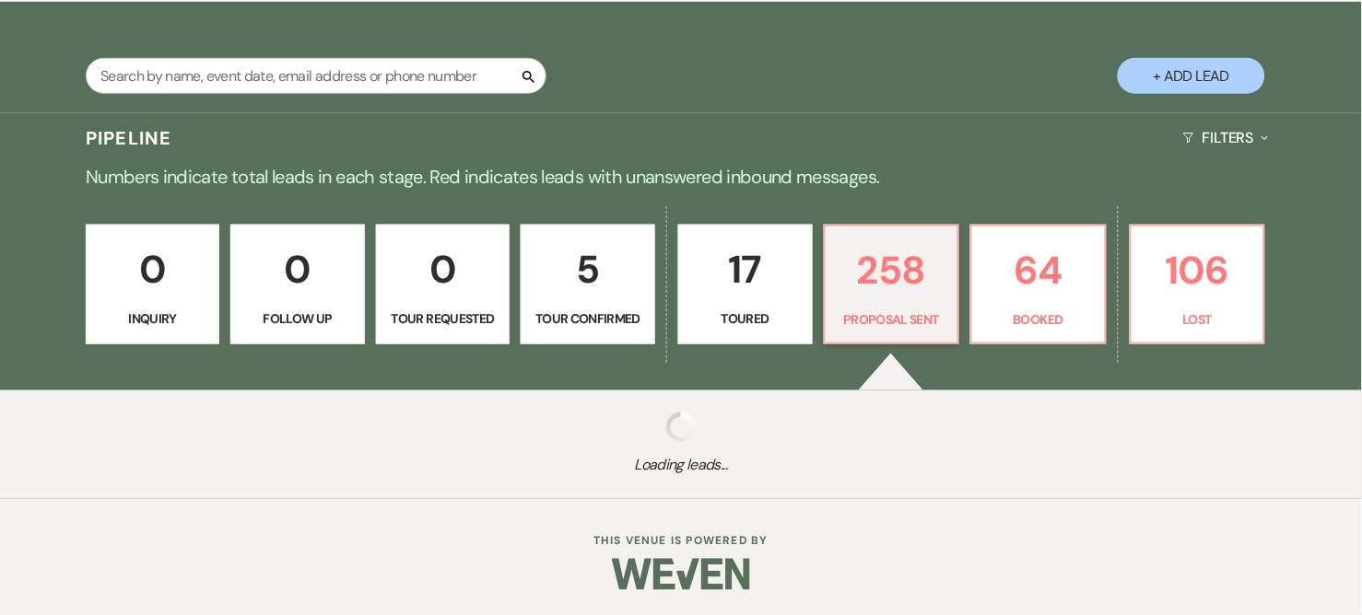
select select "6"
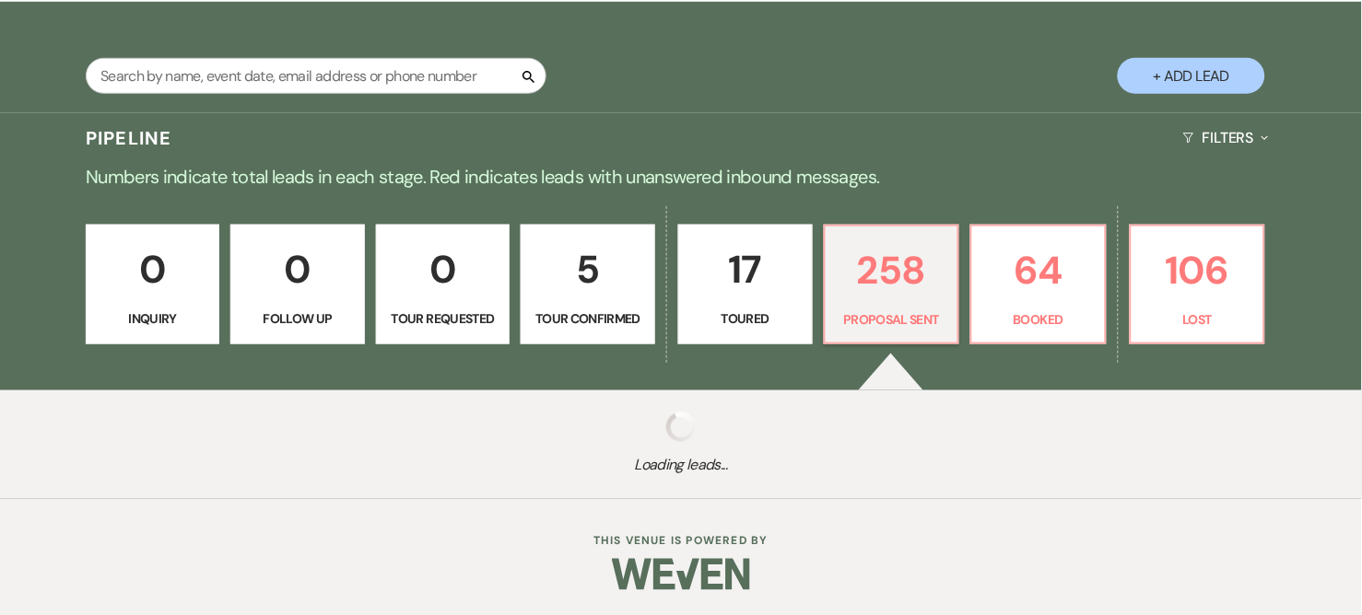
select select "6"
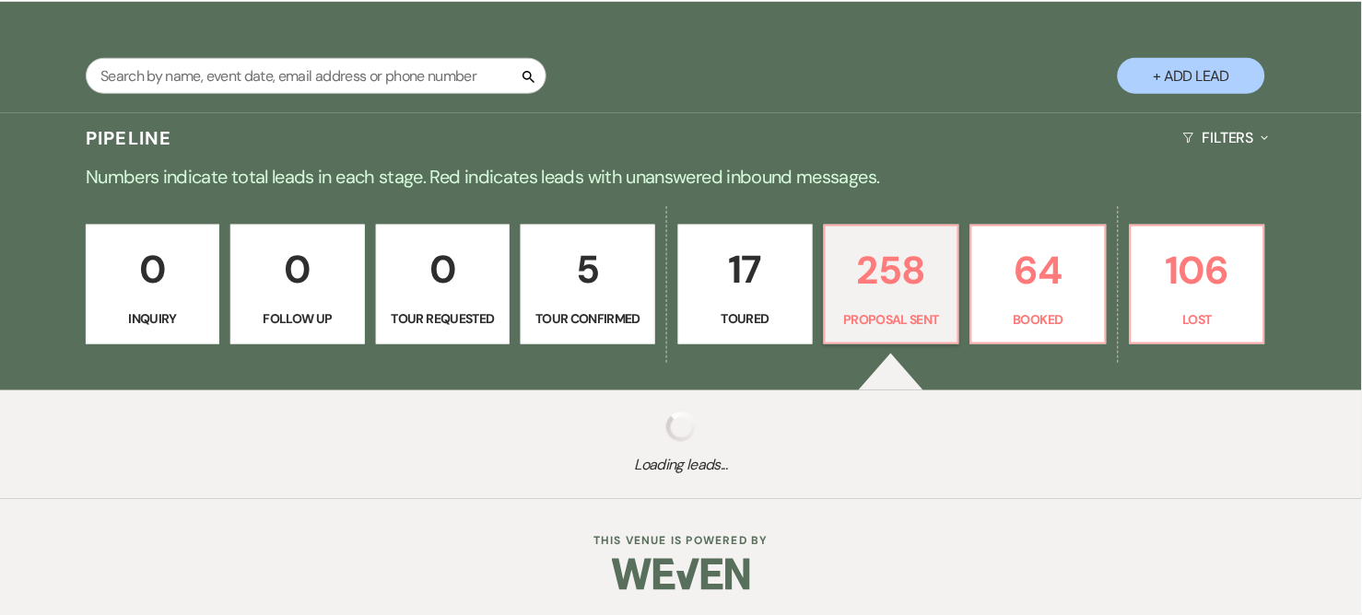
select select "6"
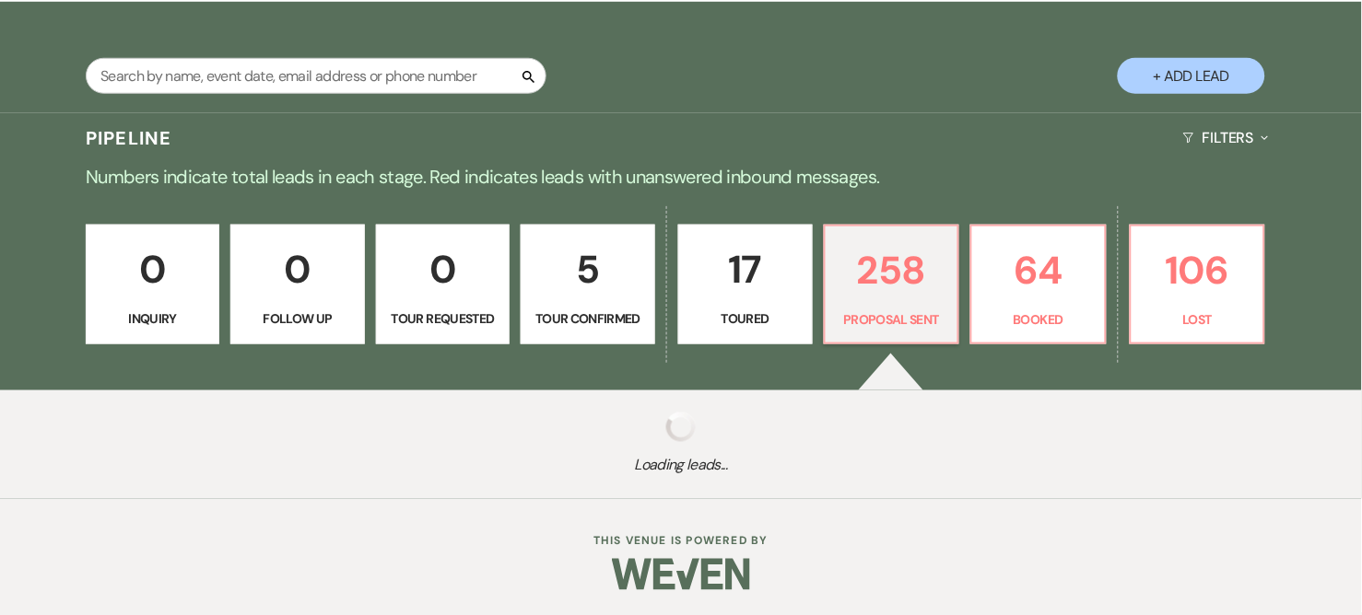
select select "6"
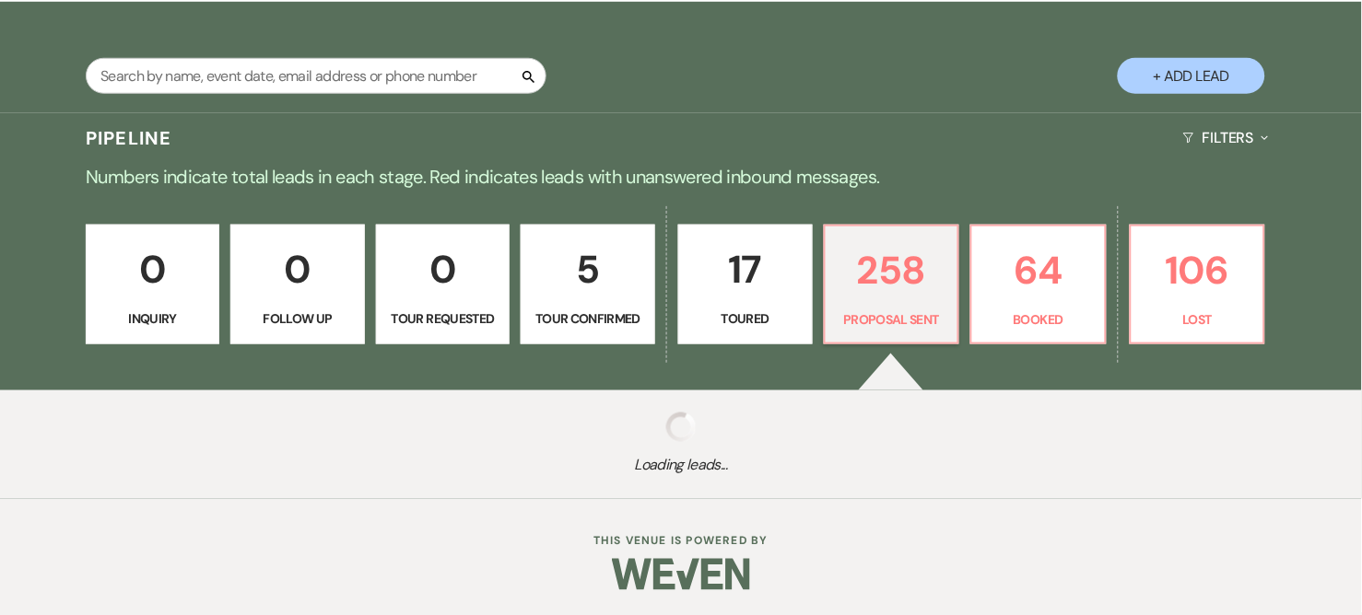
select select "6"
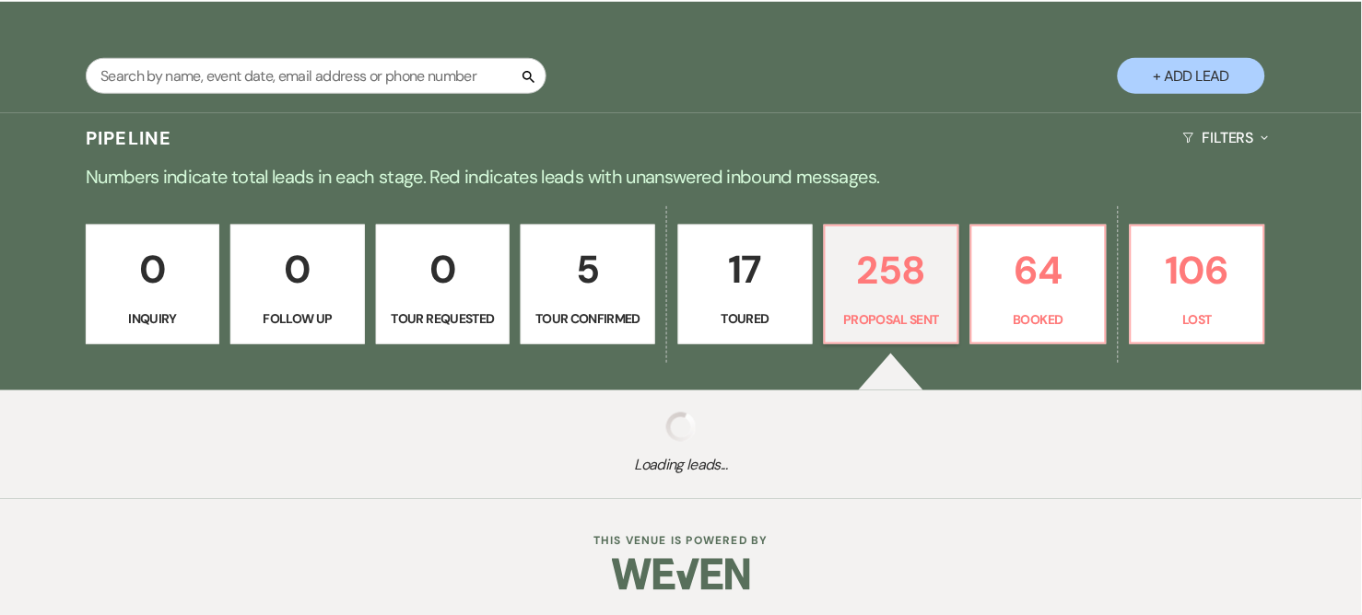
select select "6"
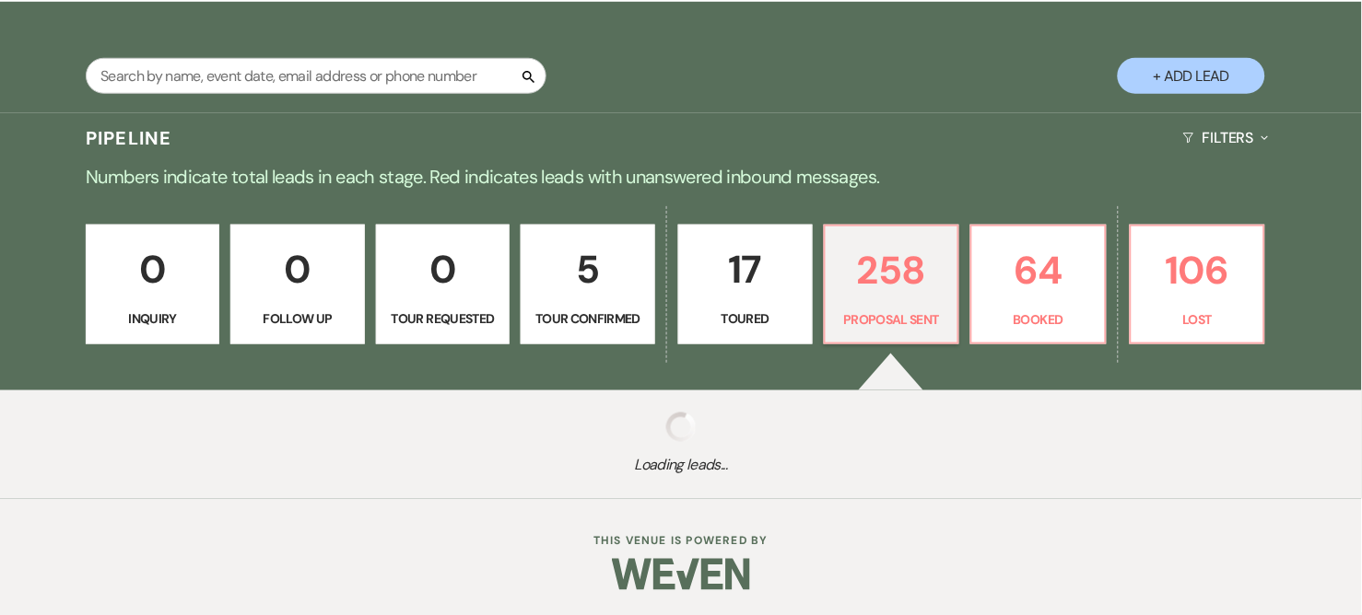
select select "6"
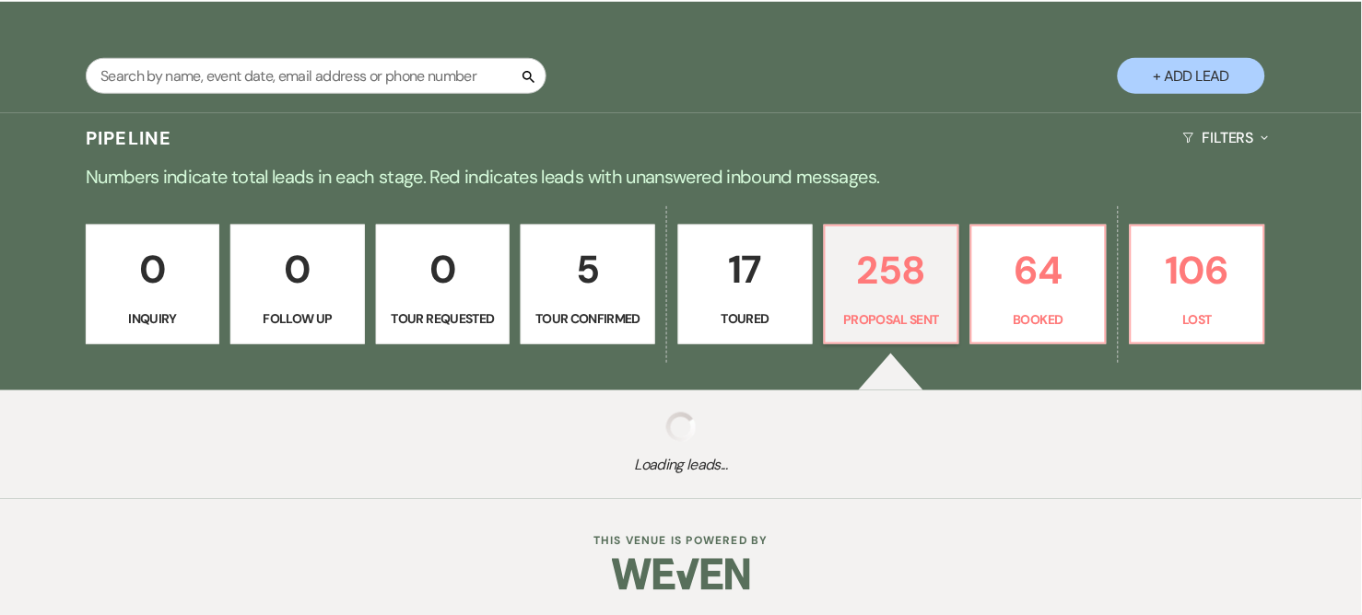
select select "6"
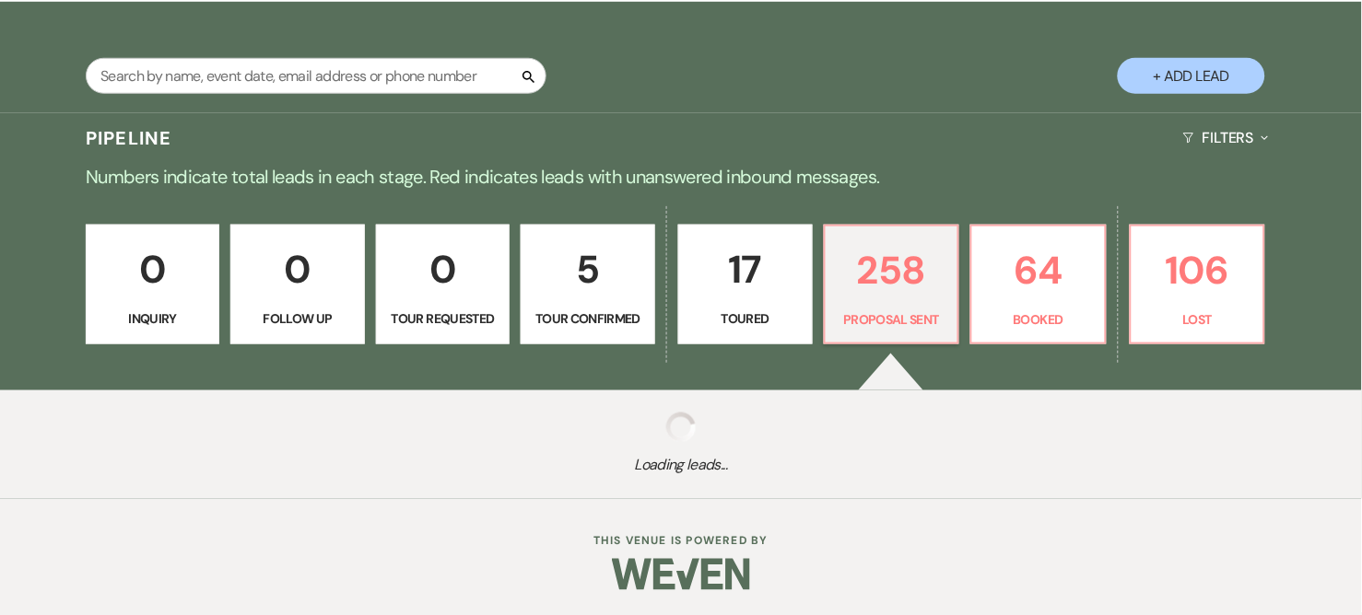
select select "6"
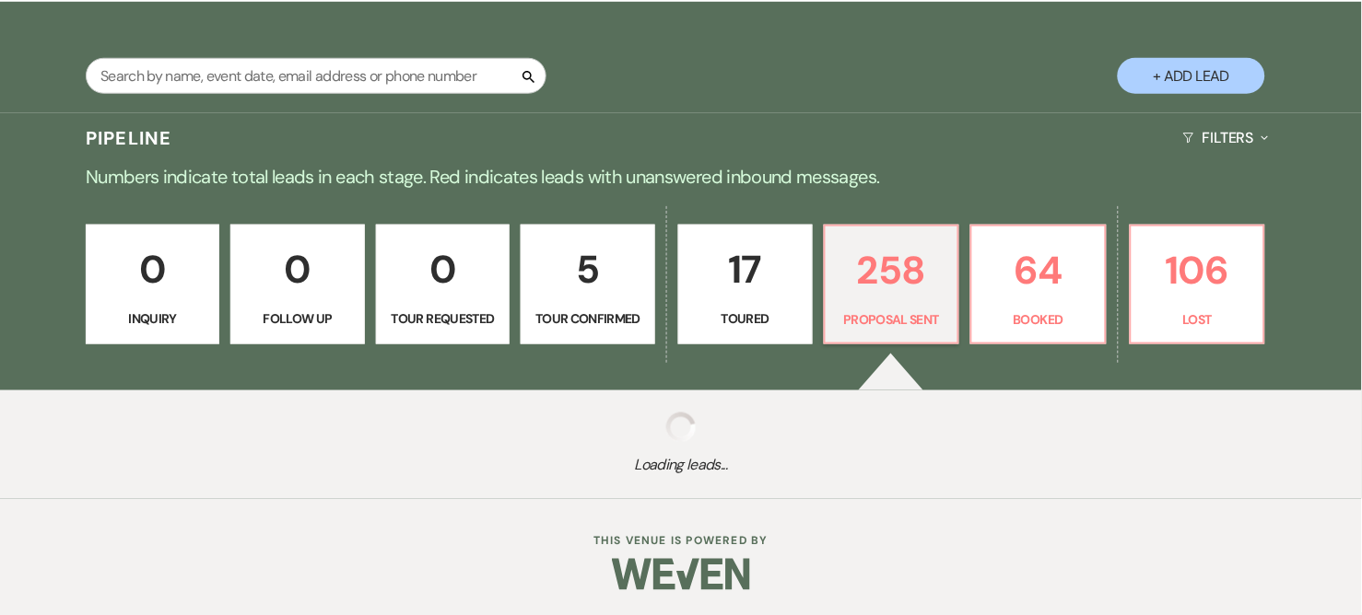
select select "6"
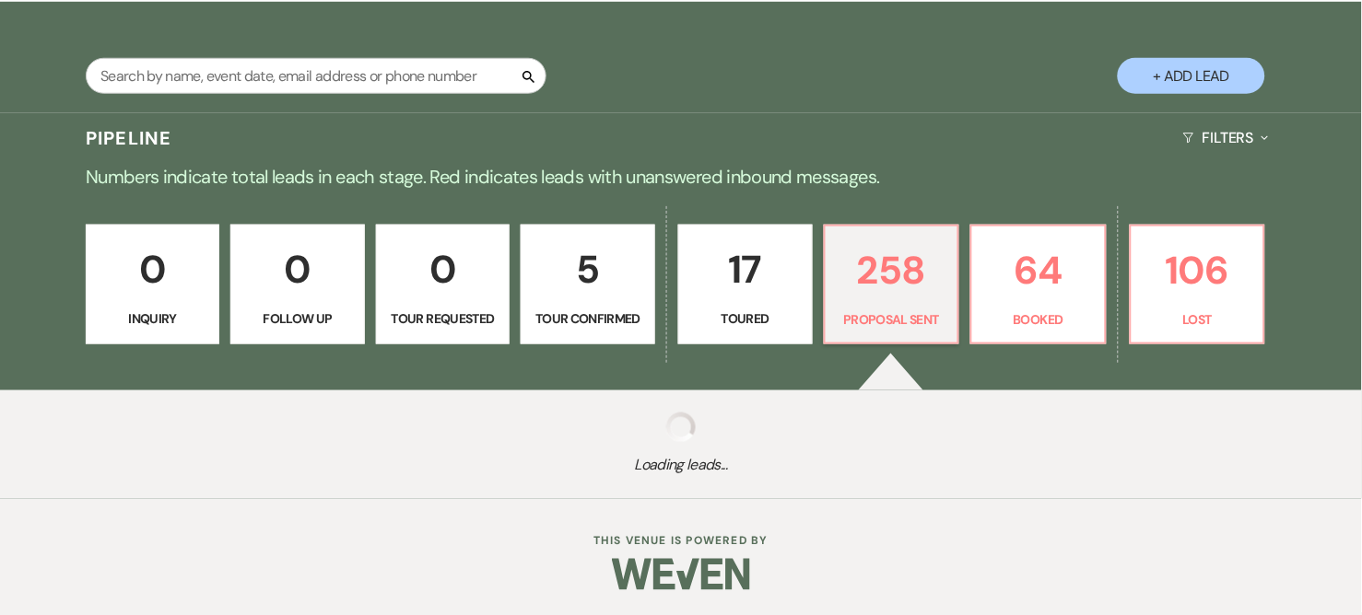
select select "6"
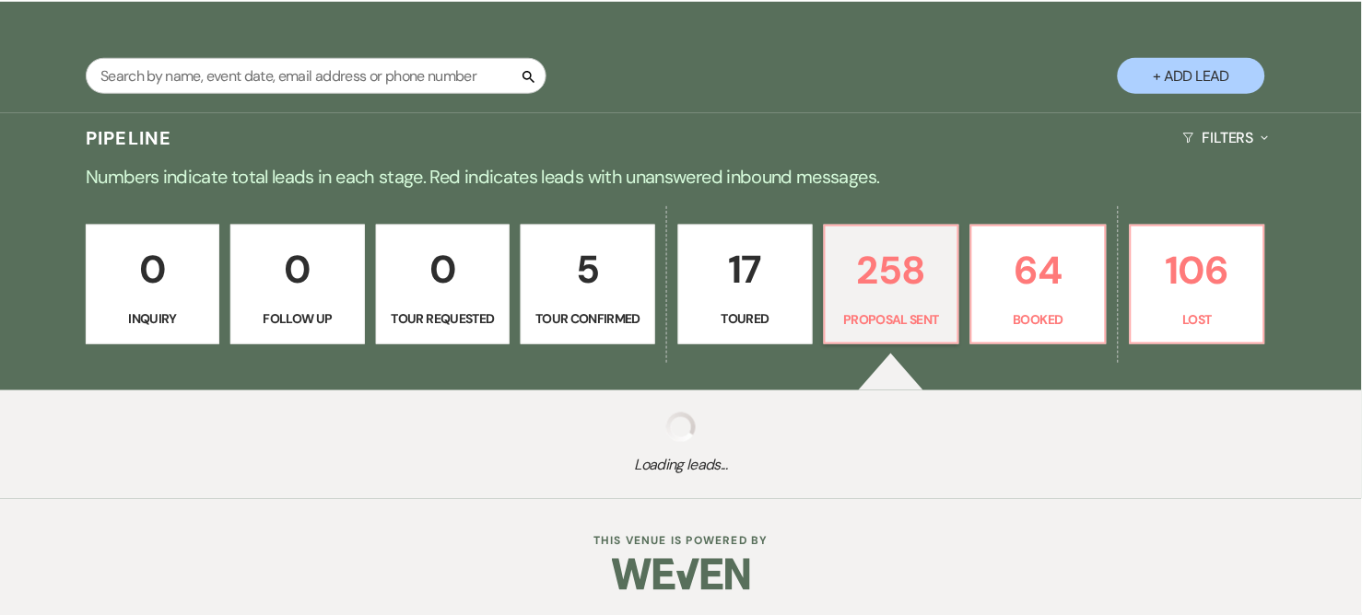
select select "6"
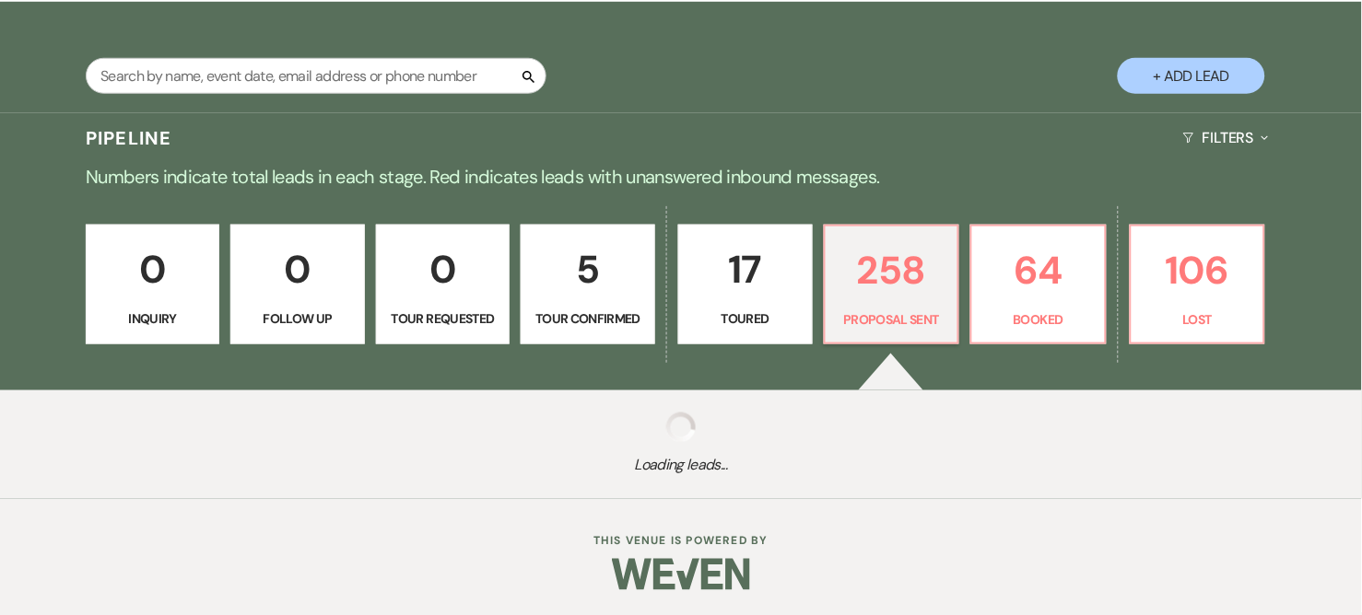
select select "6"
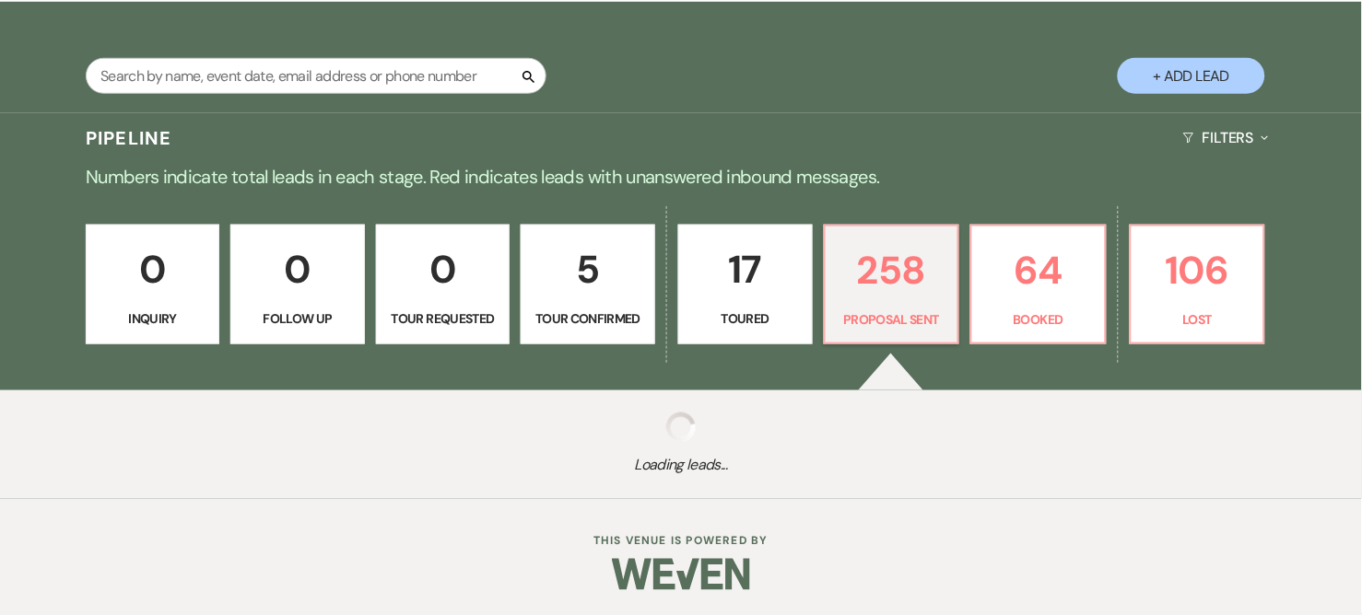
select select "6"
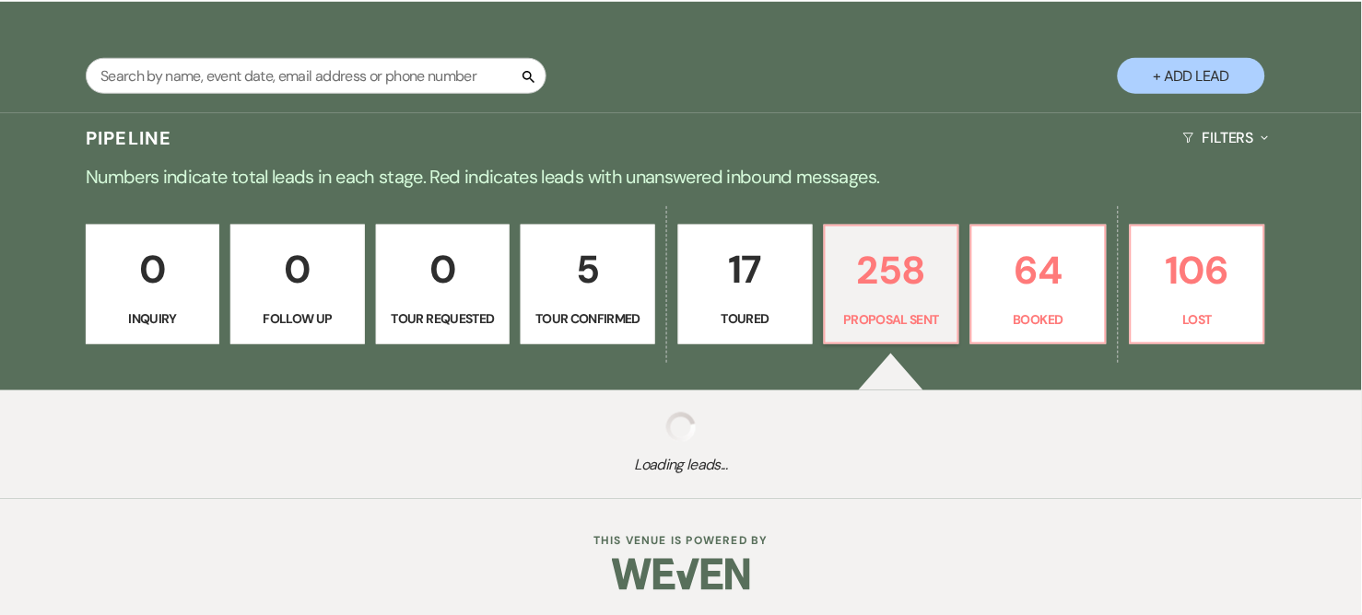
select select "6"
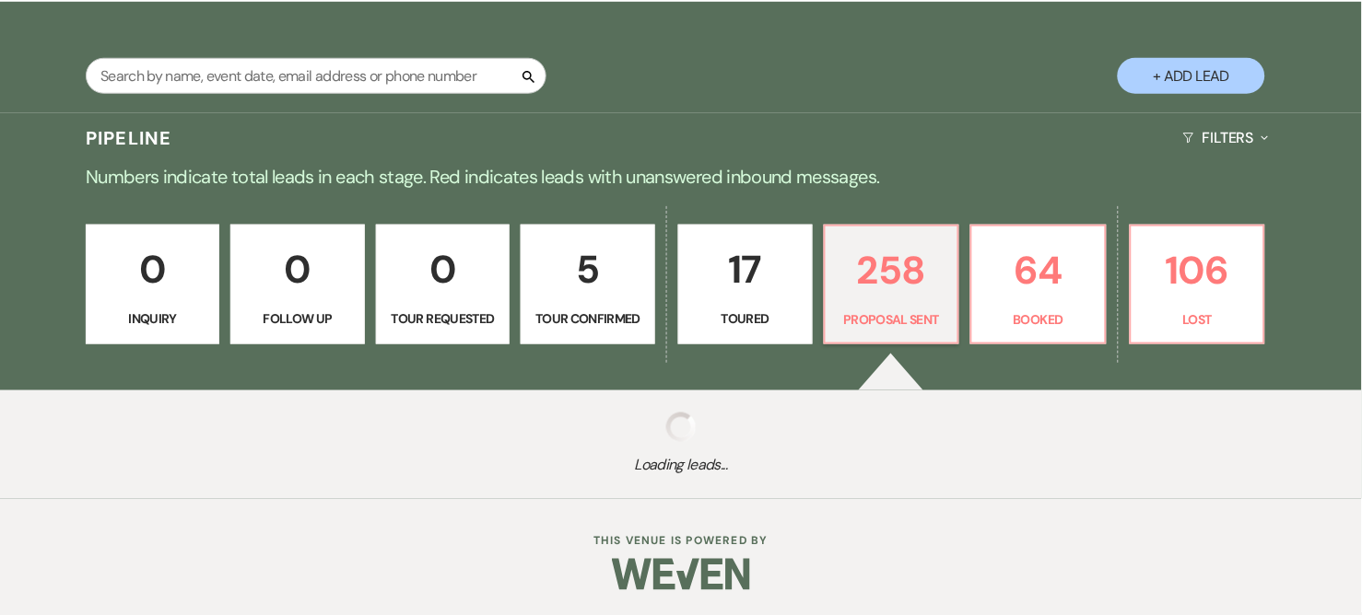
select select "6"
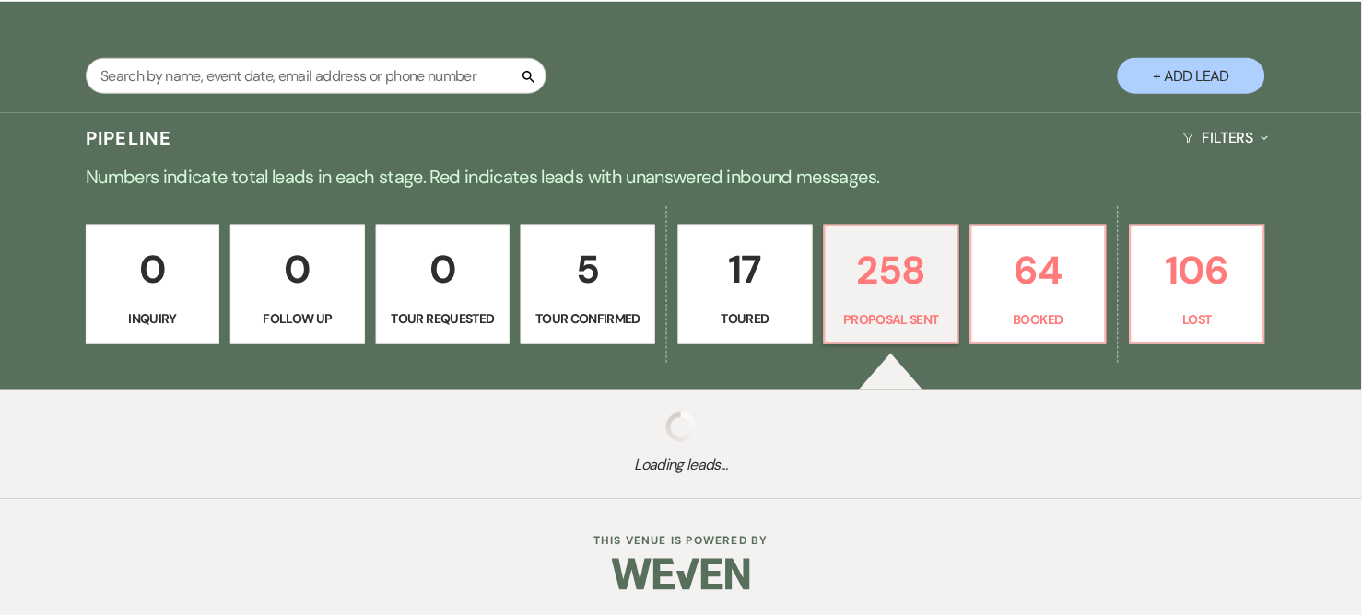
select select "6"
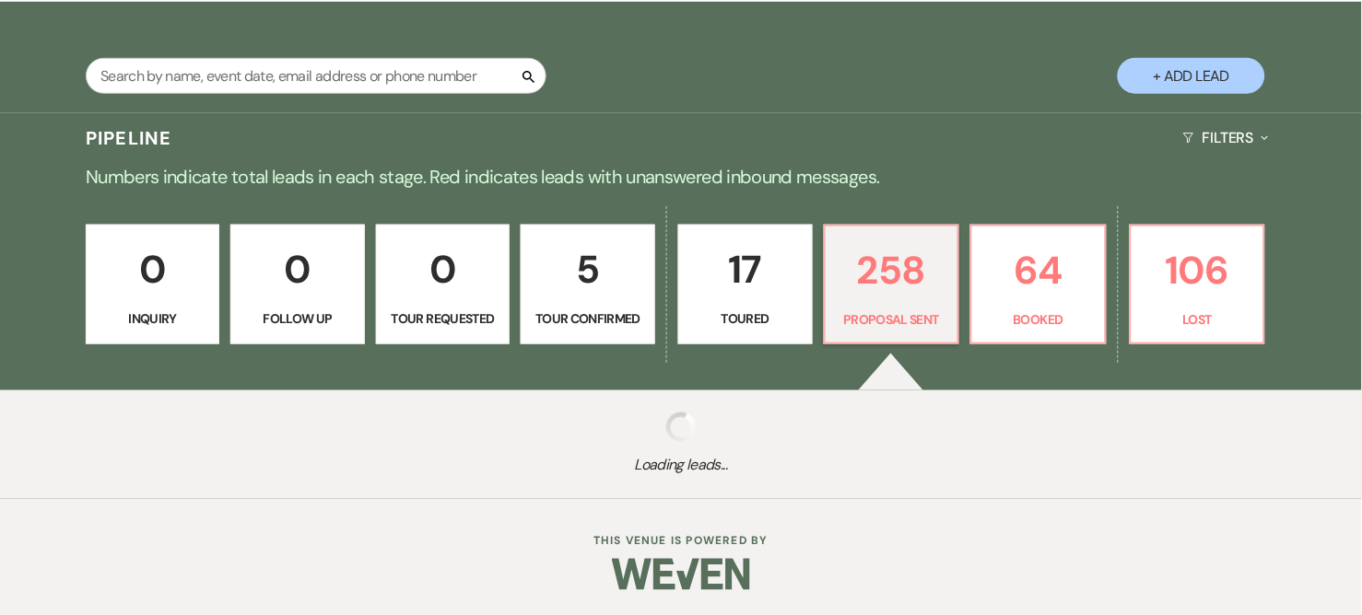
select select "6"
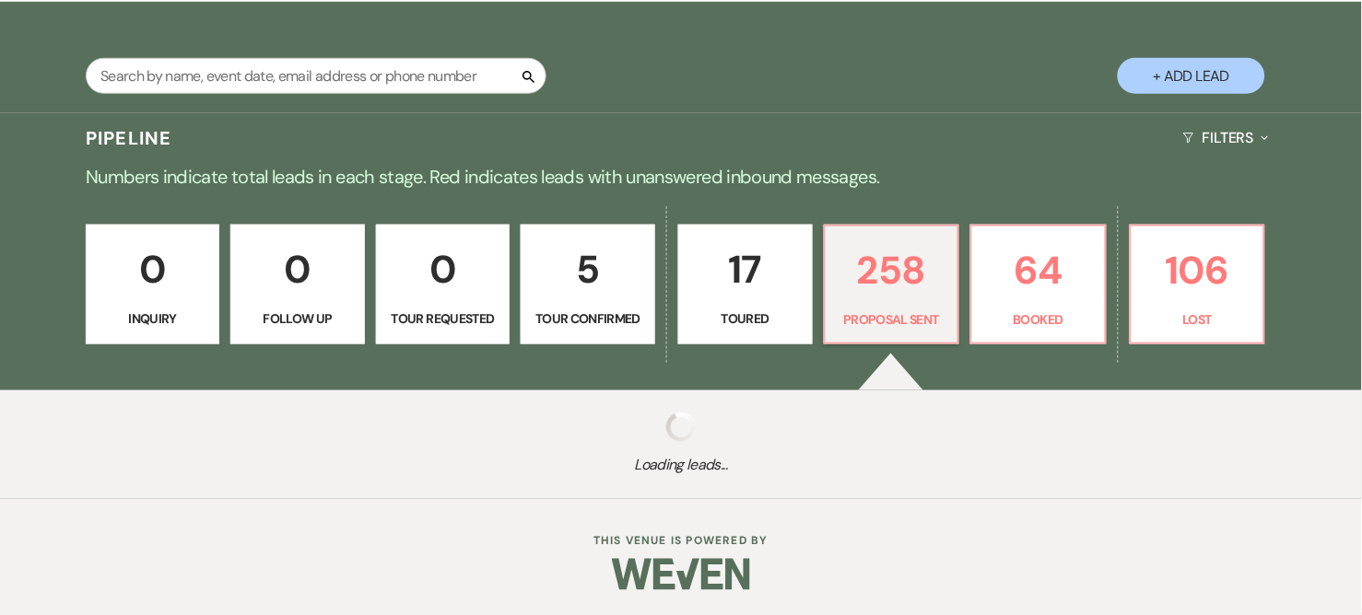
select select "6"
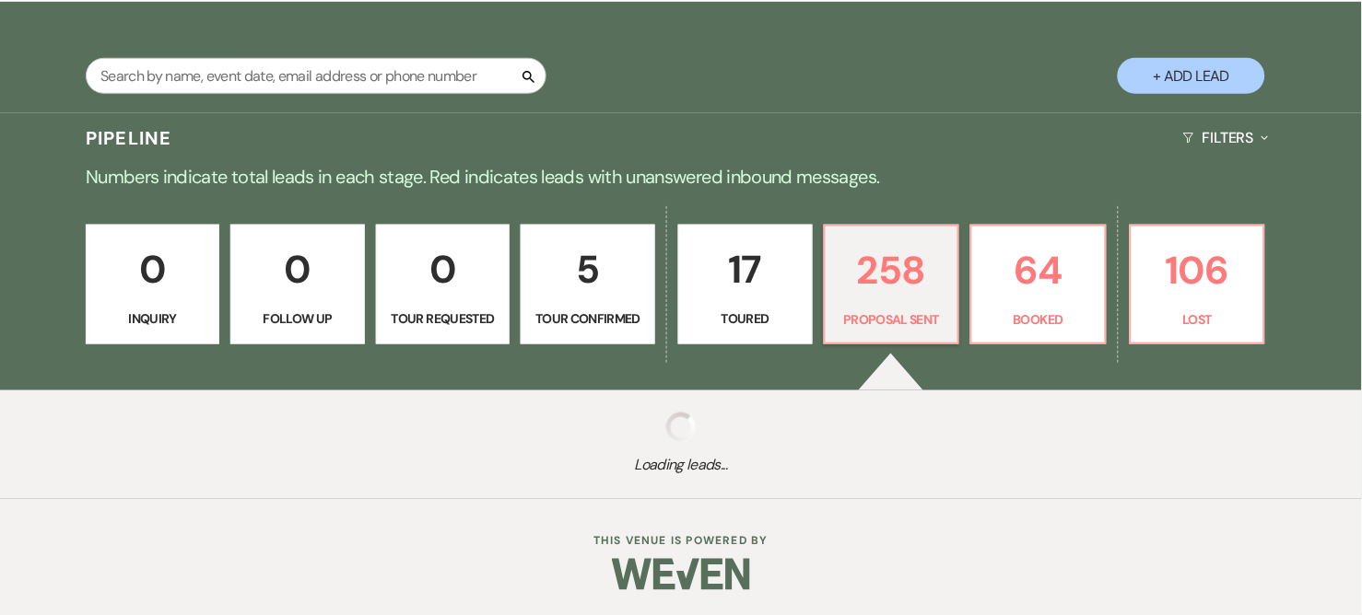
select select "6"
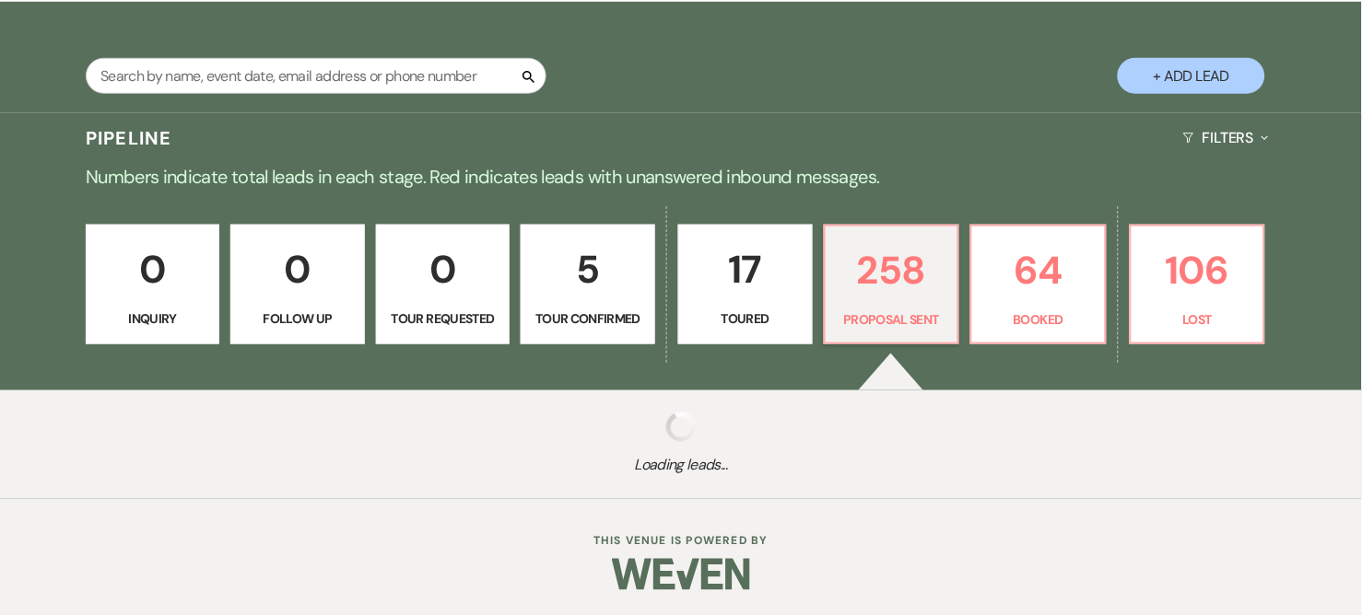
select select "6"
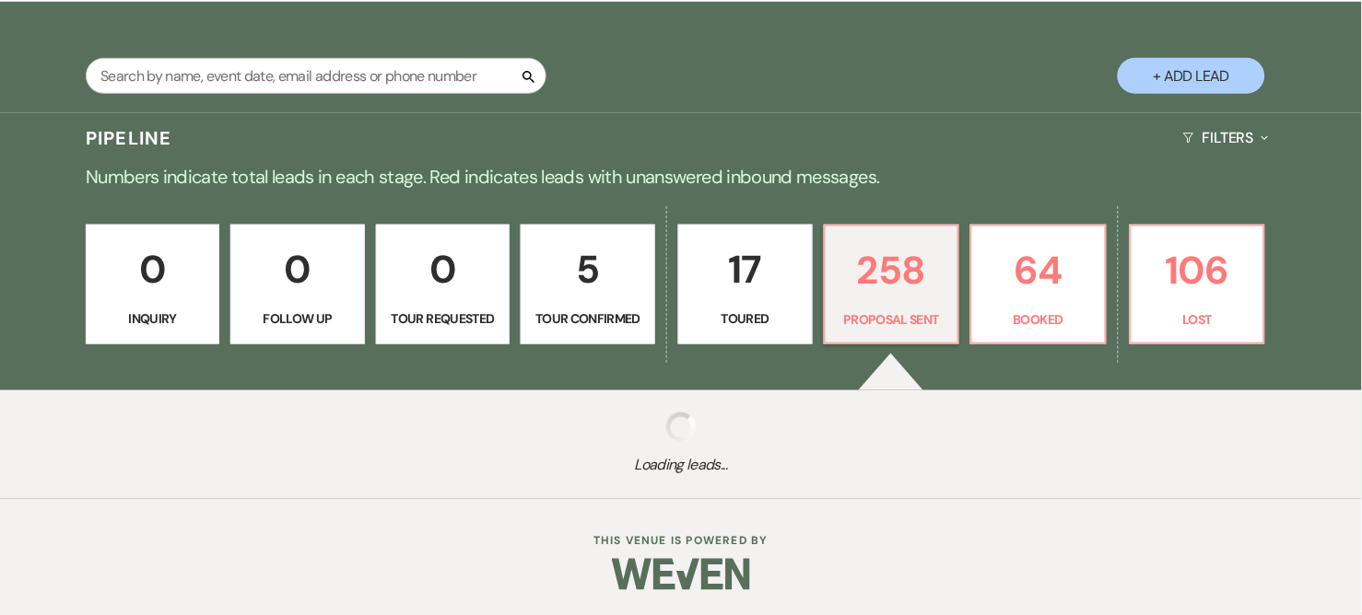
select select "6"
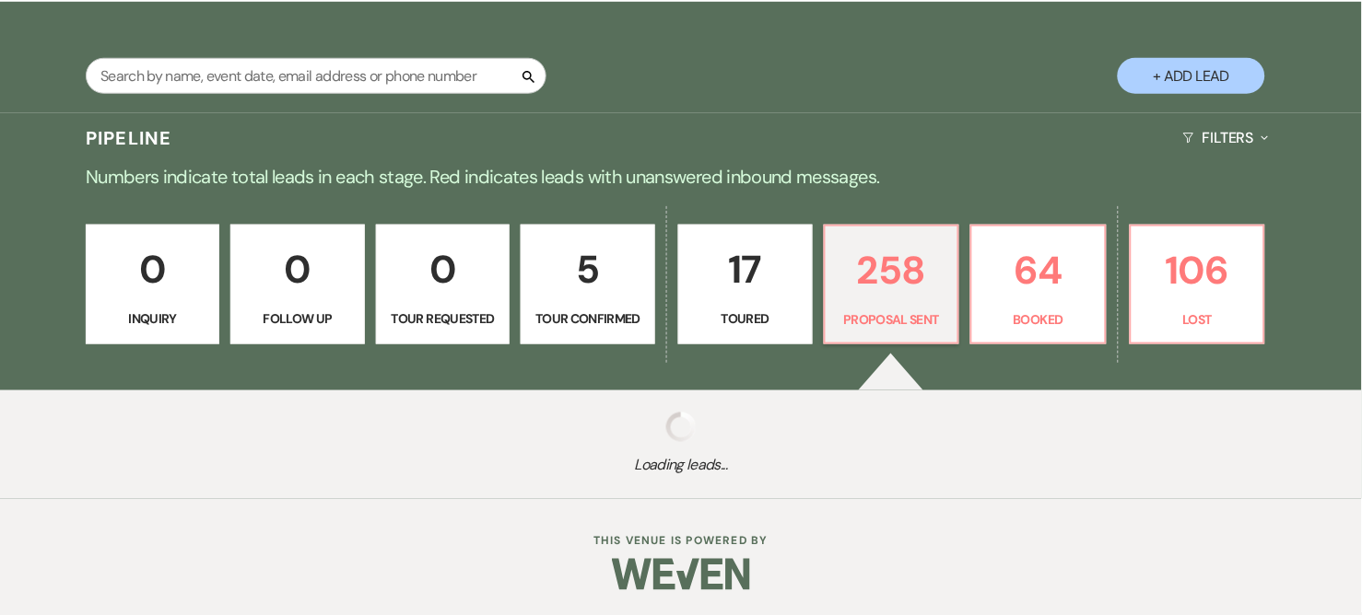
select select "6"
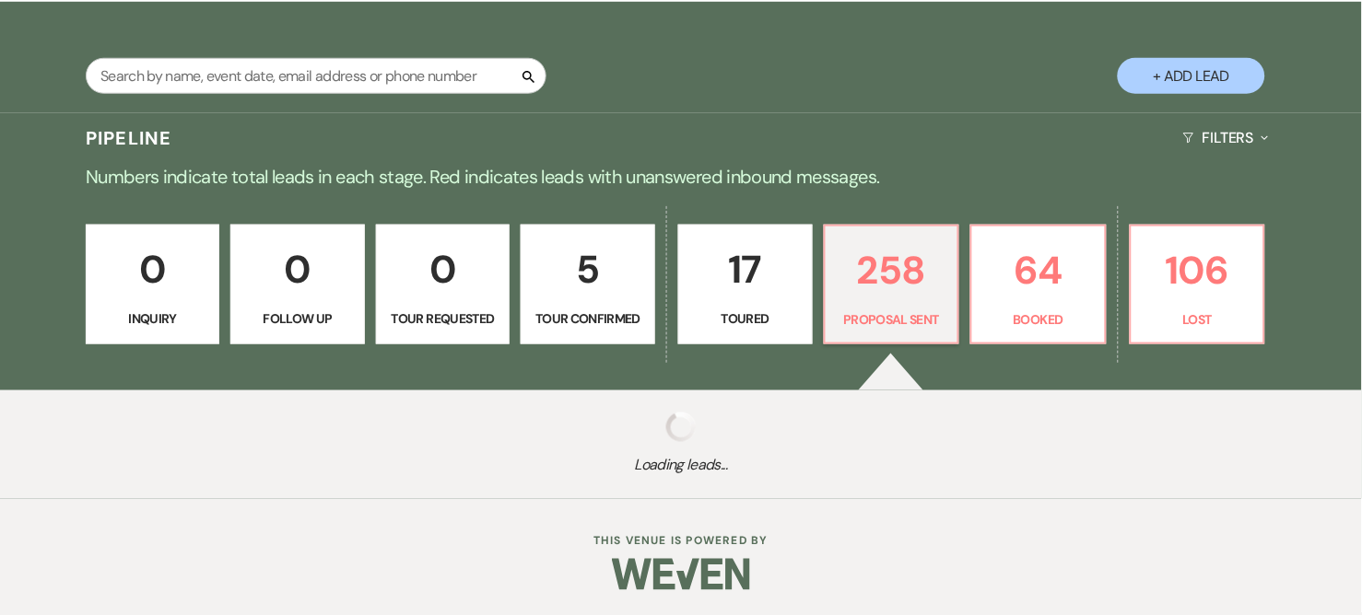
select select "6"
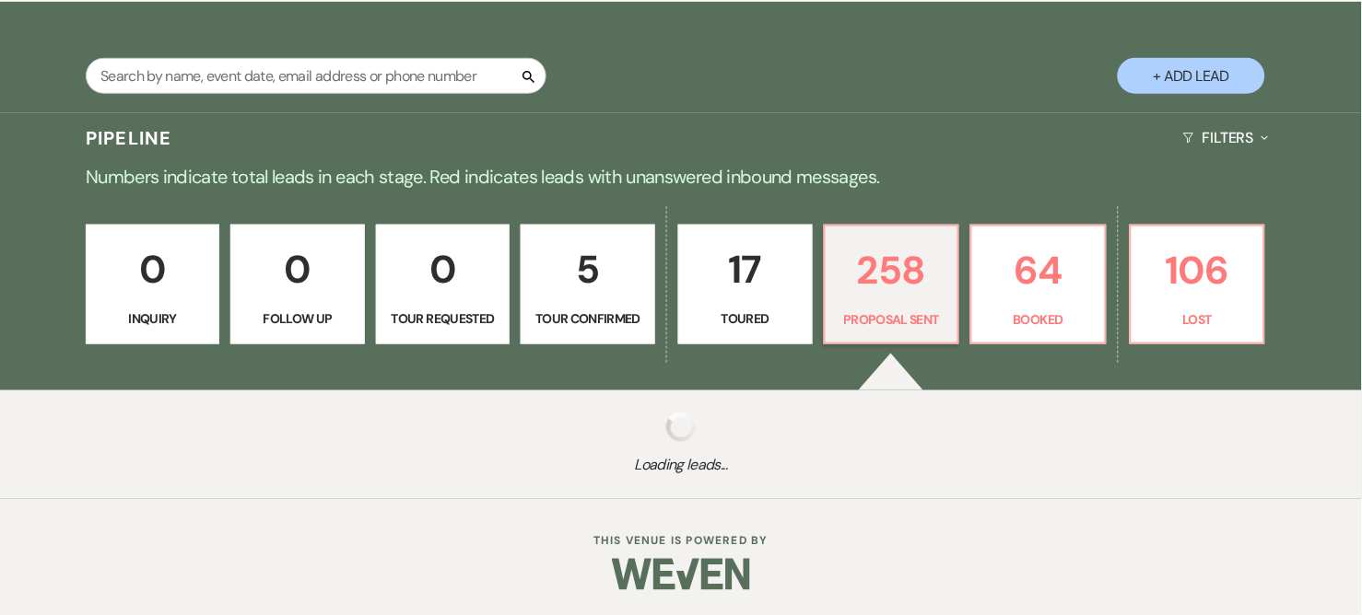
select select "6"
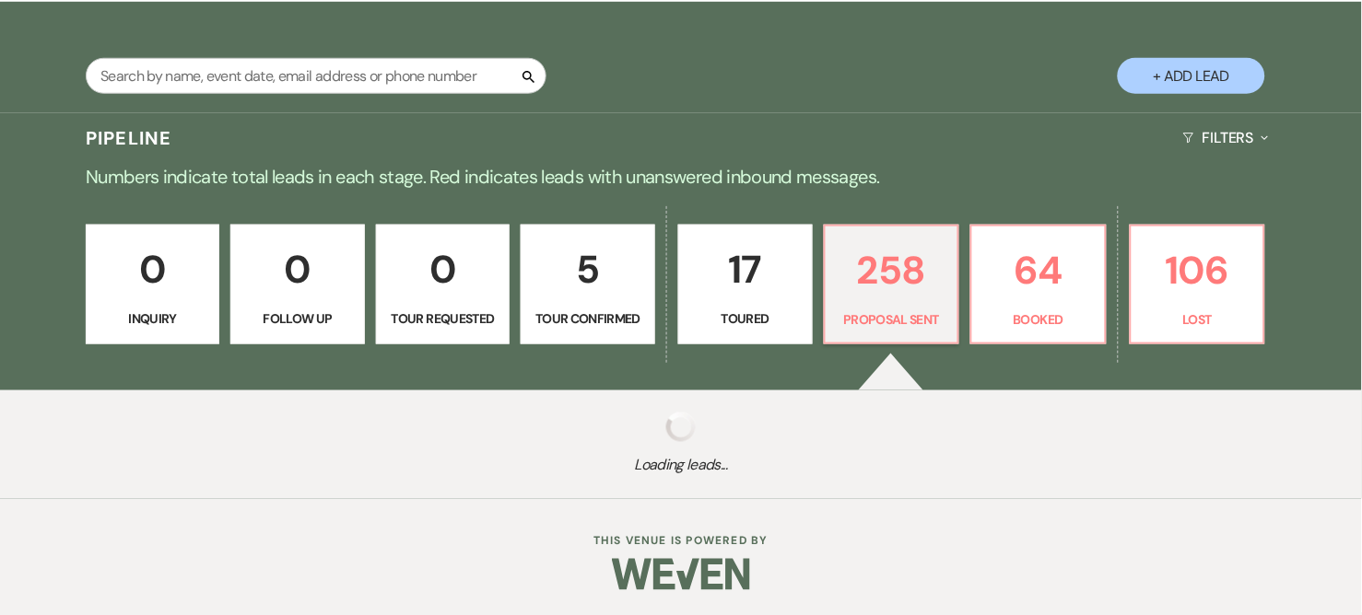
select select "6"
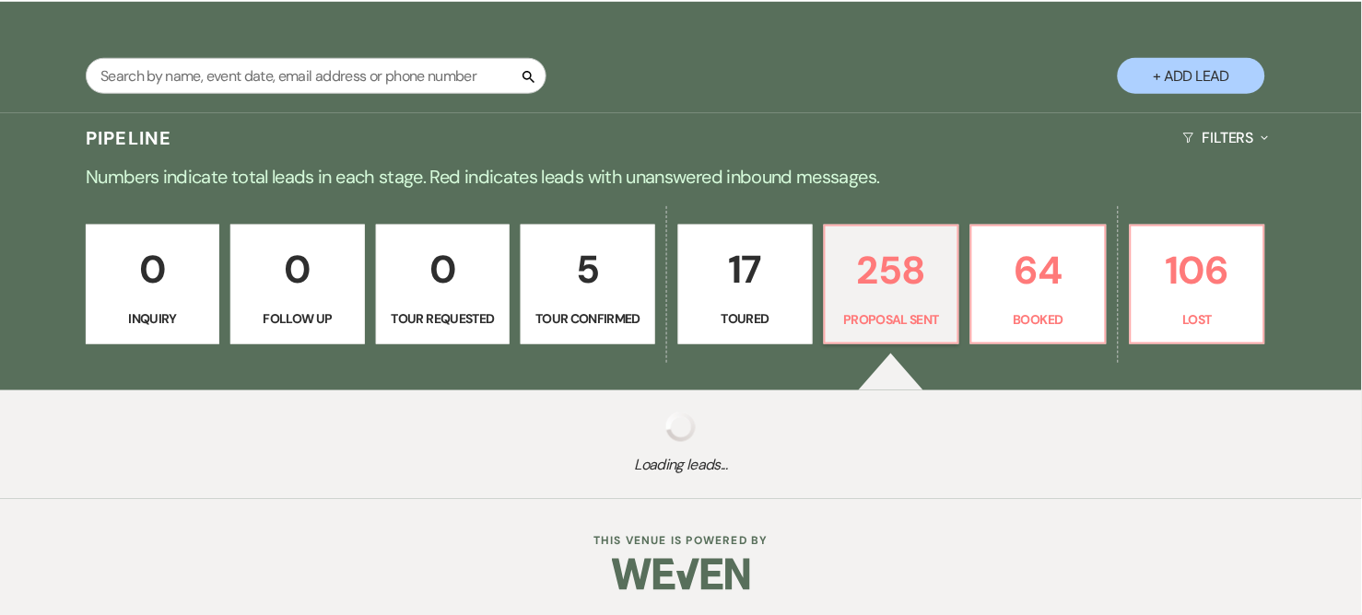
select select "6"
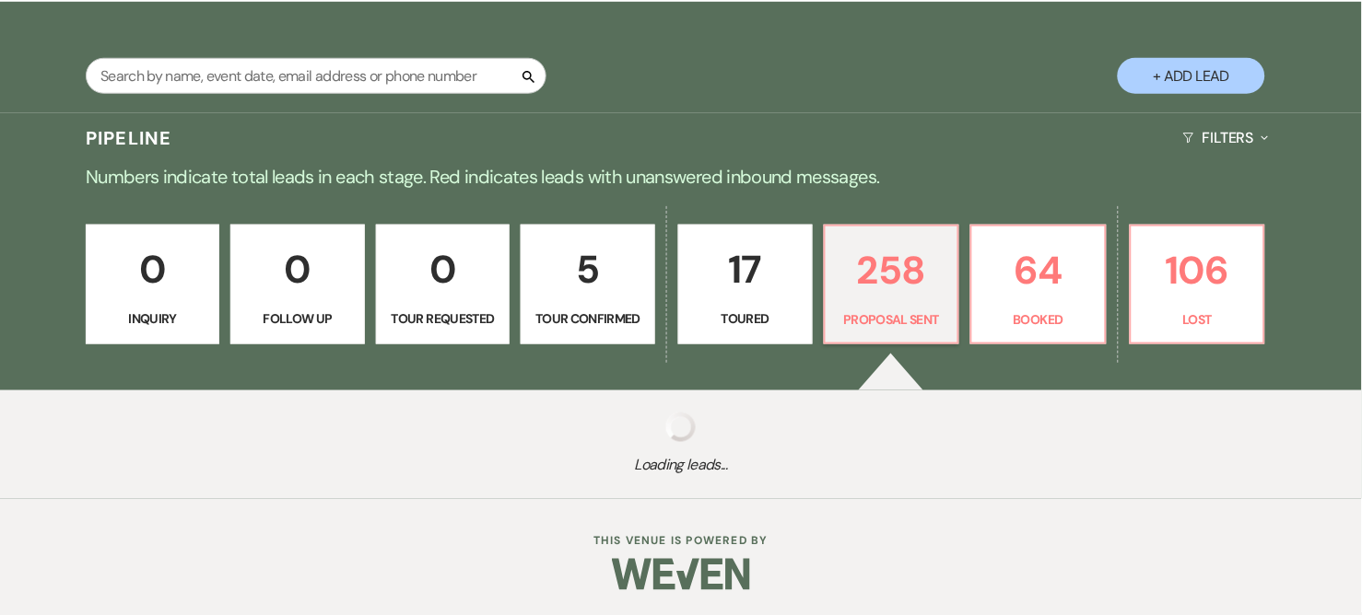
select select "6"
